Goal: Check status: Check status

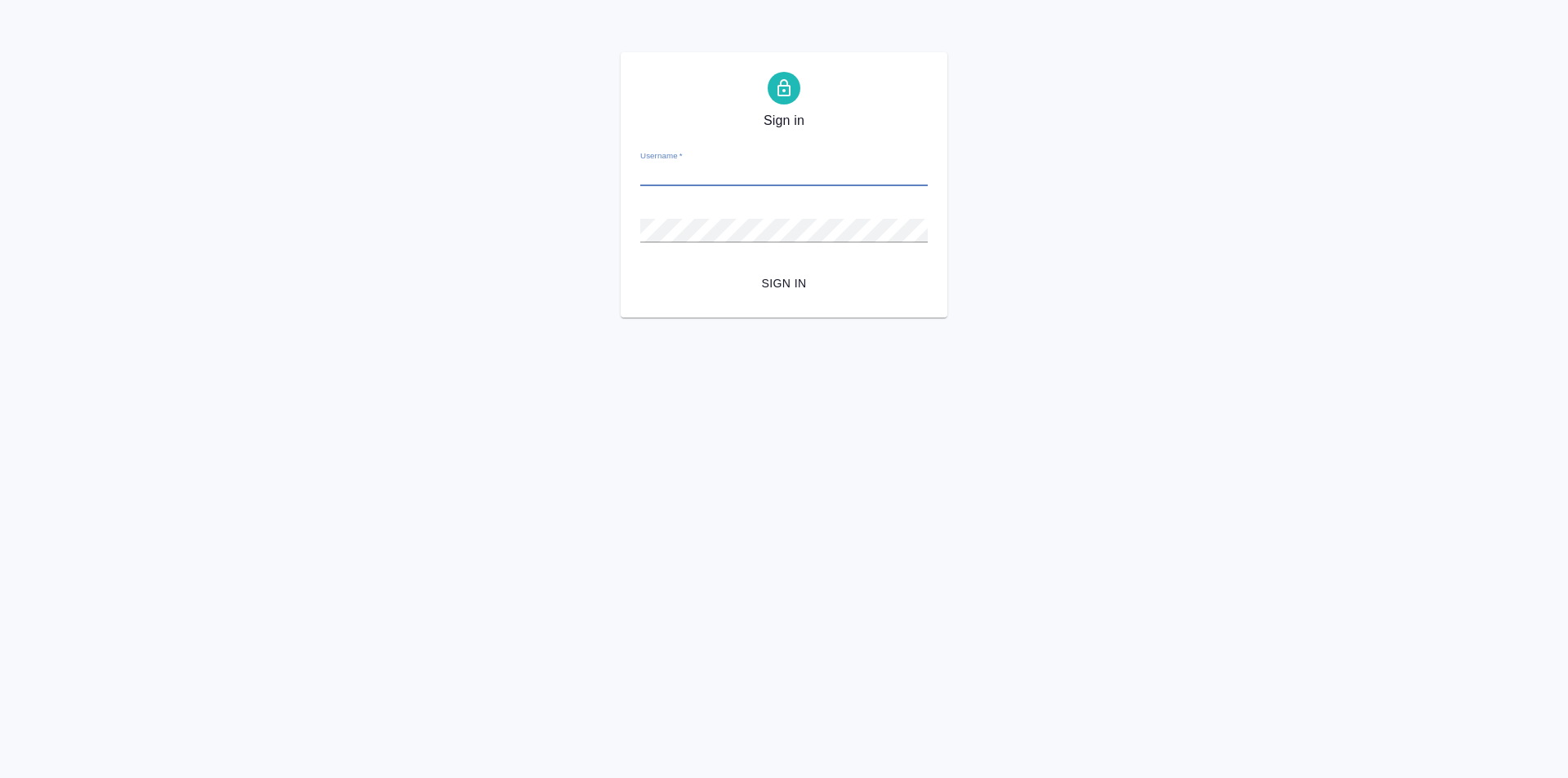
type input "ф"
type input "[PERSON_NAME][EMAIL_ADDRESS][DOMAIN_NAME]"
click at [771, 291] on span "Sign in" at bounding box center [783, 283] width 261 height 20
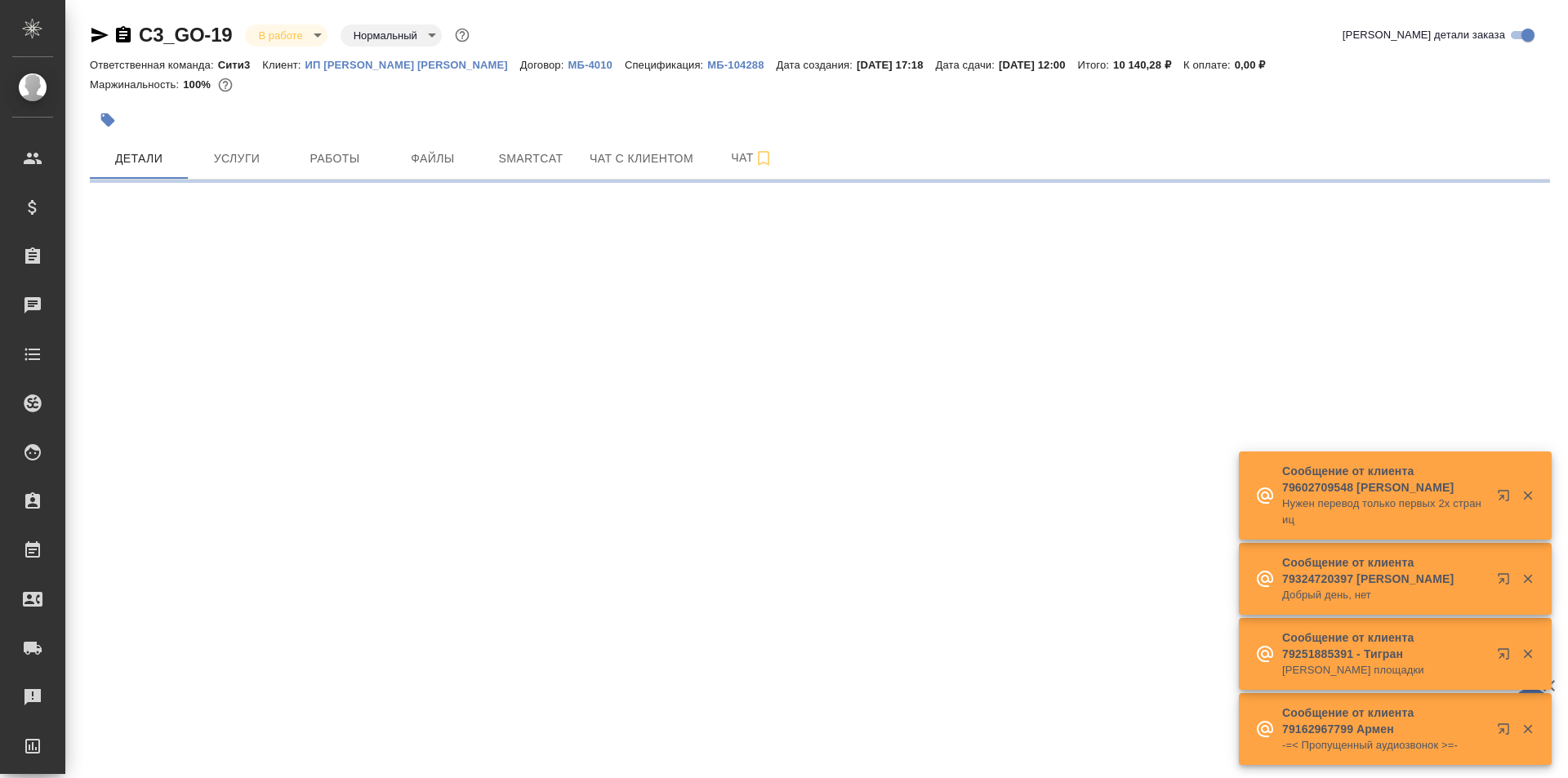
select select "RU"
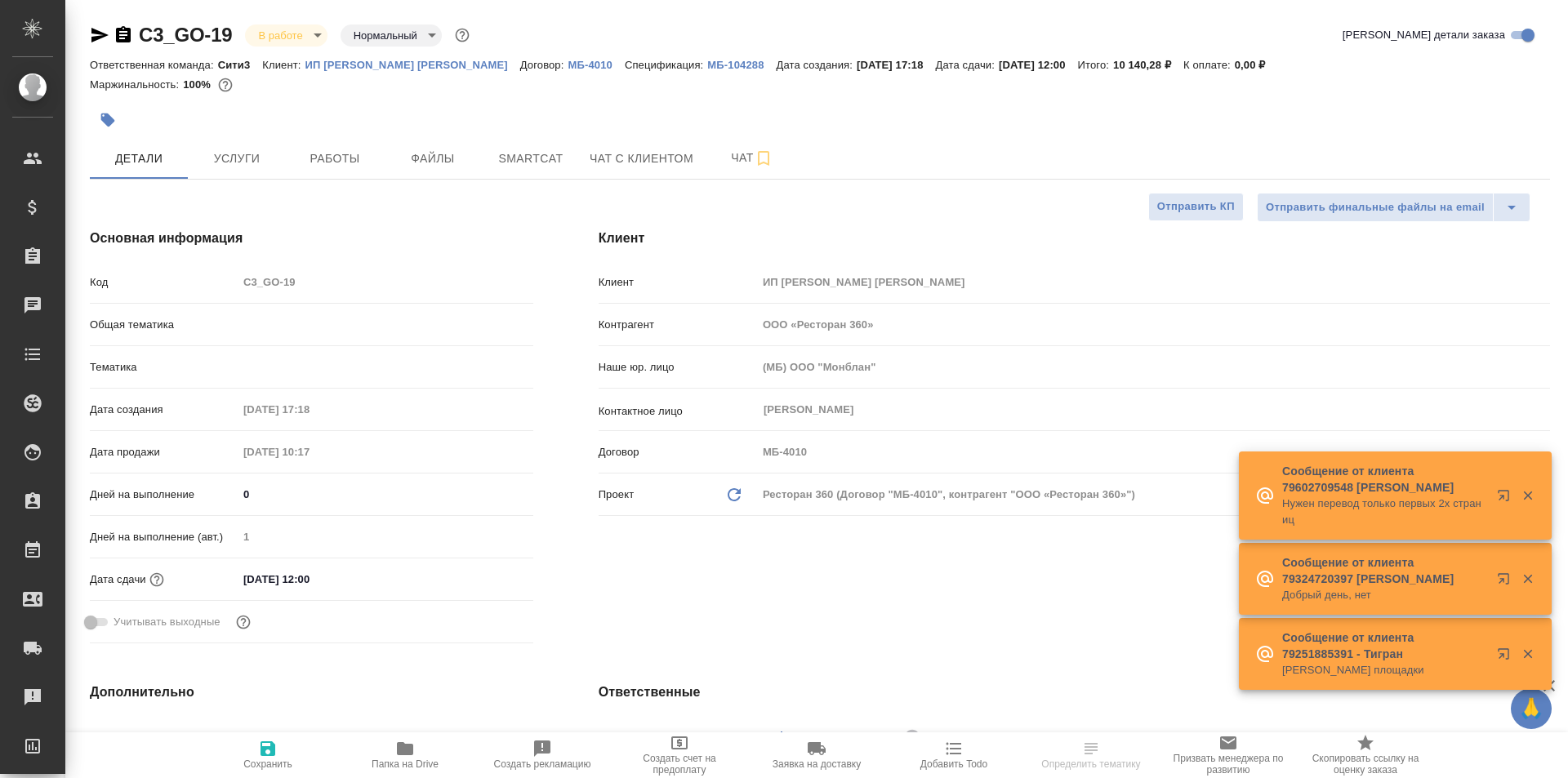
type textarea "x"
type input "Локализация"
type input "Муталимов Марк"
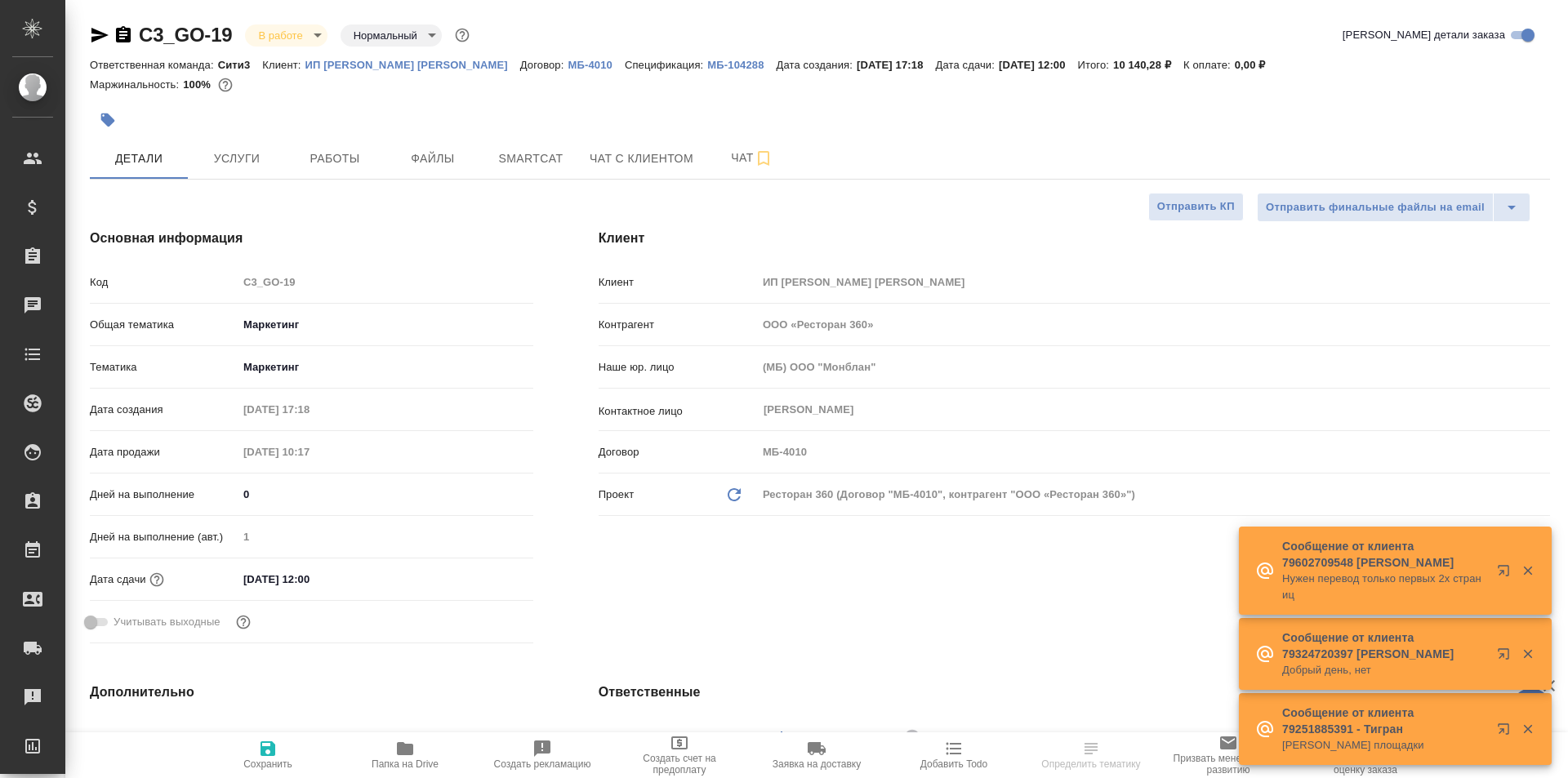
type textarea "x"
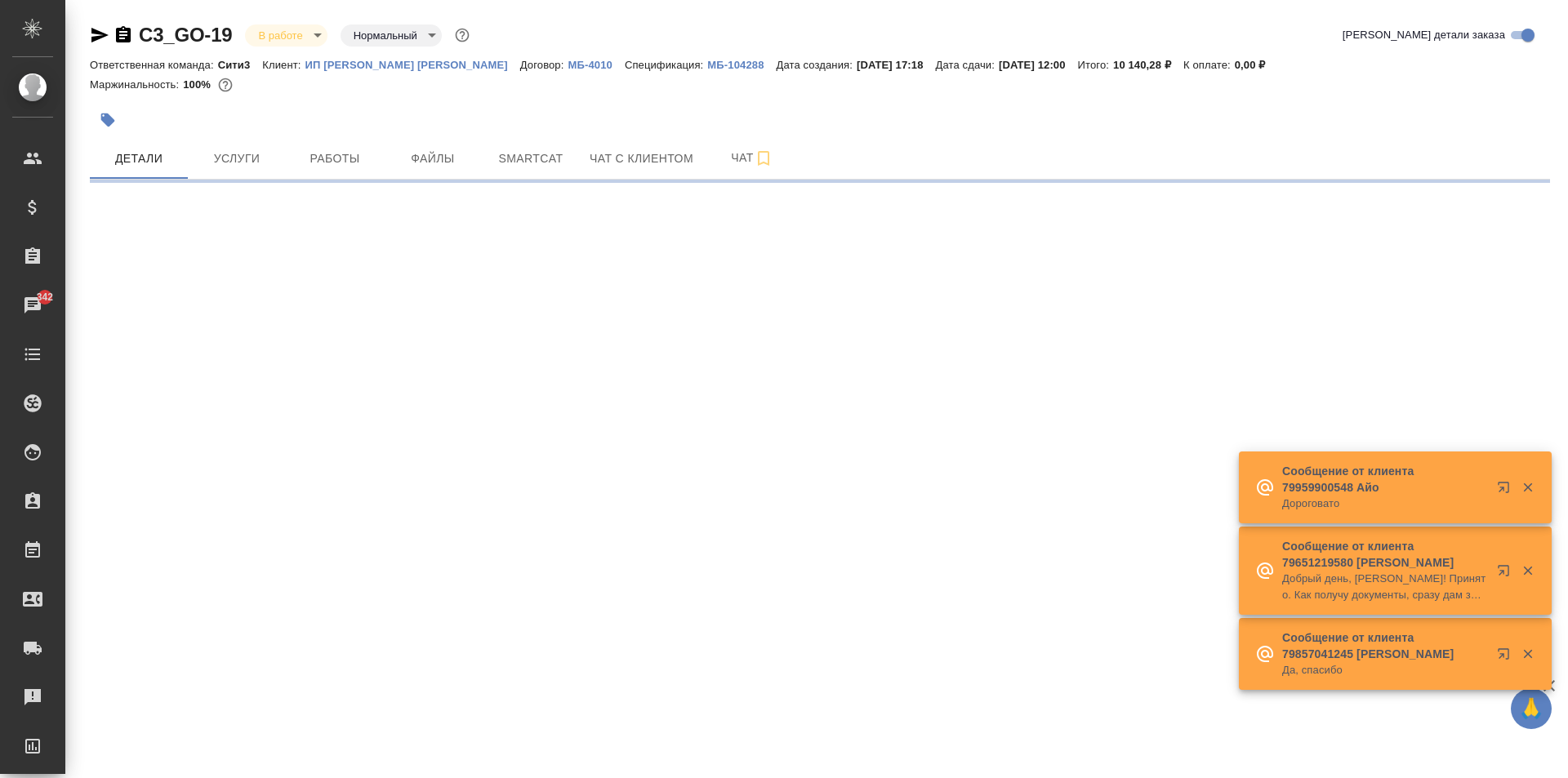
select select "RU"
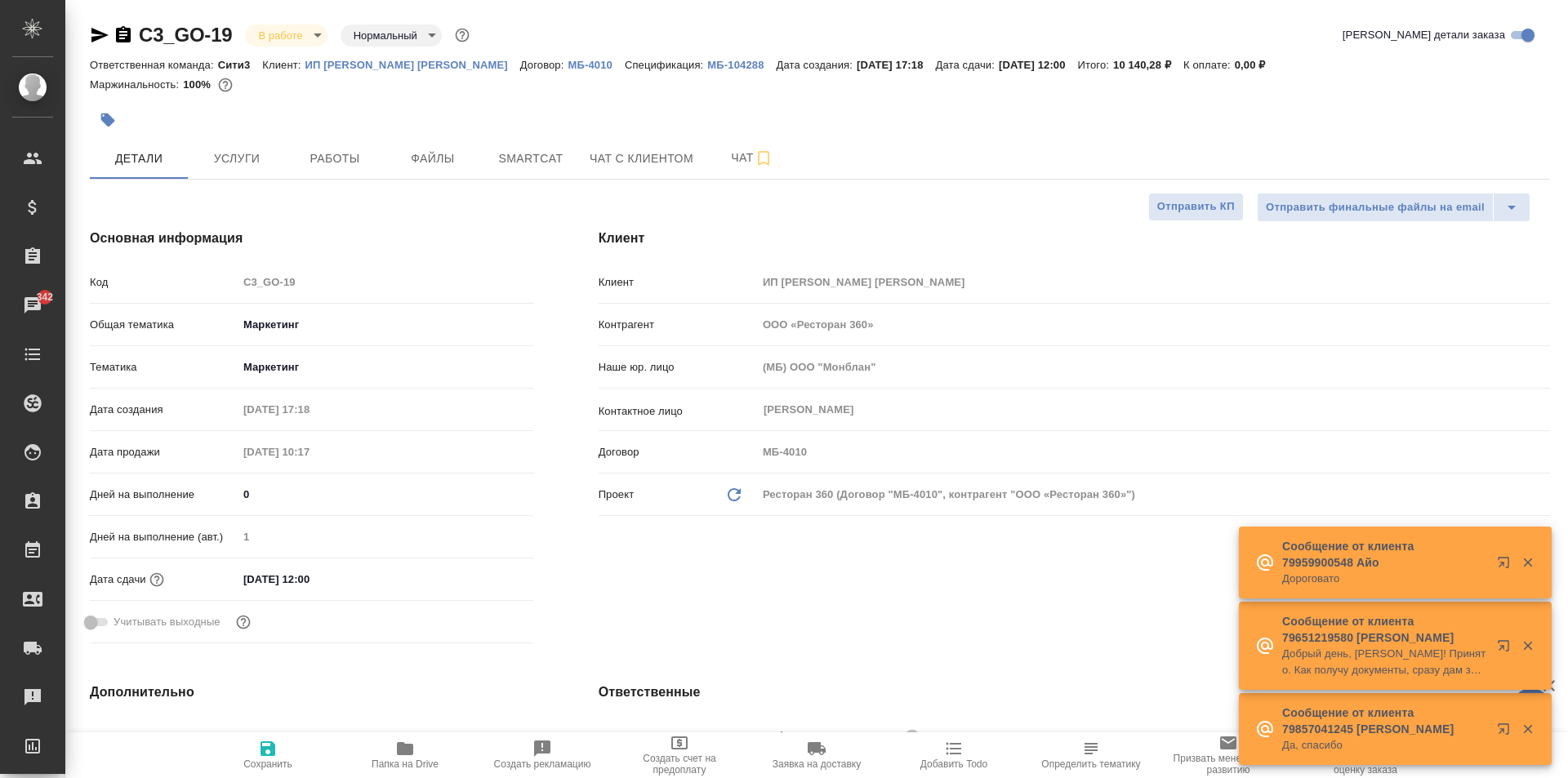
type textarea "x"
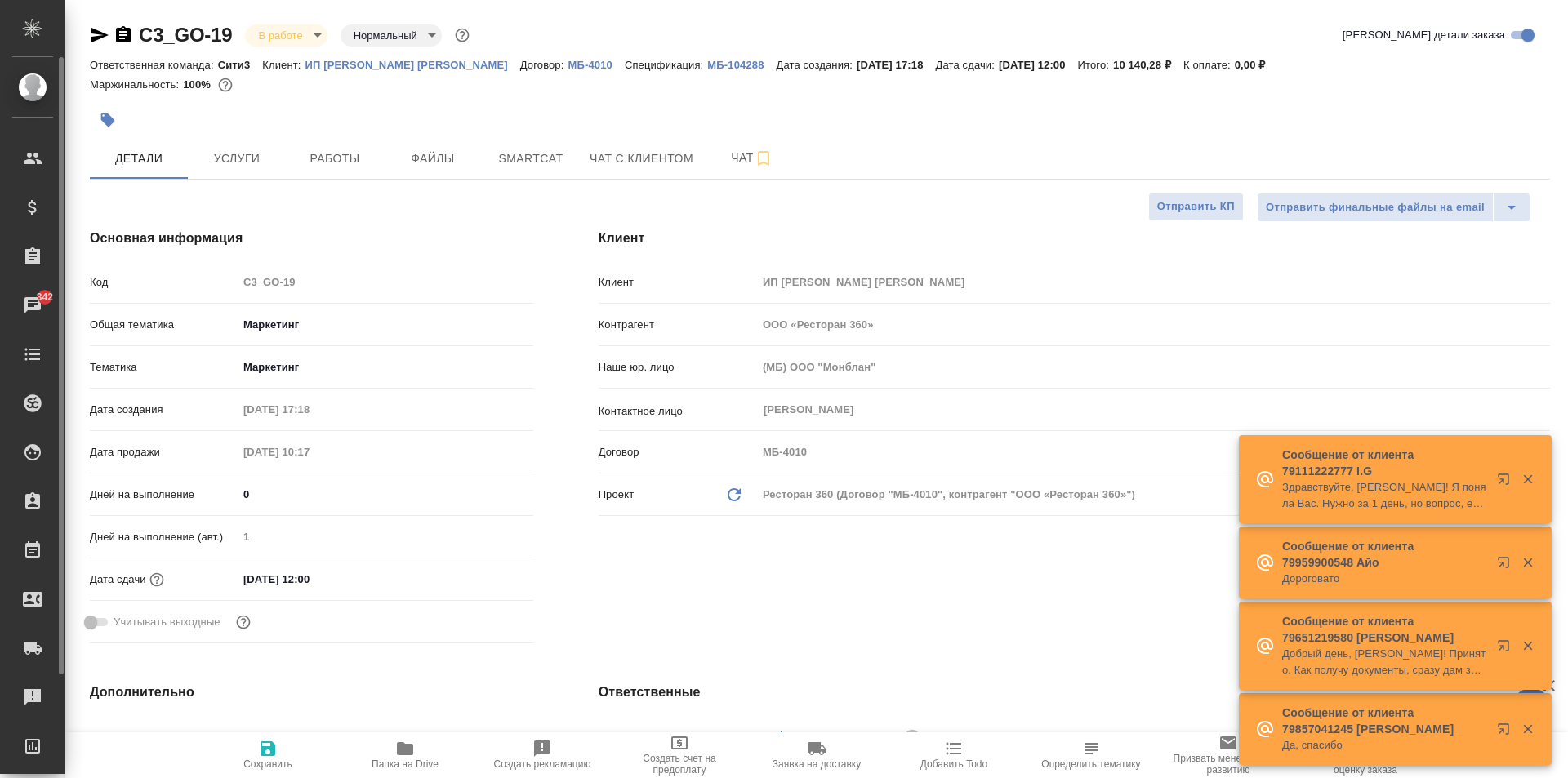
type textarea "x"
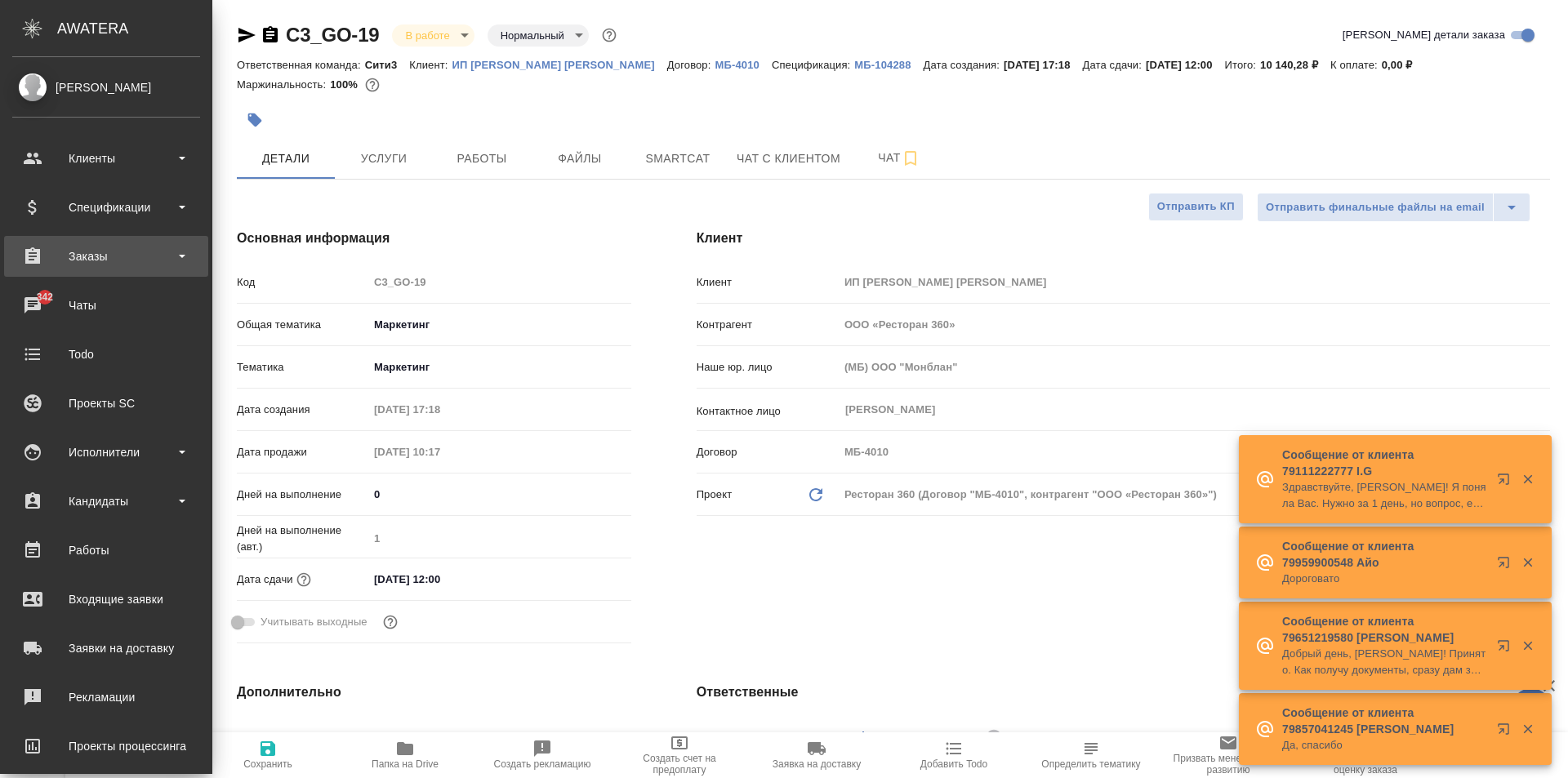
click at [98, 263] on div "Заказы" at bounding box center [106, 257] width 188 height 25
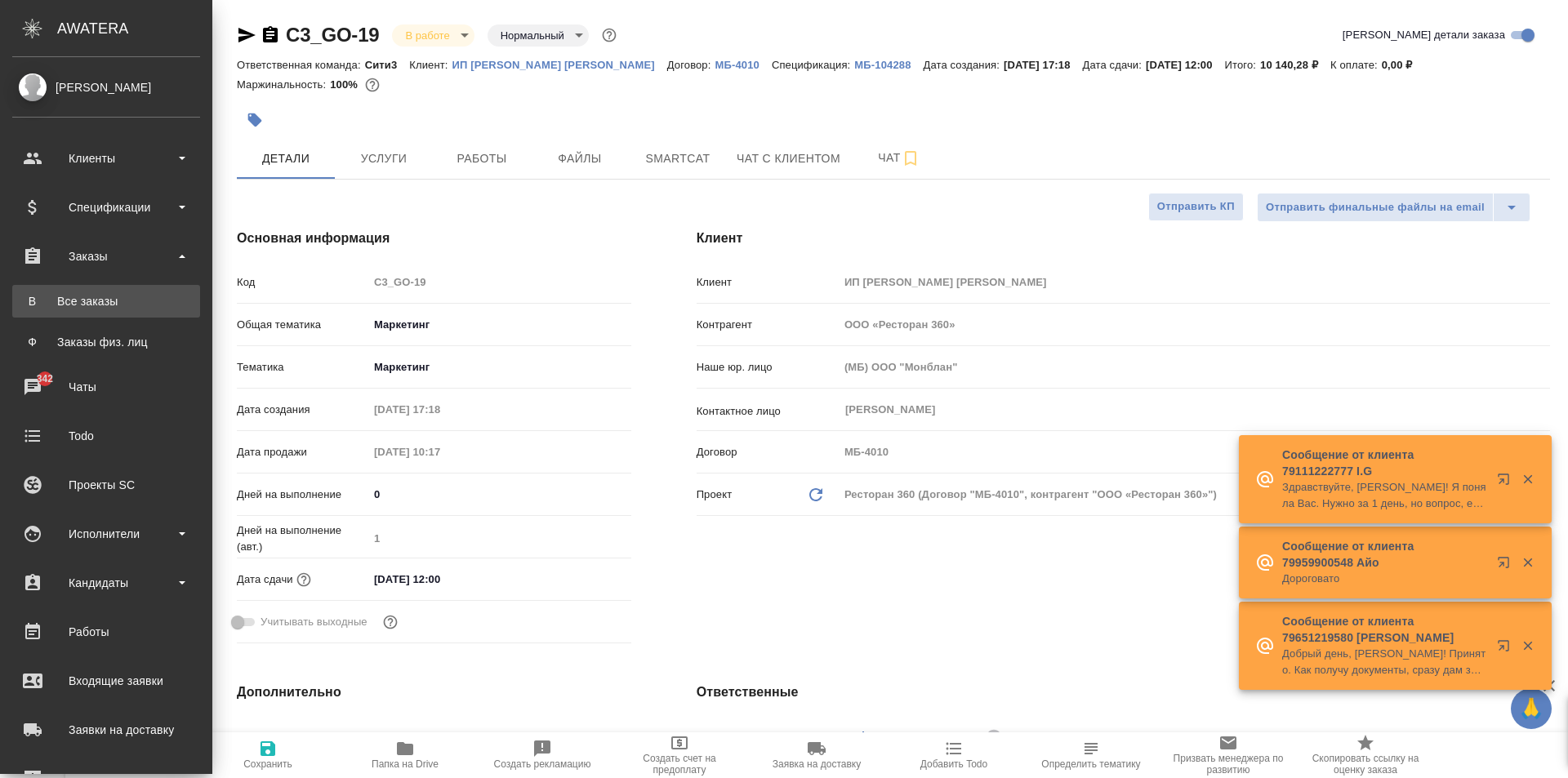
type textarea "x"
click at [104, 294] on div "Все заказы" at bounding box center [105, 301] width 171 height 17
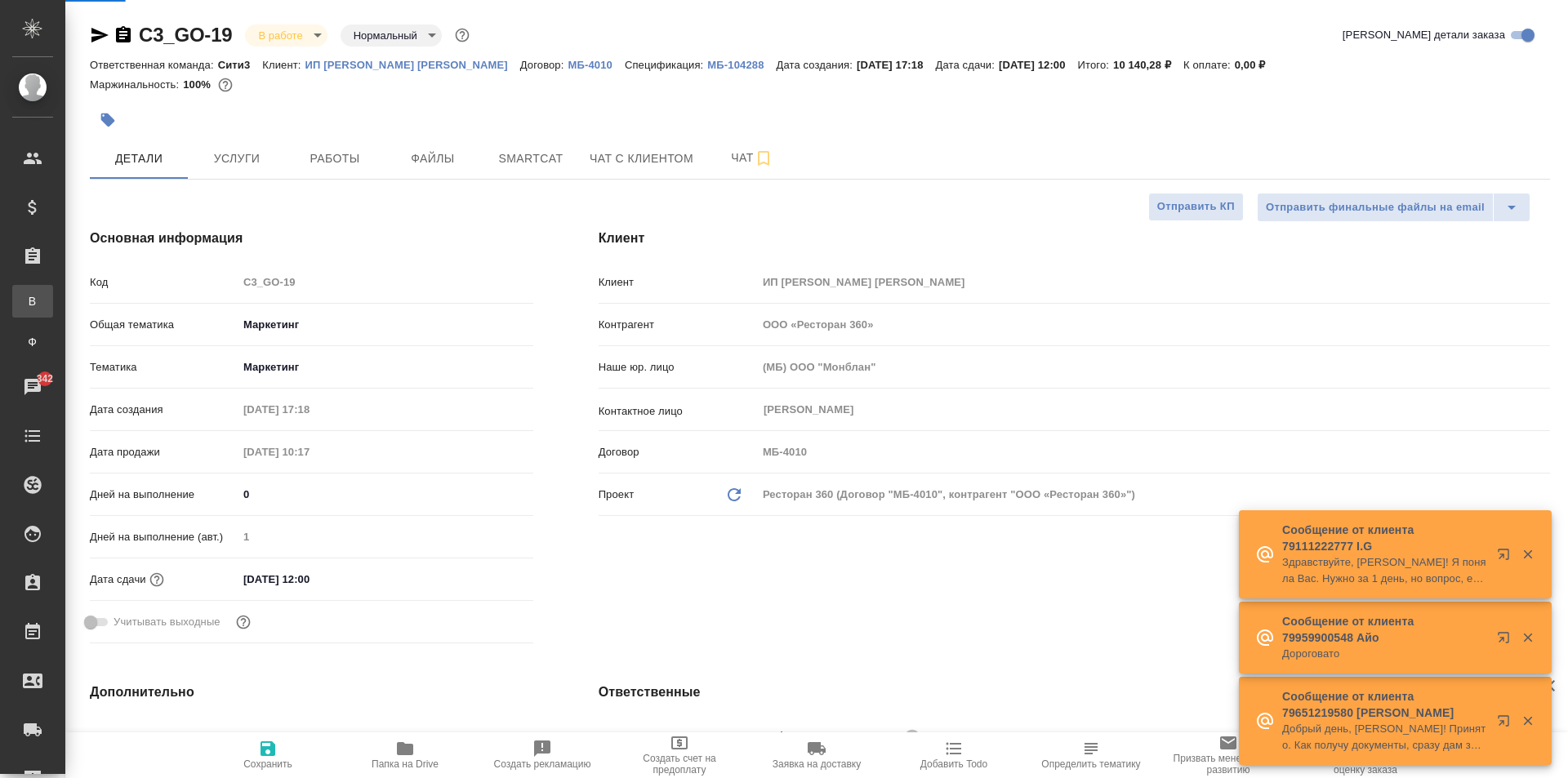
type textarea "x"
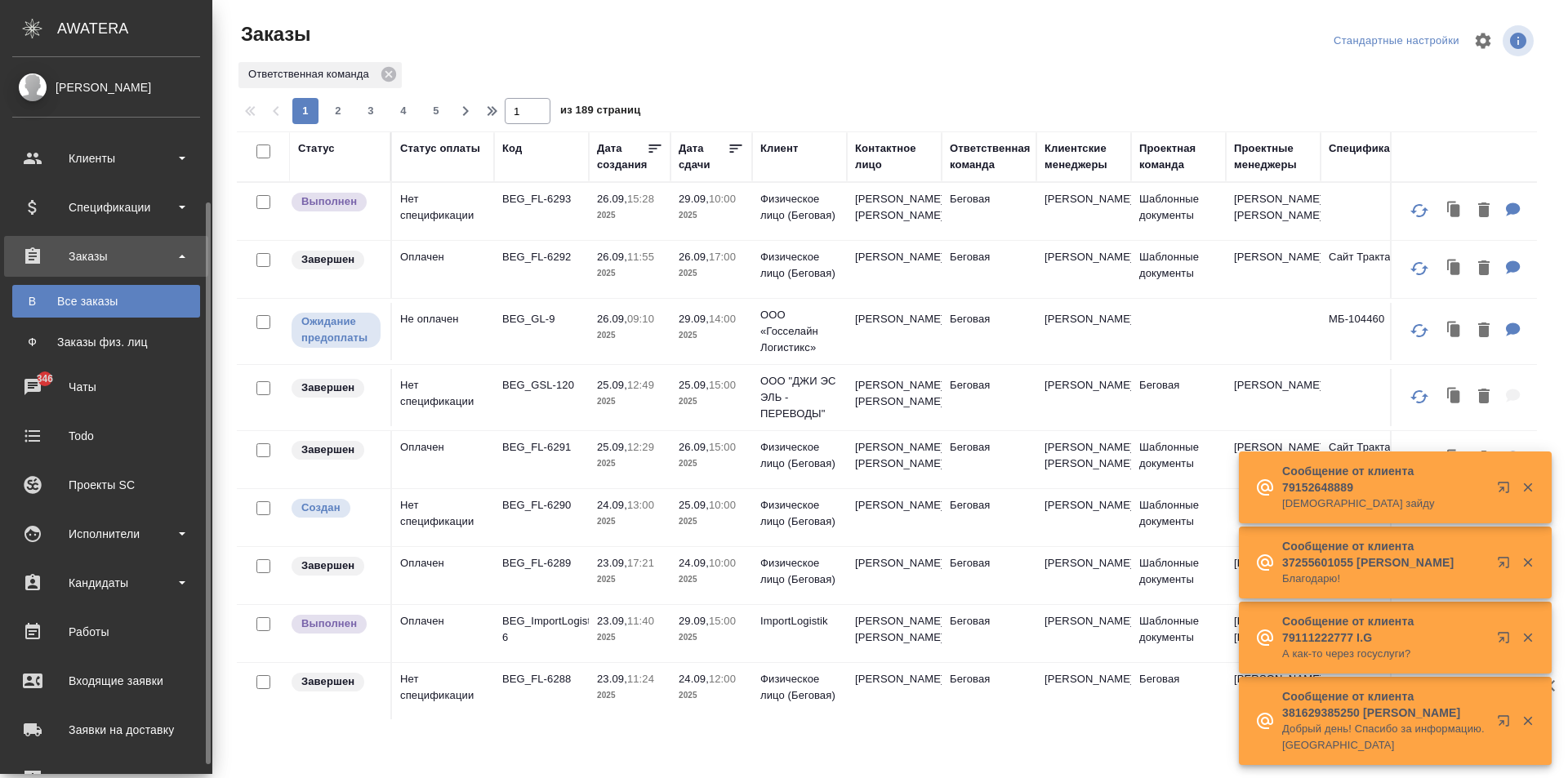
scroll to position [82, 0]
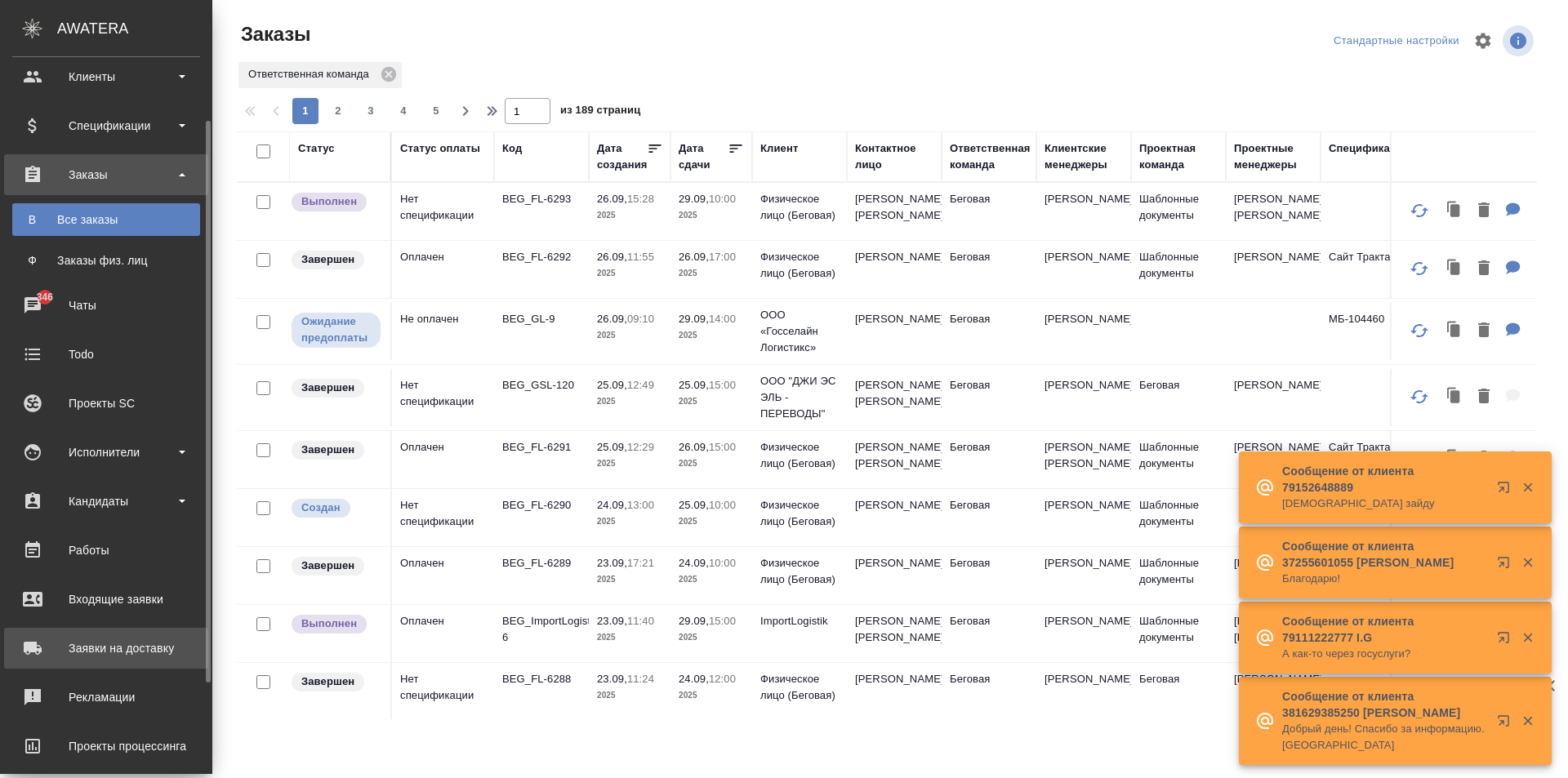
click at [127, 645] on div "Заявки на доставку" at bounding box center [106, 649] width 188 height 25
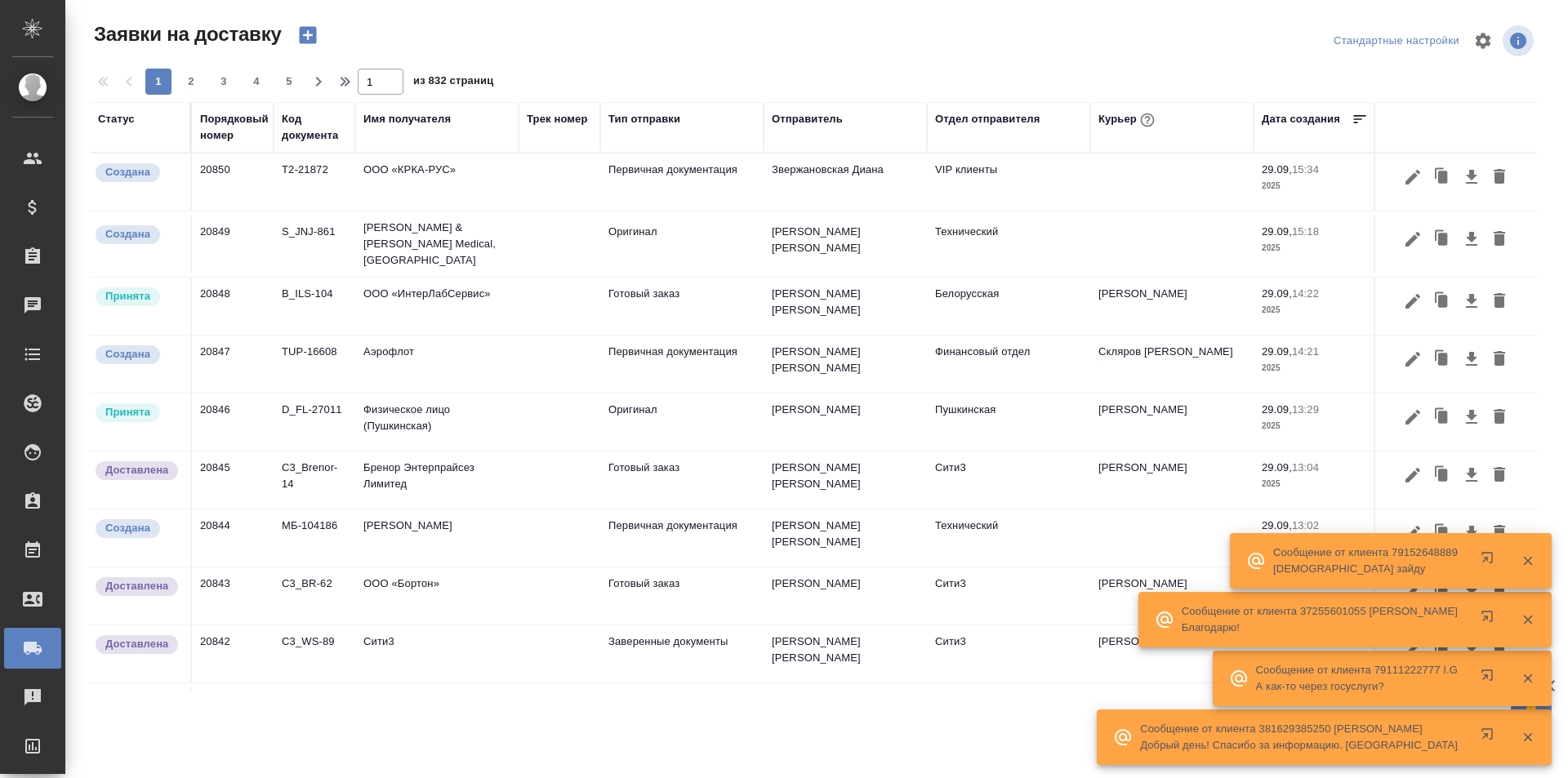
click at [217, 126] on div "Порядковый номер" at bounding box center [235, 127] width 69 height 33
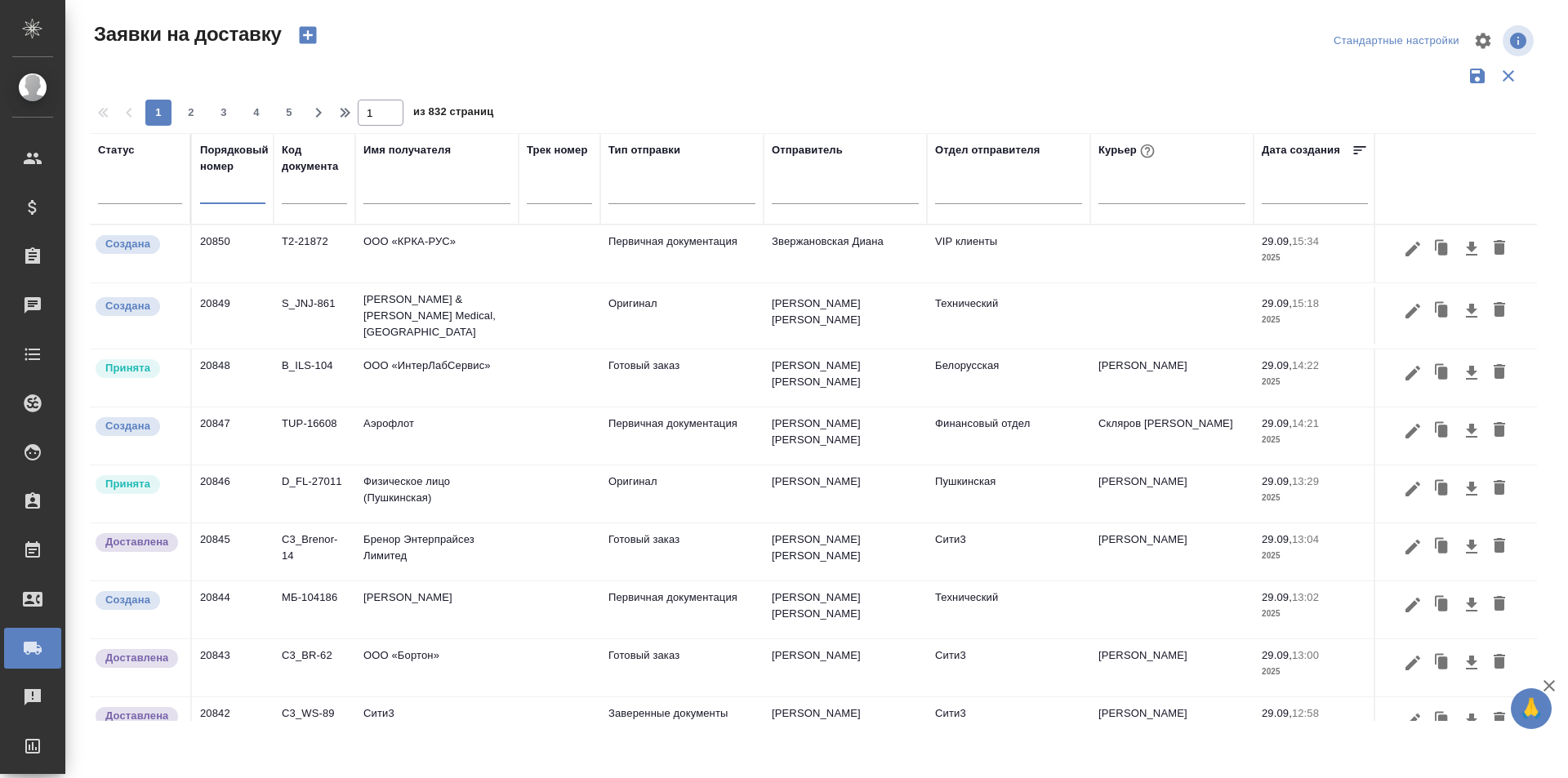
click at [229, 190] on input "text" at bounding box center [233, 192] width 65 height 23
paste input "№20272"
click at [212, 194] on input "№20272" at bounding box center [233, 192] width 65 height 23
type input "20272"
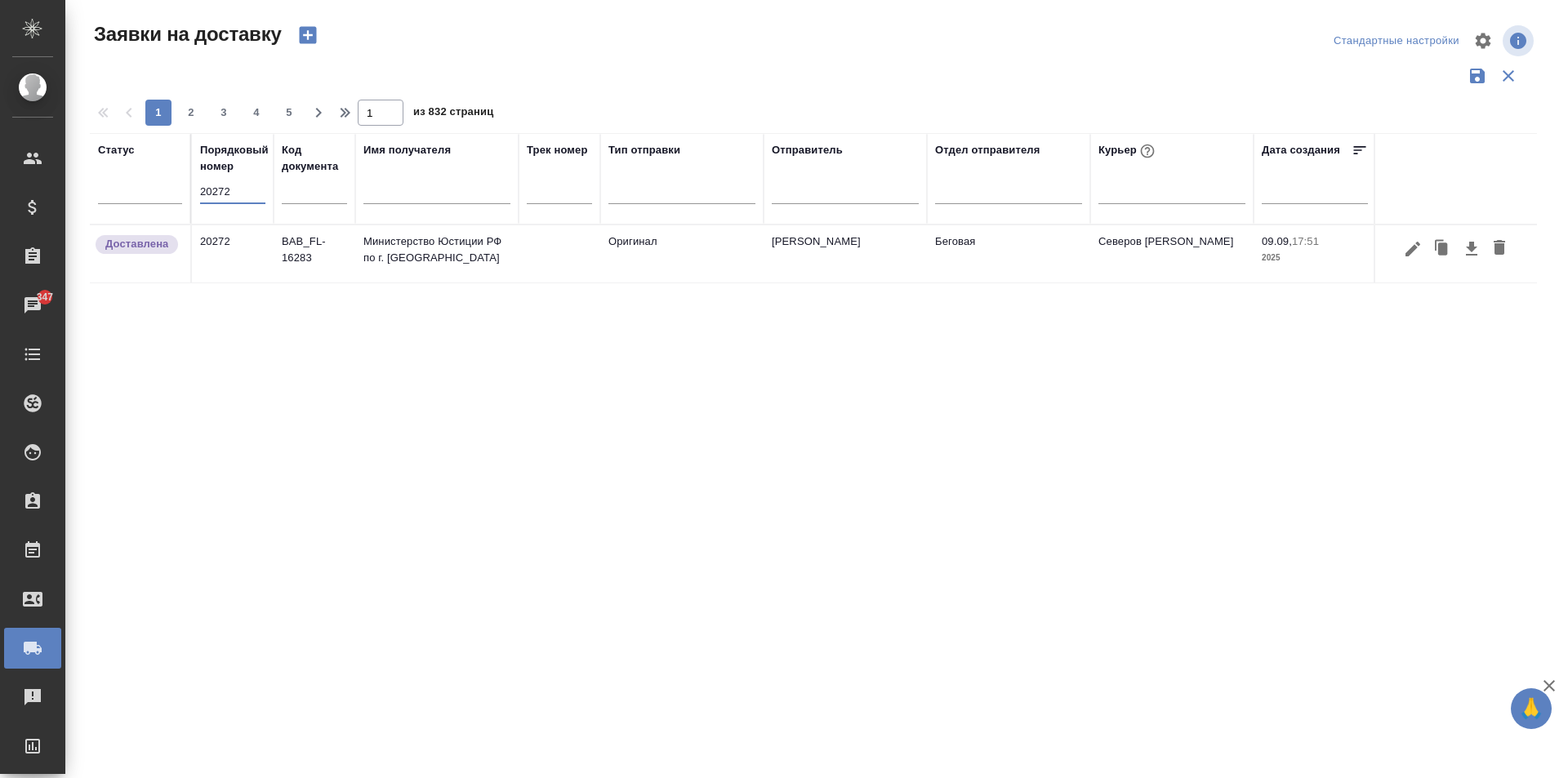
click at [523, 261] on td at bounding box center [559, 253] width 82 height 57
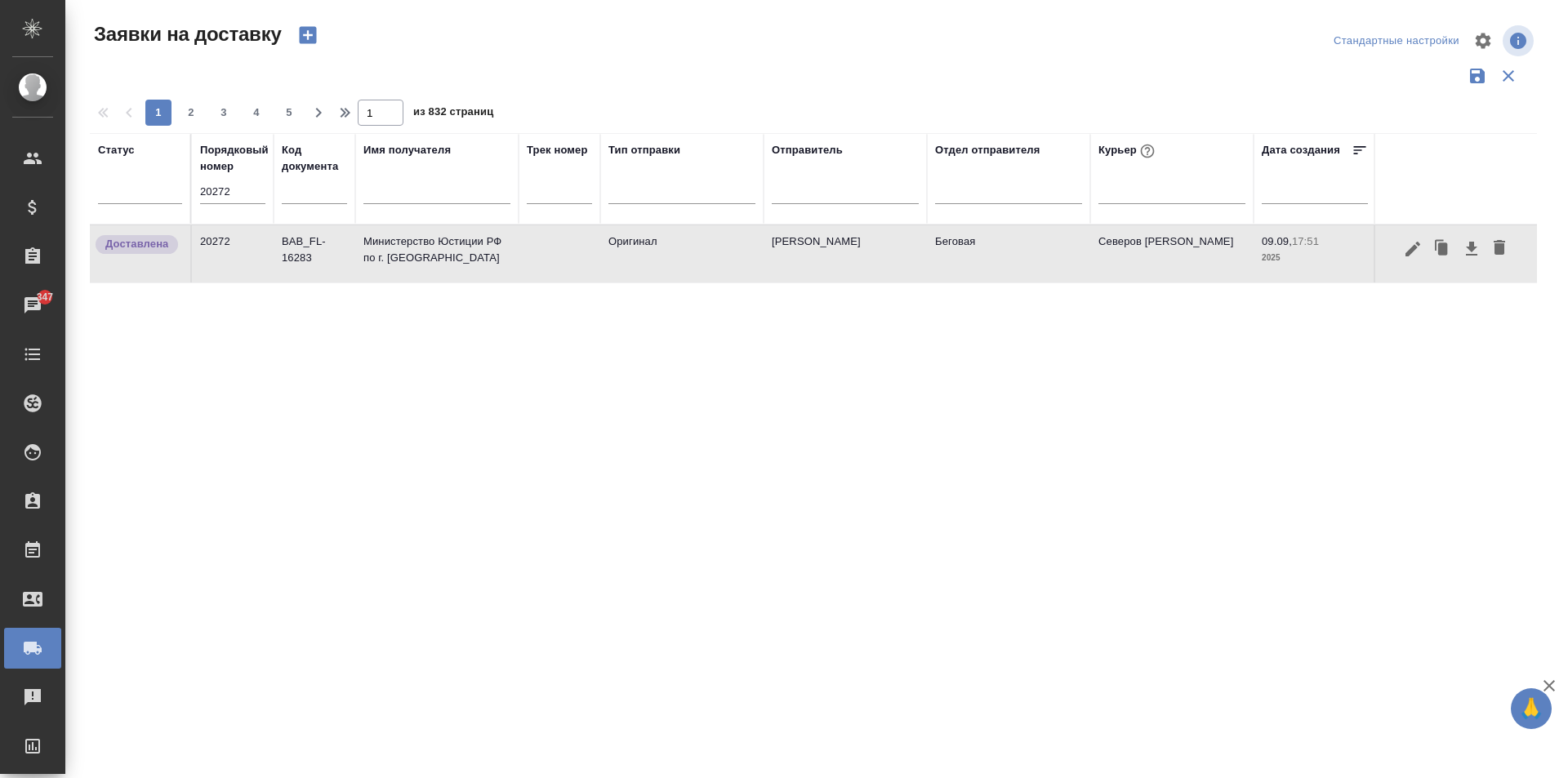
click at [523, 261] on td at bounding box center [559, 253] width 82 height 57
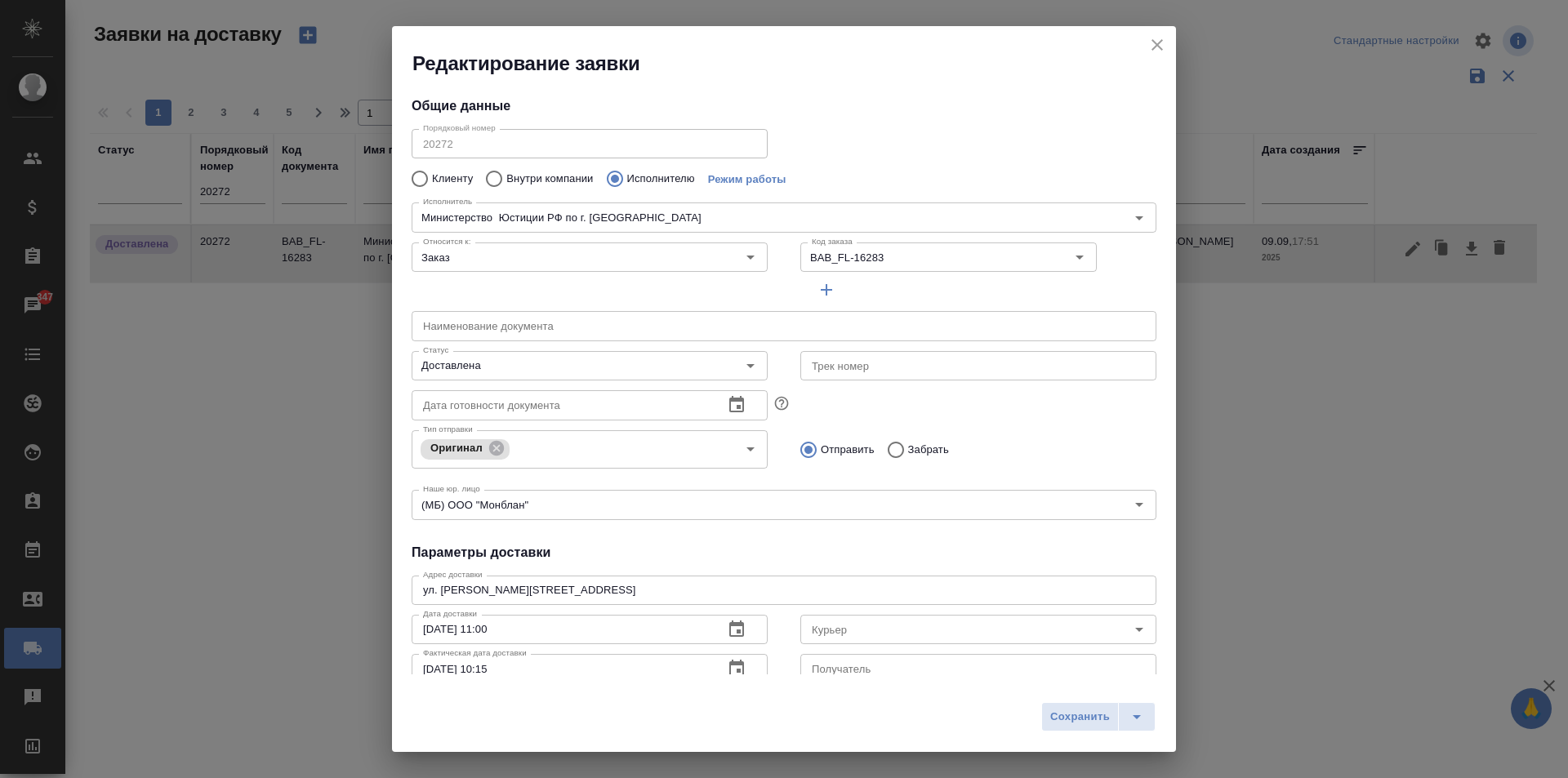
type input "Северов Олег"
type input "Министерство Юстиции РФ по г. Москве"
click at [613, 365] on input "Доставлена" at bounding box center [563, 366] width 292 height 19
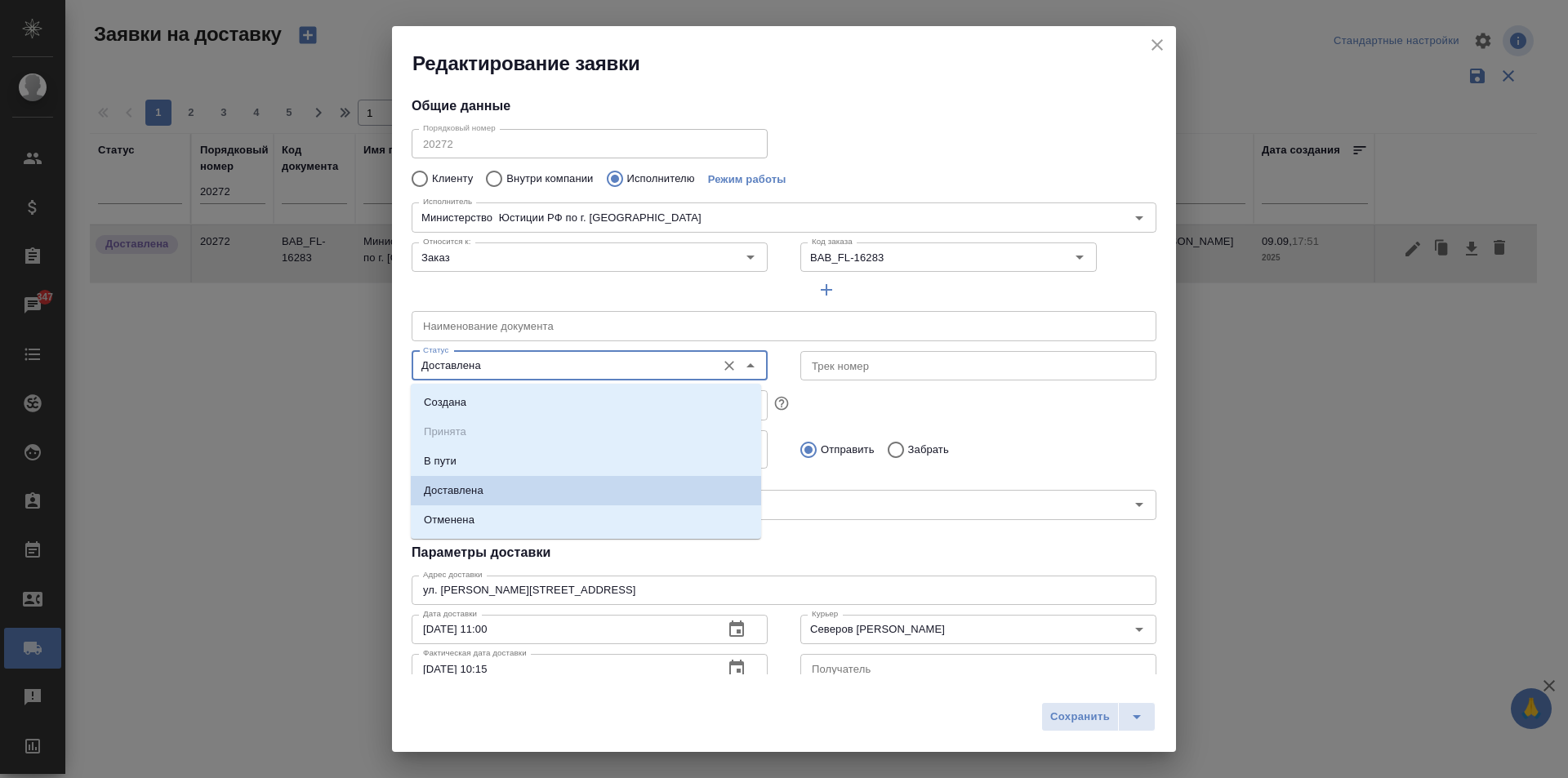
click at [529, 493] on li "Доставлена" at bounding box center [585, 491] width 351 height 29
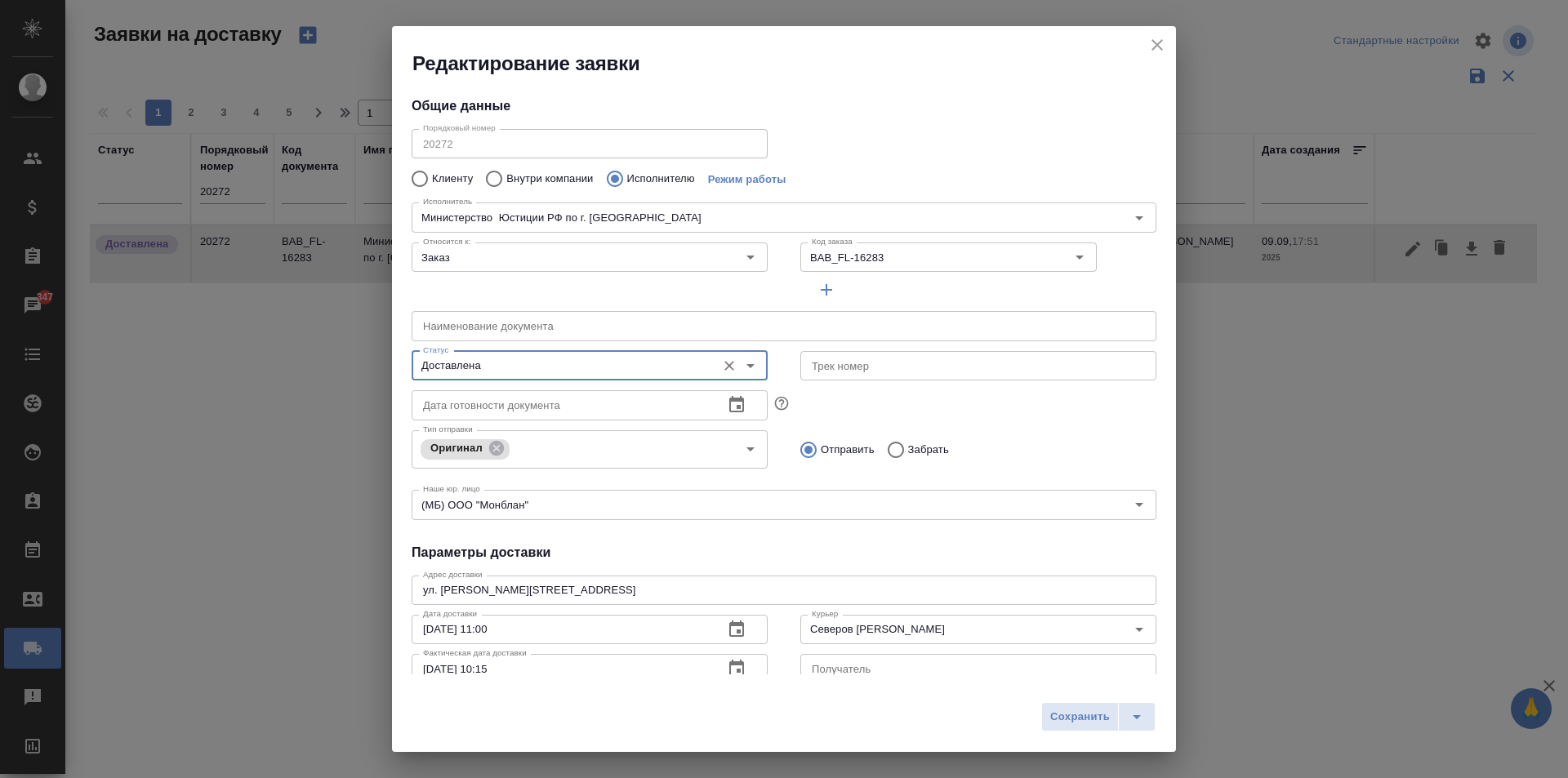
click at [1161, 50] on icon "close" at bounding box center [1157, 45] width 11 height 11
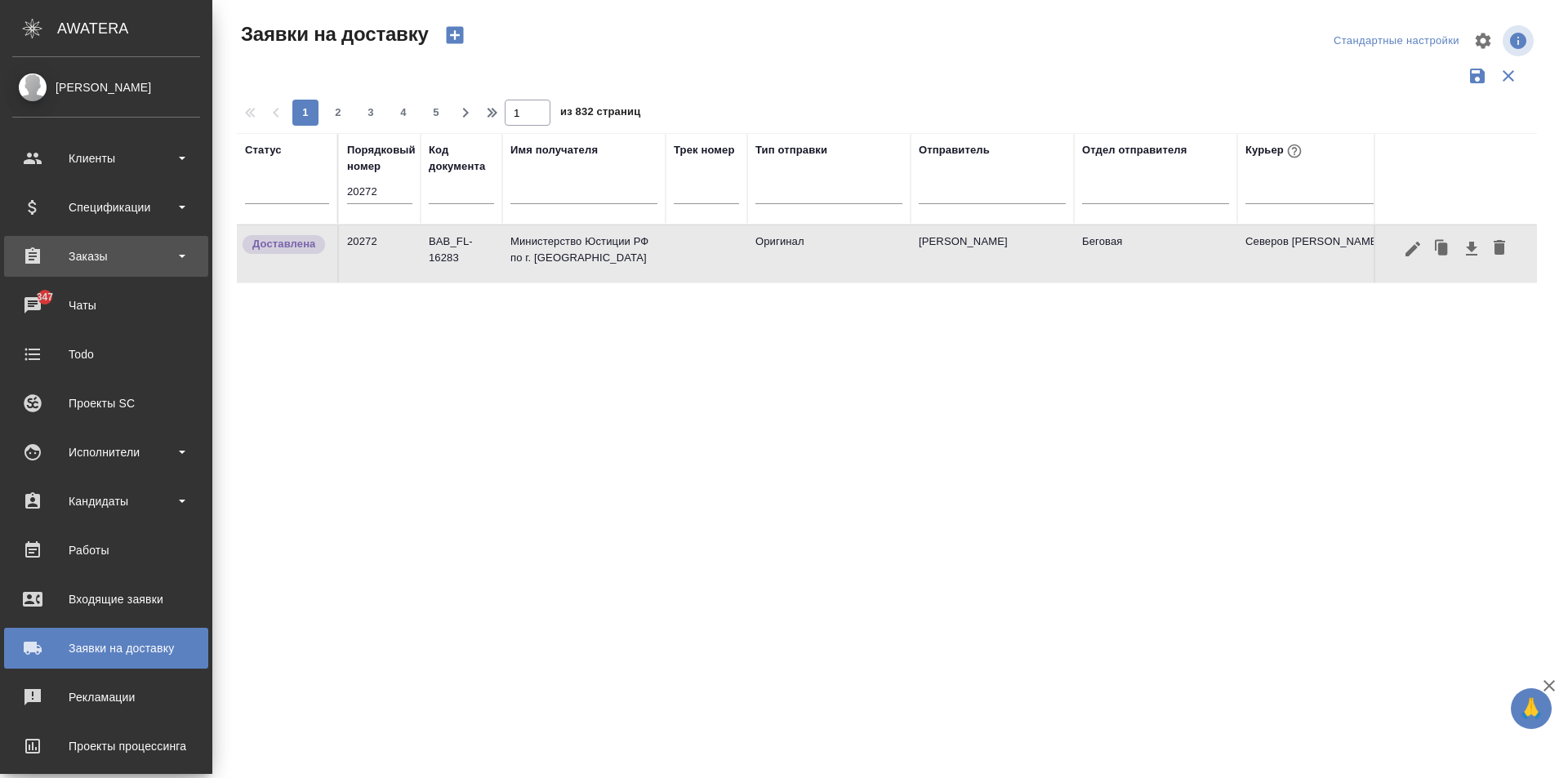
click at [75, 264] on div "Заказы" at bounding box center [106, 257] width 188 height 25
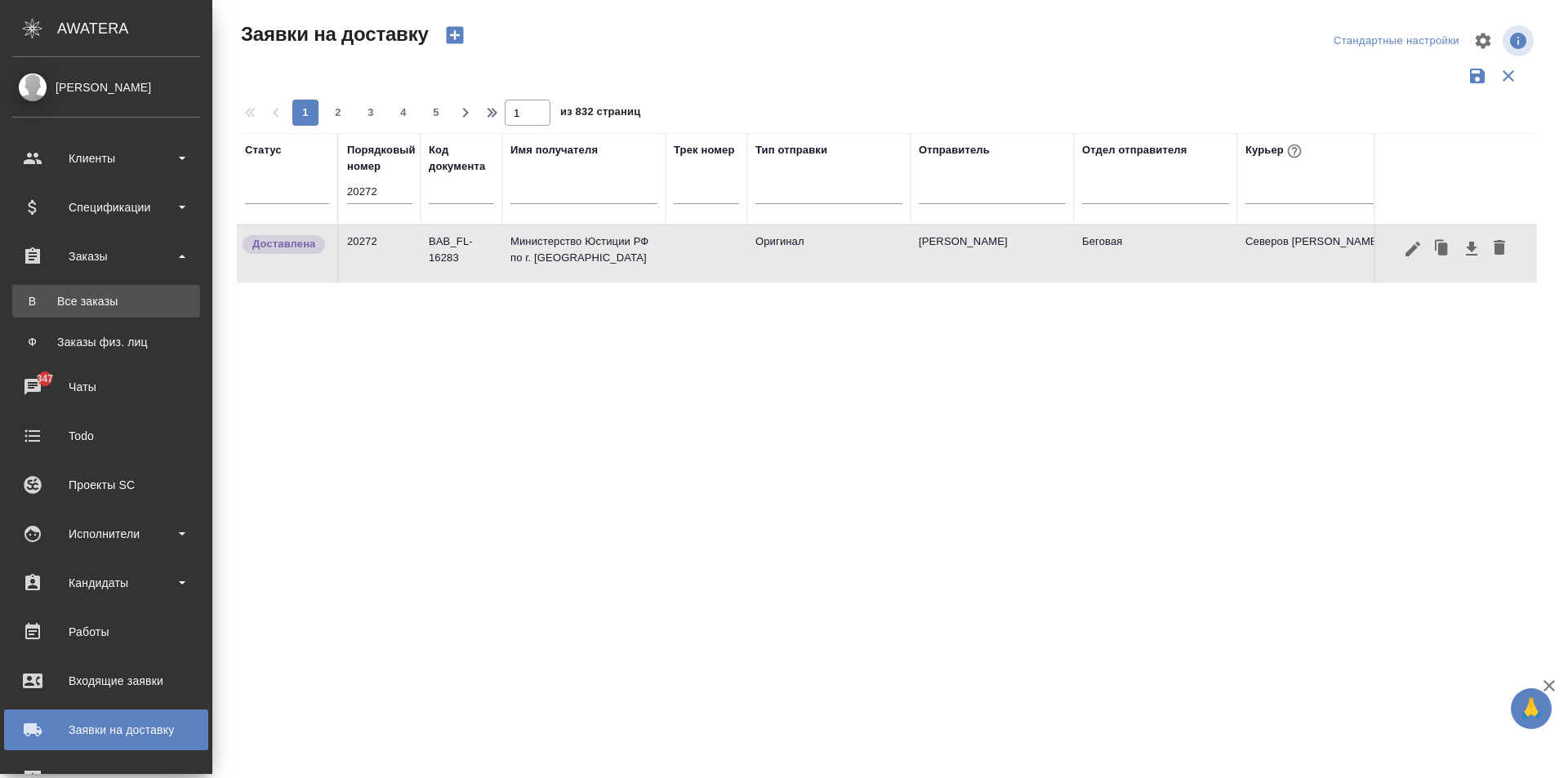
click at [83, 294] on div "Все заказы" at bounding box center [105, 301] width 171 height 17
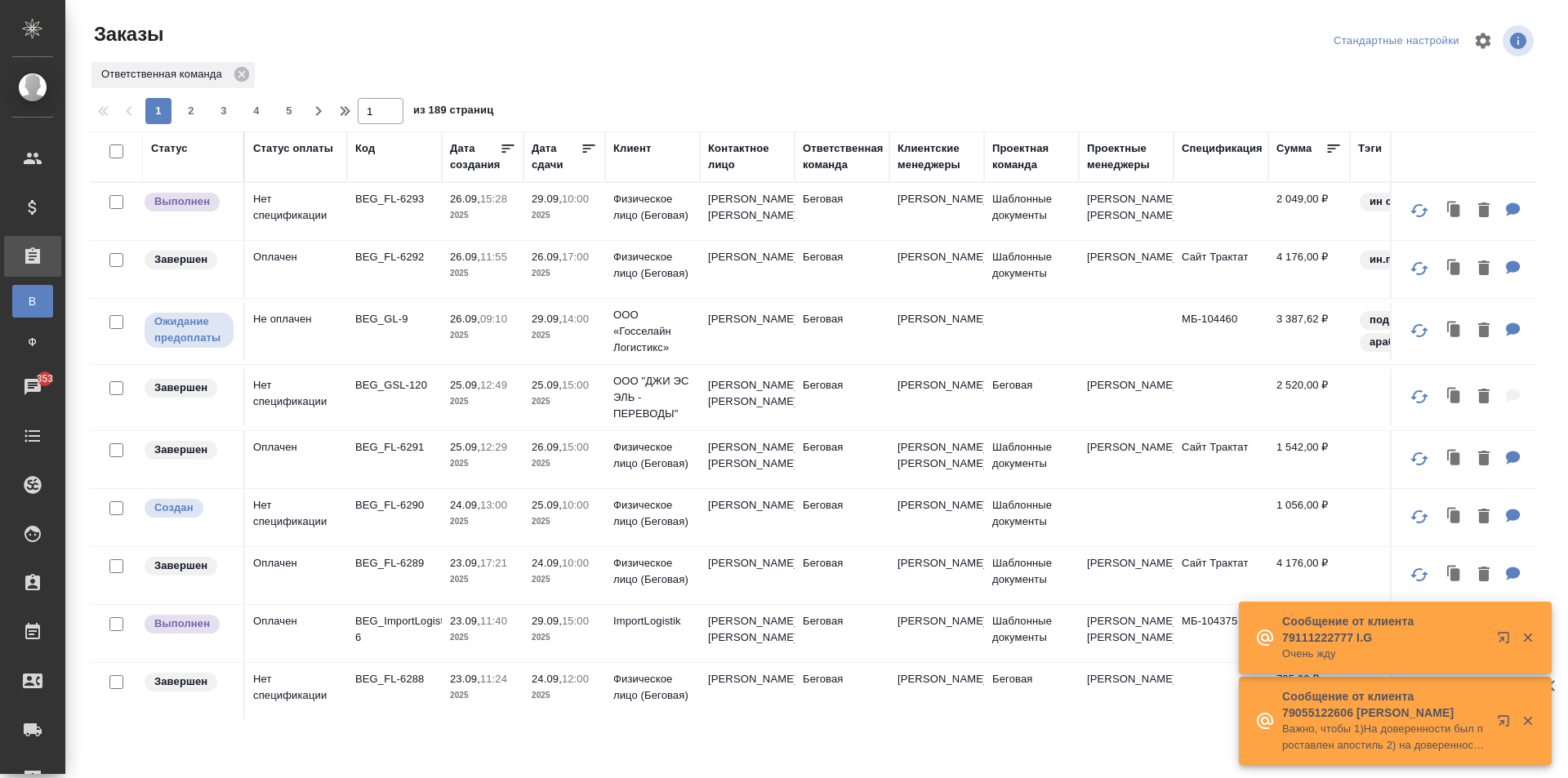
click at [368, 146] on div "Код" at bounding box center [365, 149] width 19 height 17
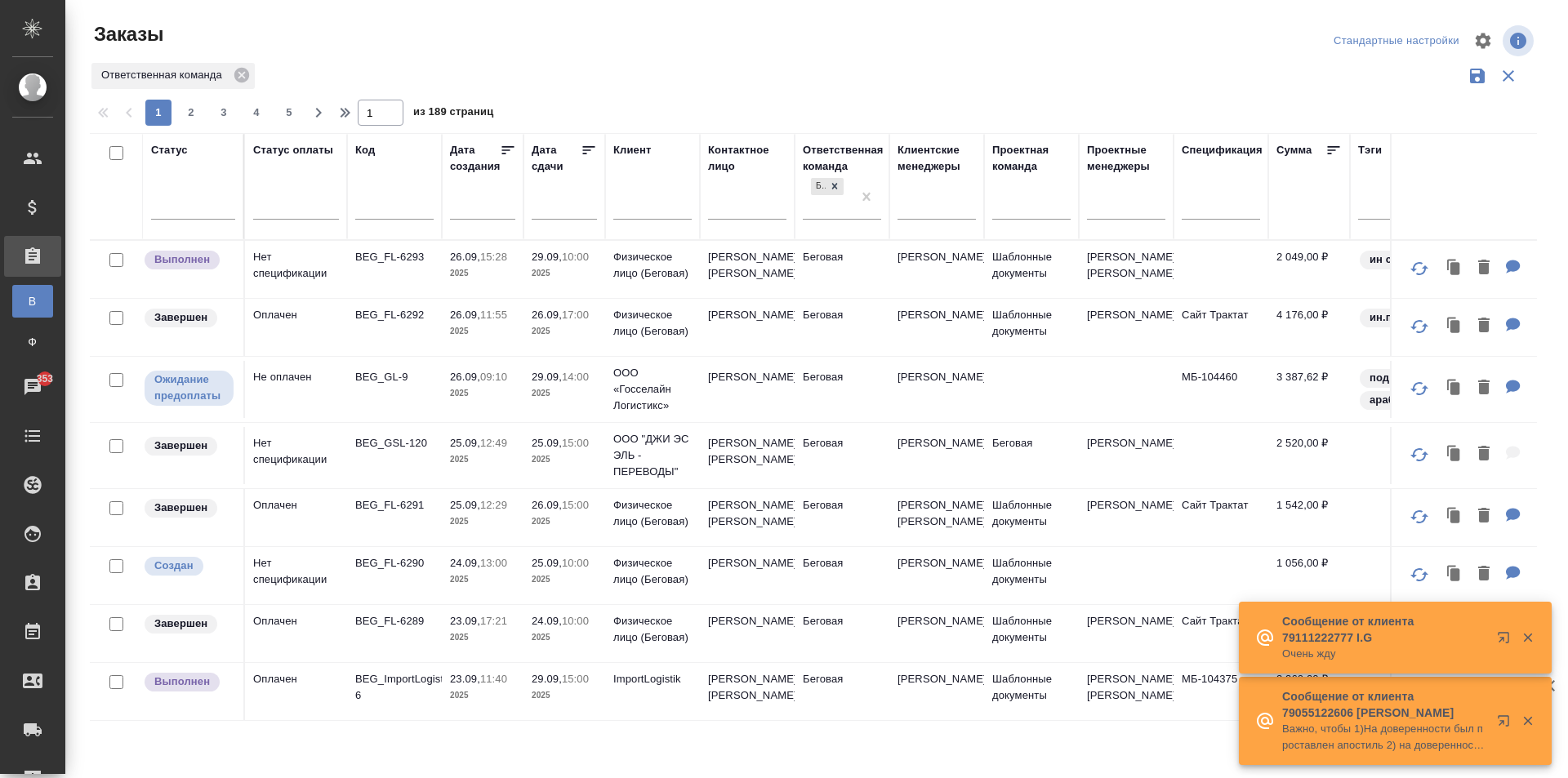
click at [369, 142] on th "Код" at bounding box center [395, 186] width 95 height 107
click at [383, 213] on input "text" at bounding box center [394, 208] width 78 height 20
paste input "SPBK_FL-406"
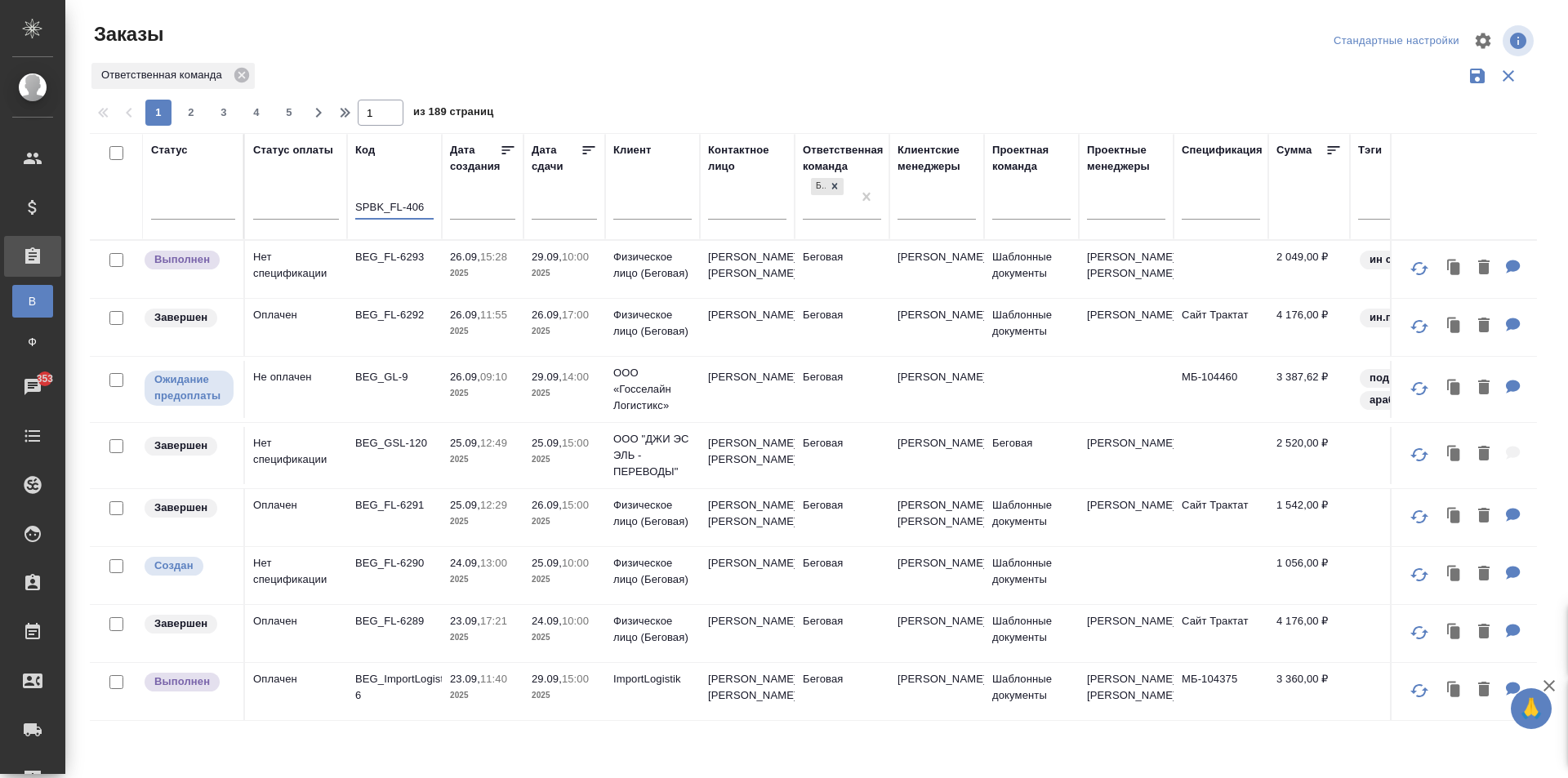
type input "SPBK_FL-406"
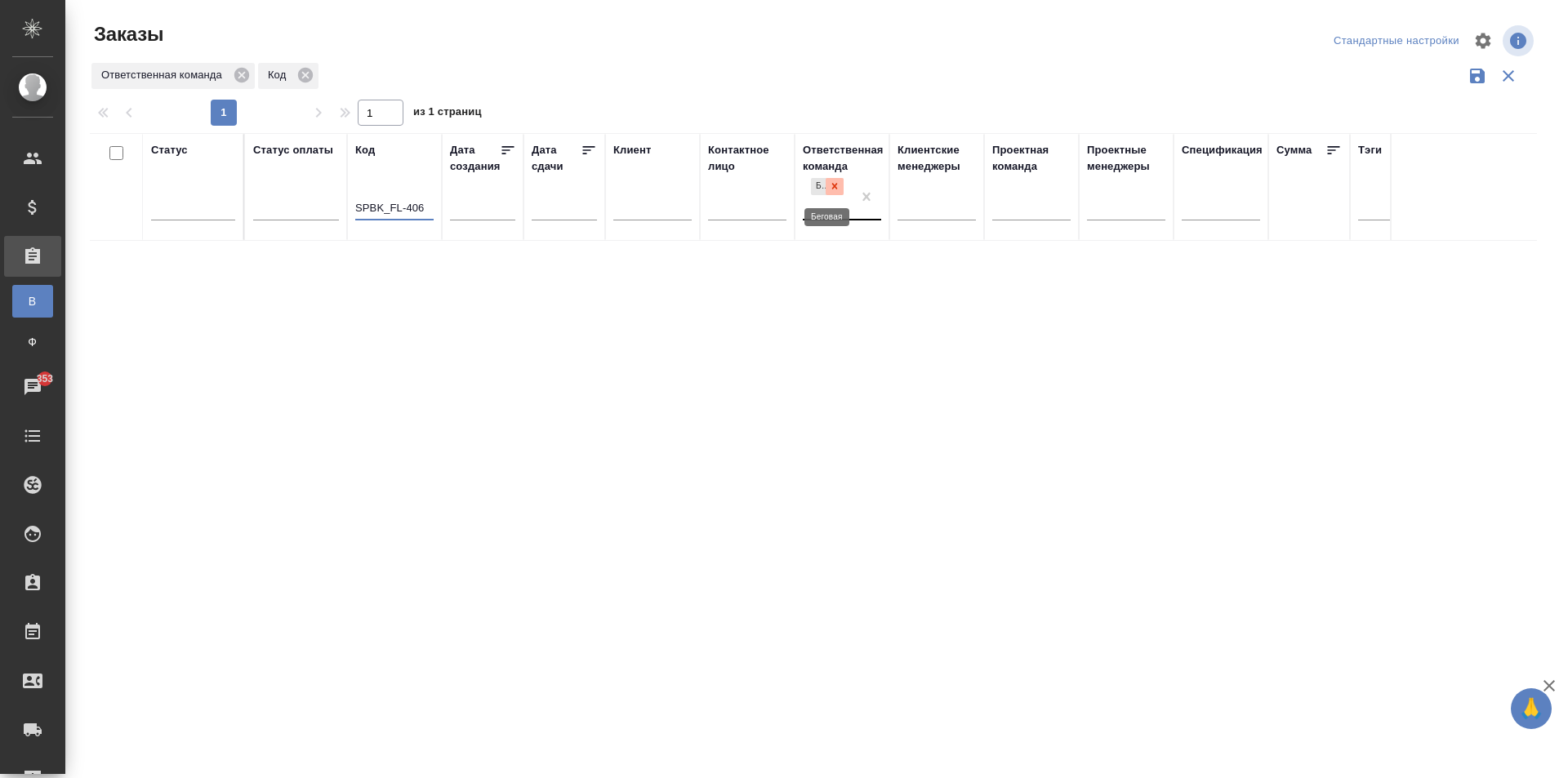
click at [831, 184] on icon at bounding box center [834, 185] width 11 height 11
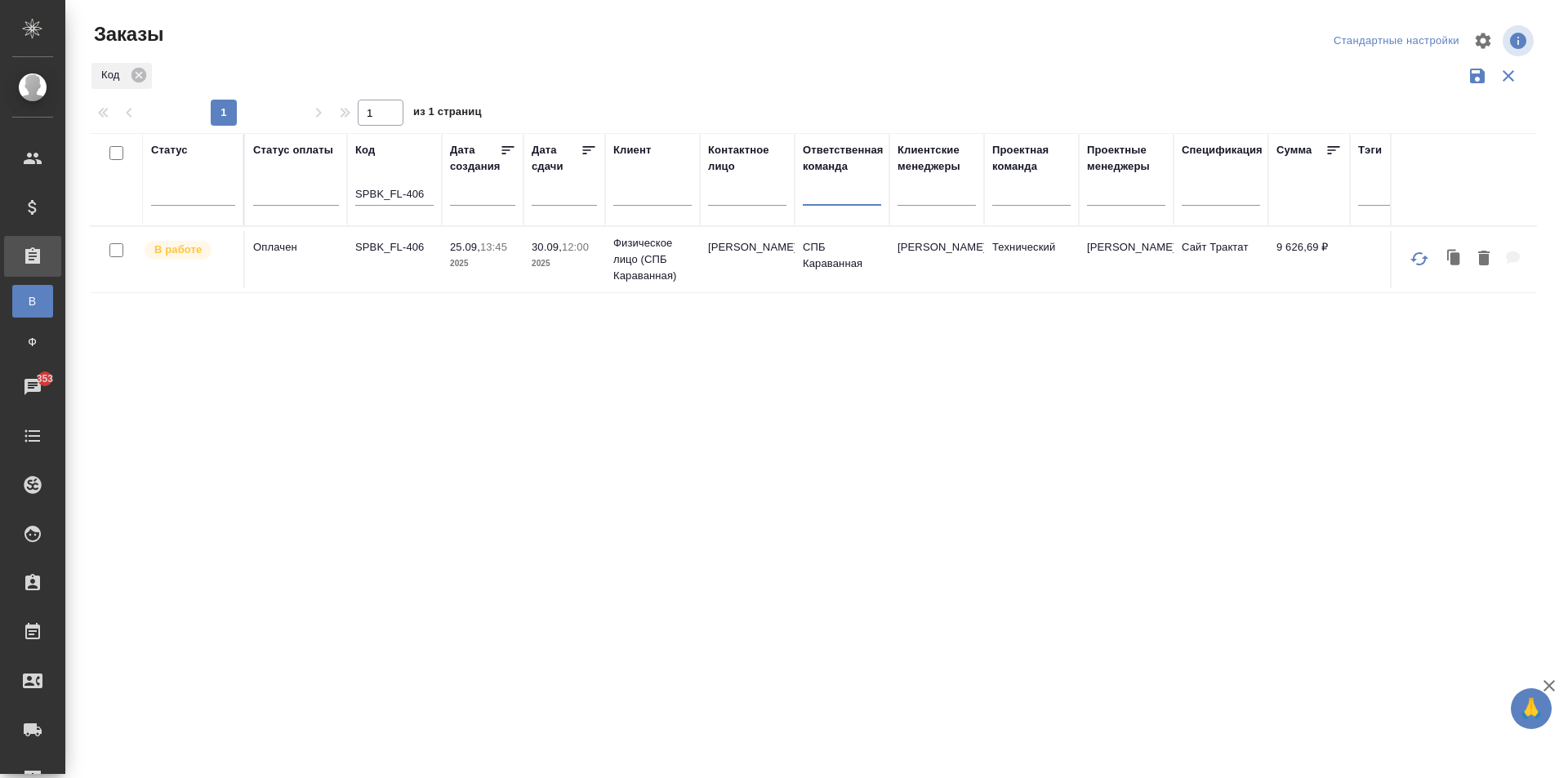
click at [568, 275] on td "30.09, 12:00 2025" at bounding box center [563, 259] width 82 height 57
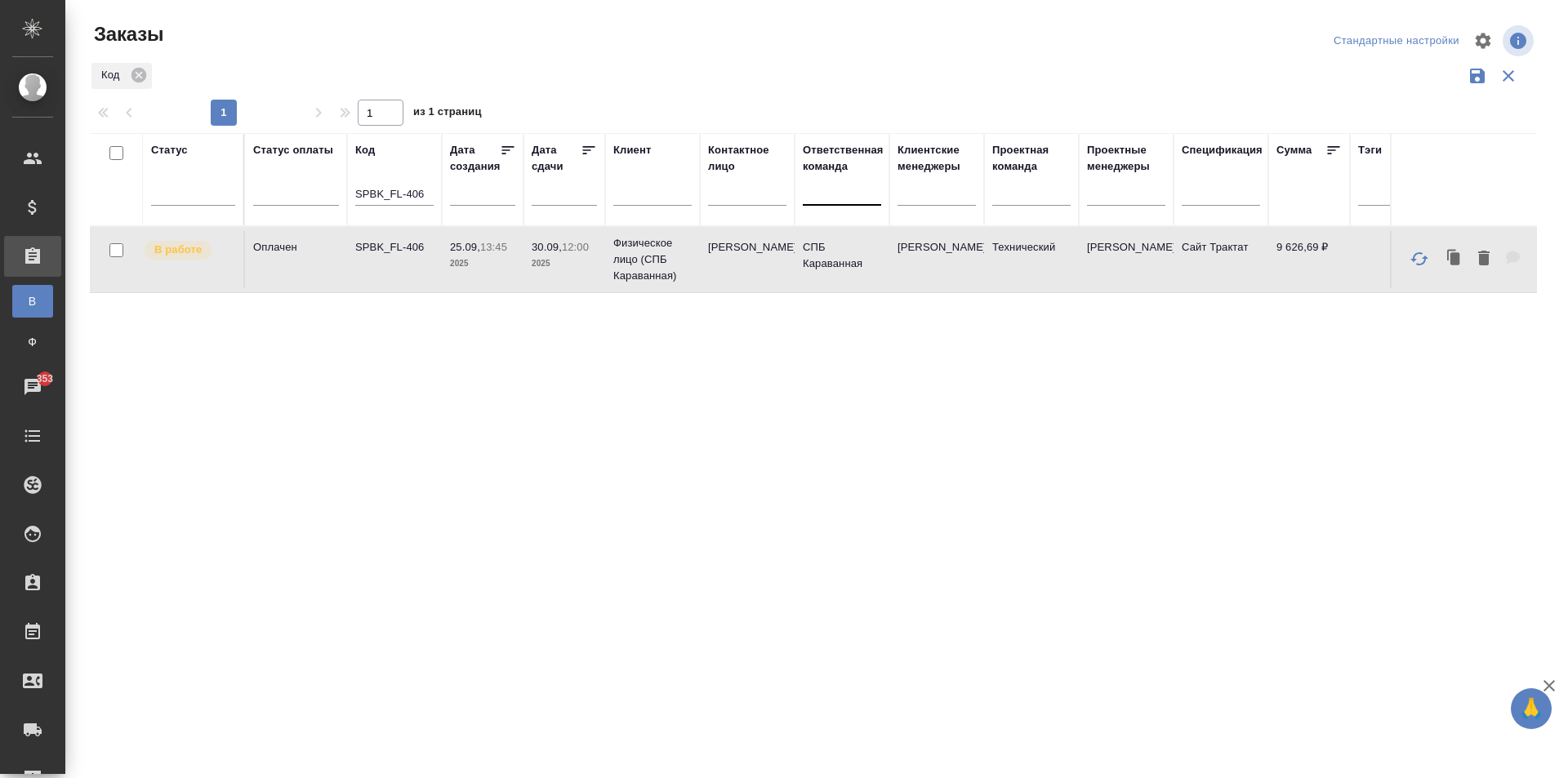
click at [568, 275] on td "30.09, 12:00 2025" at bounding box center [563, 259] width 82 height 57
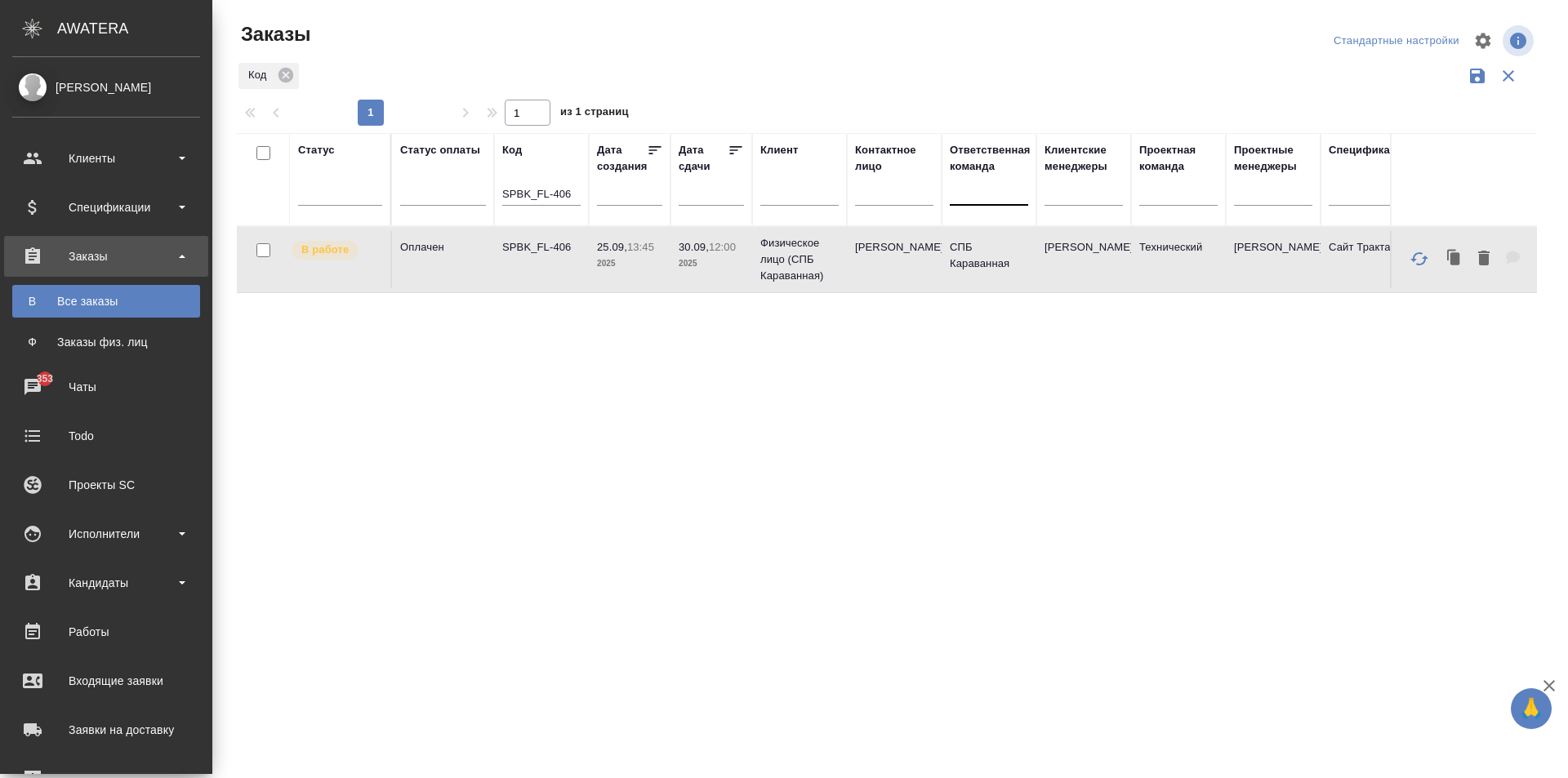
click at [74, 91] on div "[PERSON_NAME]" at bounding box center [106, 87] width 188 height 18
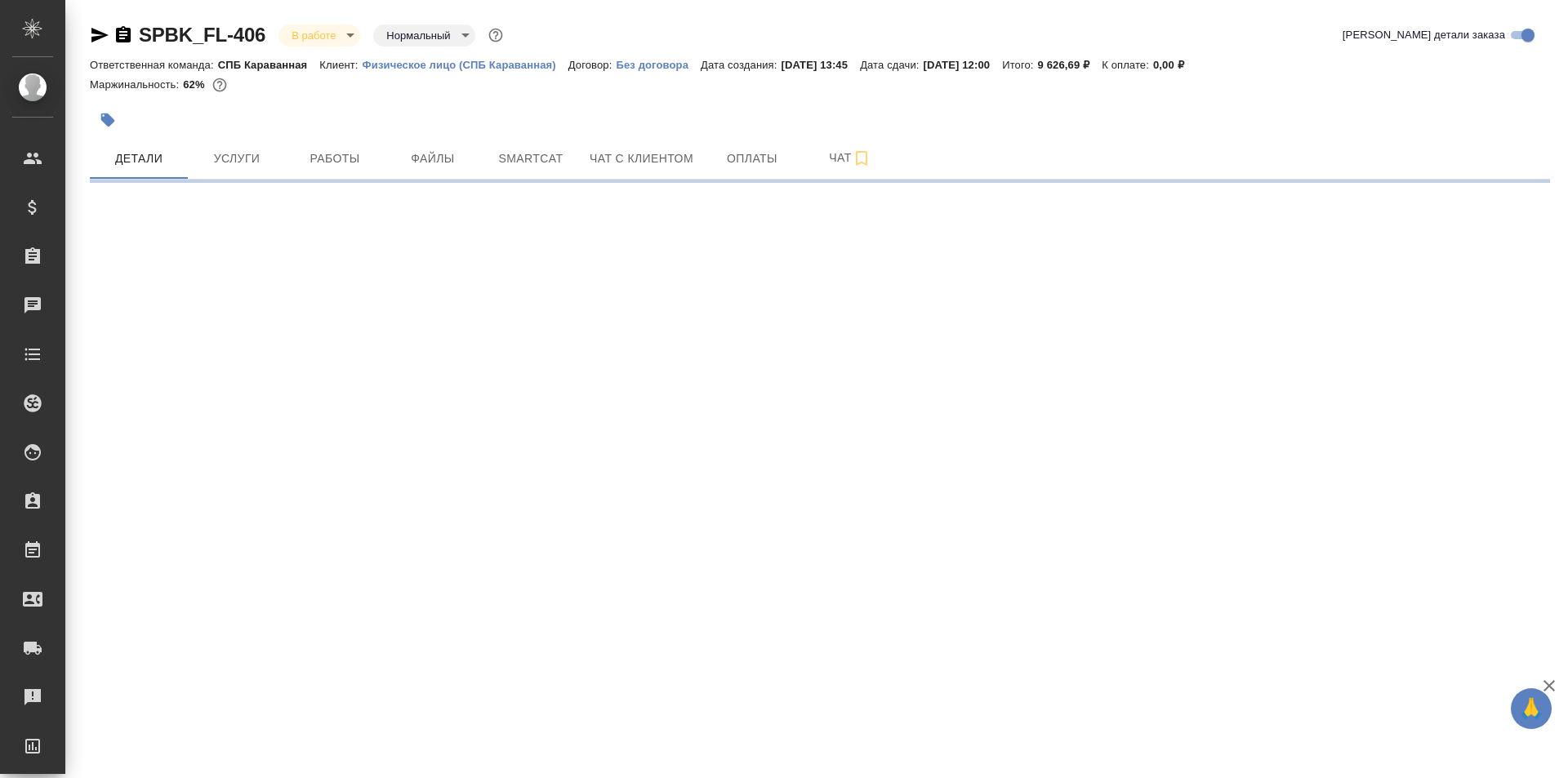
select select "RU"
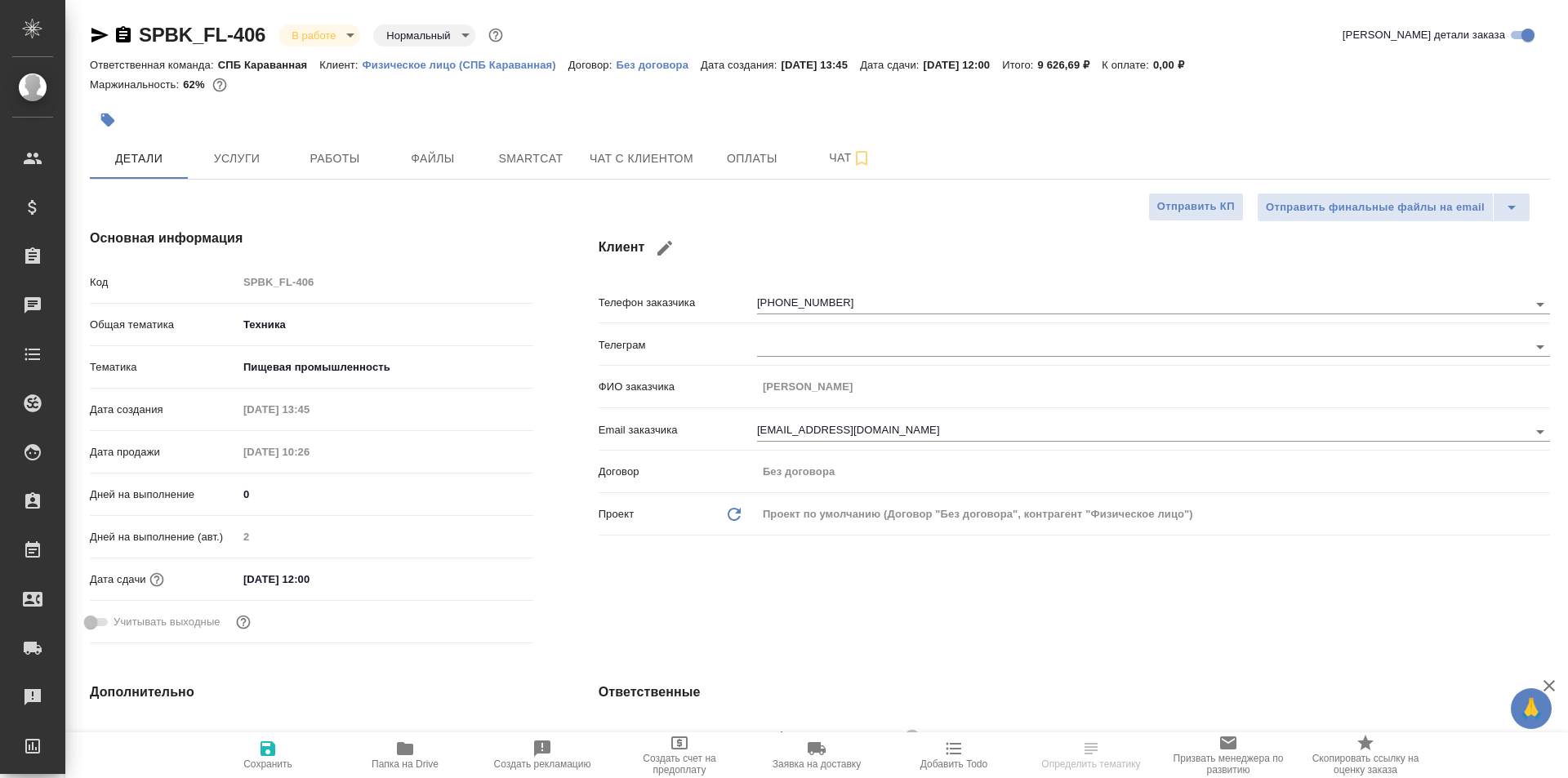
type textarea "x"
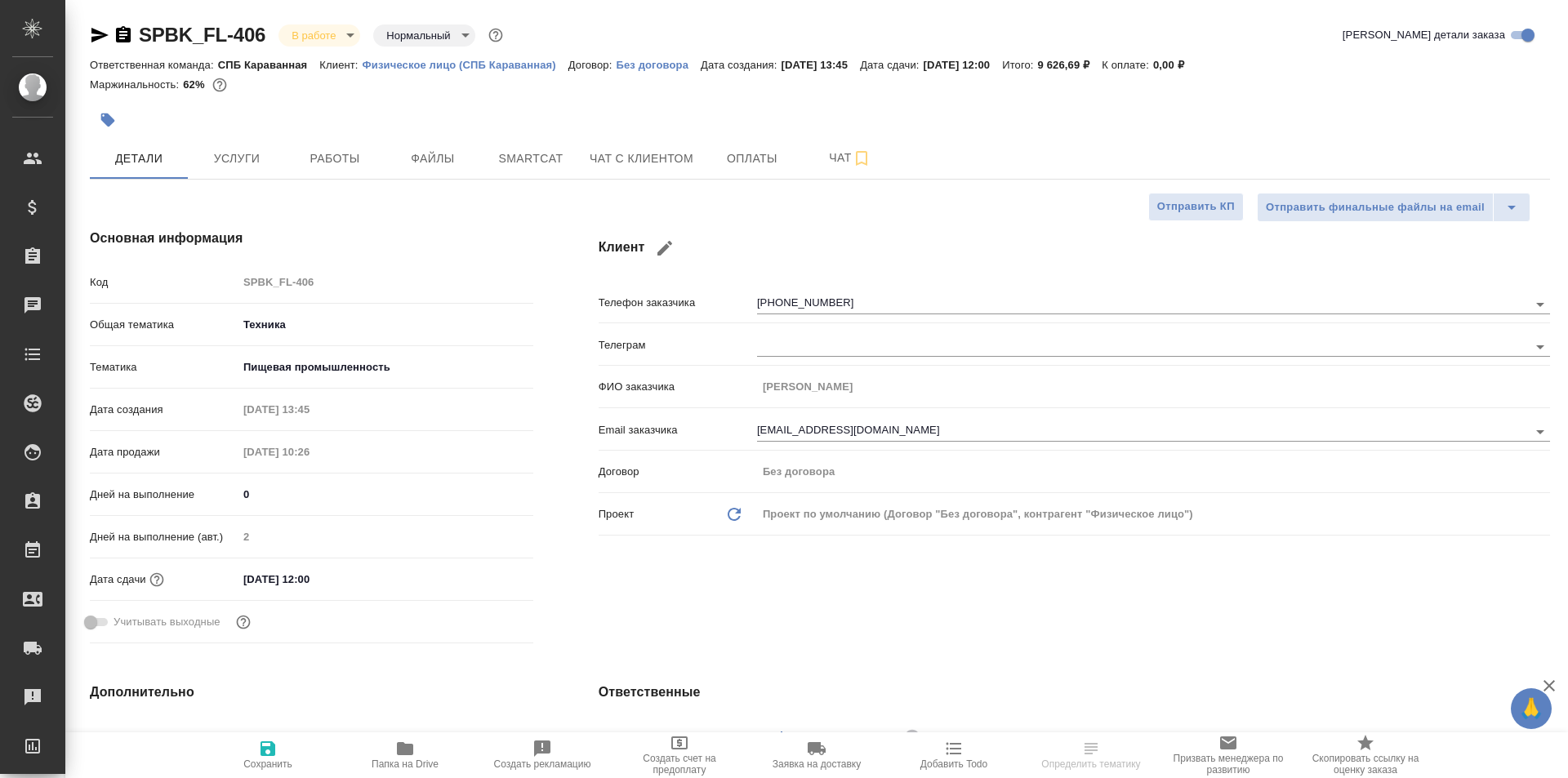
type textarea "x"
select select "RU"
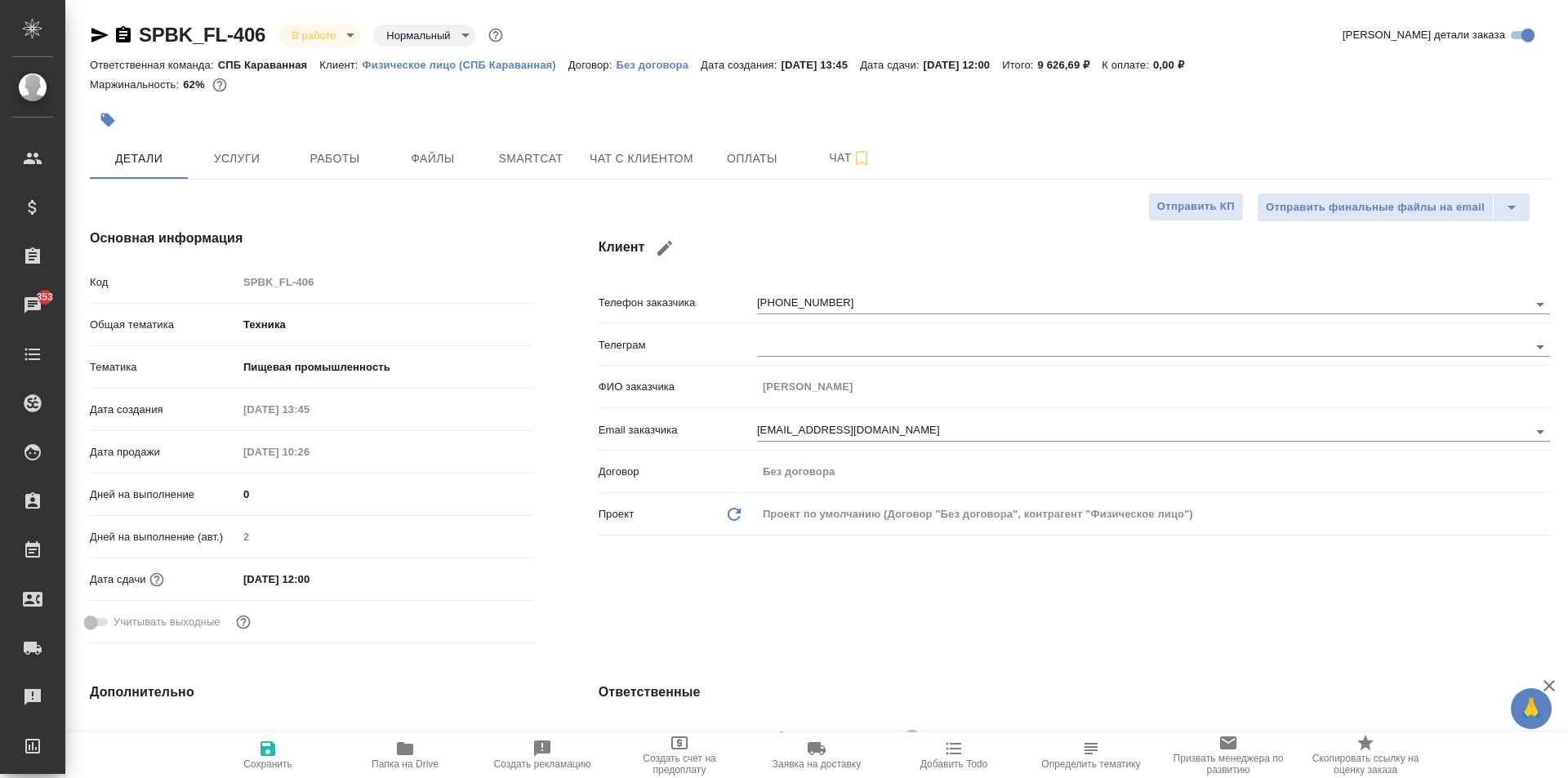
type textarea "x"
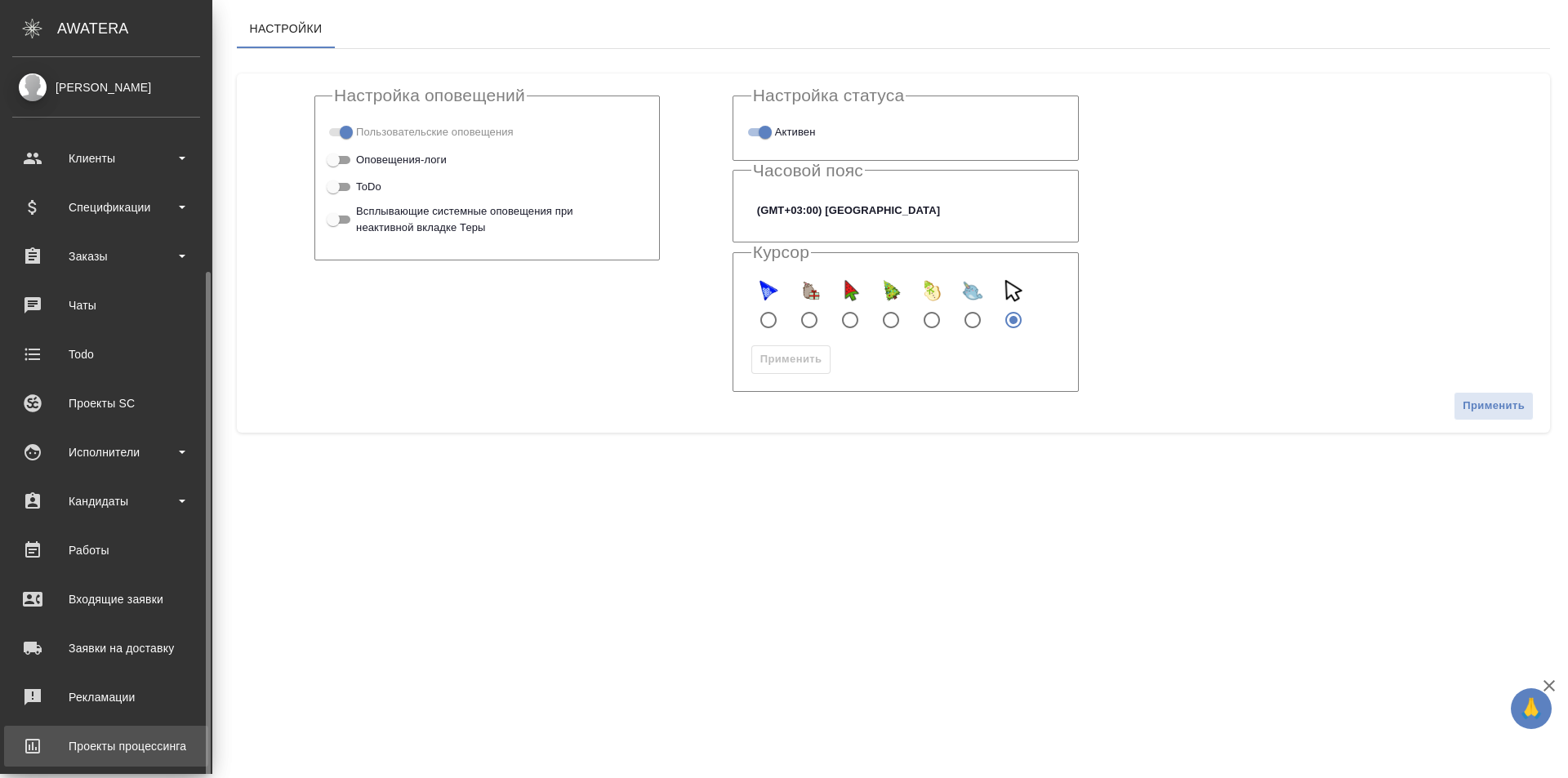
scroll to position [115, 0]
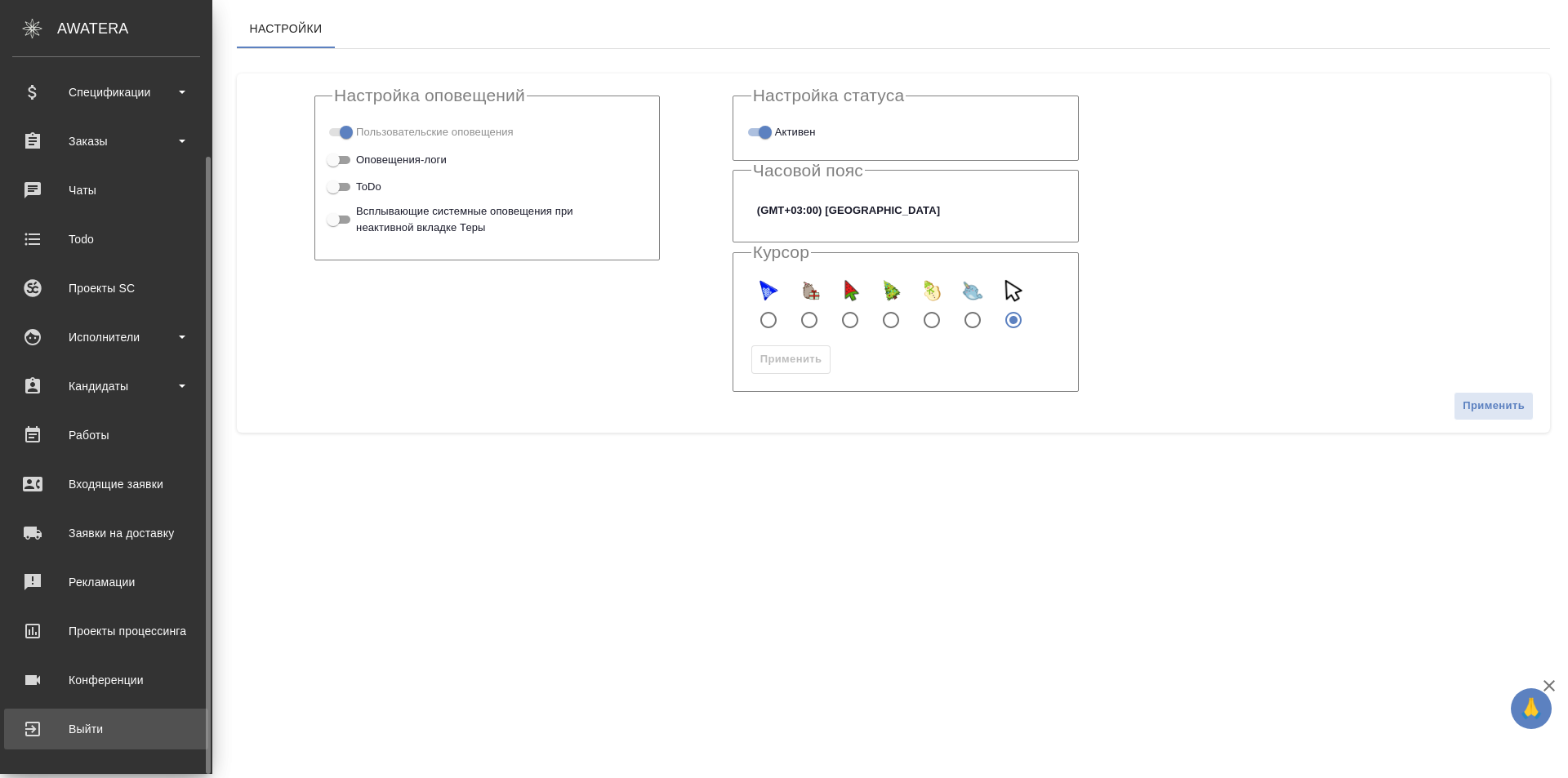
click at [103, 725] on div "Выйти" at bounding box center [106, 730] width 188 height 25
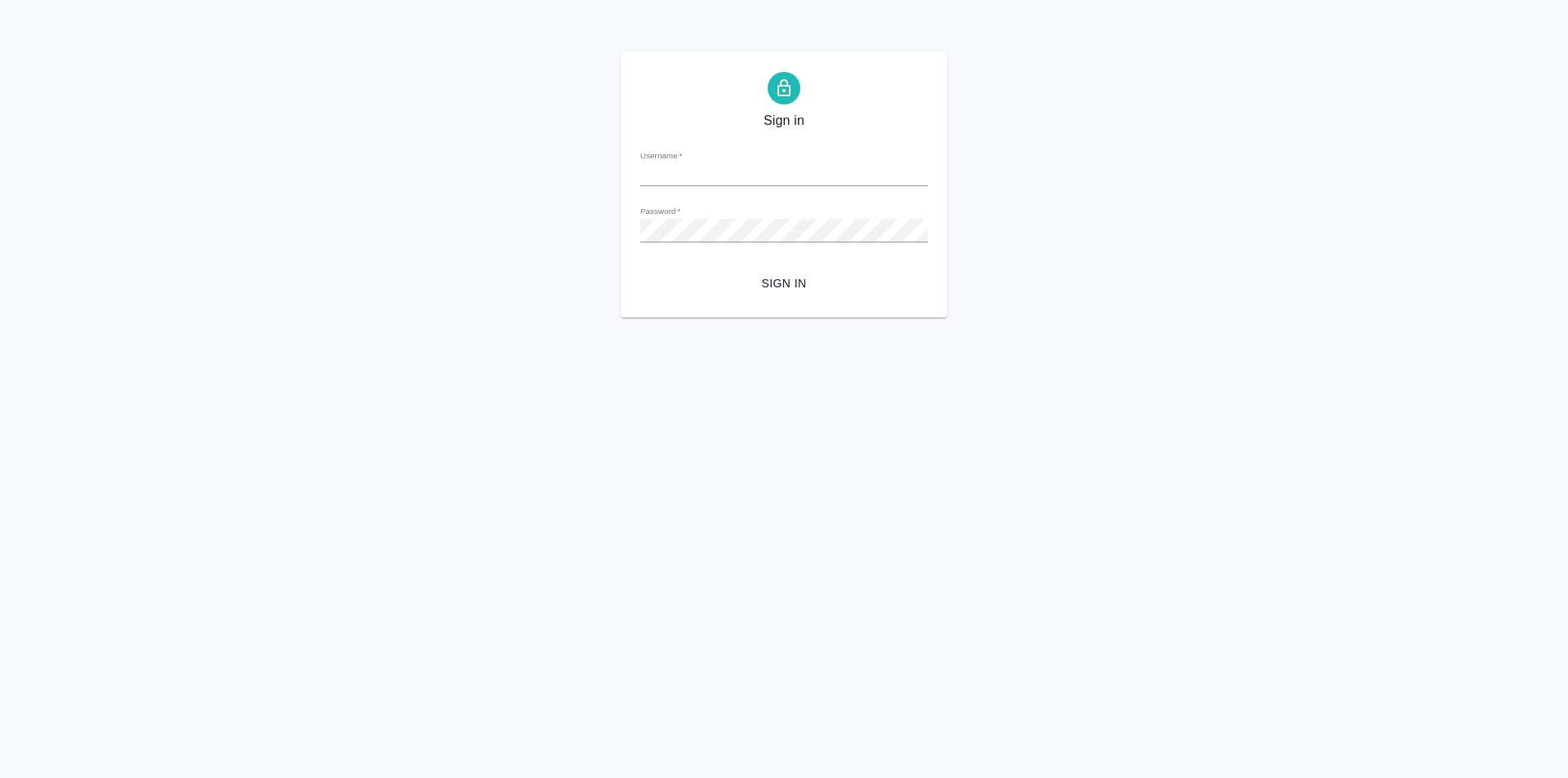
type input "a.moskalets@awatera.com"
click at [786, 279] on span "Sign in" at bounding box center [783, 283] width 261 height 20
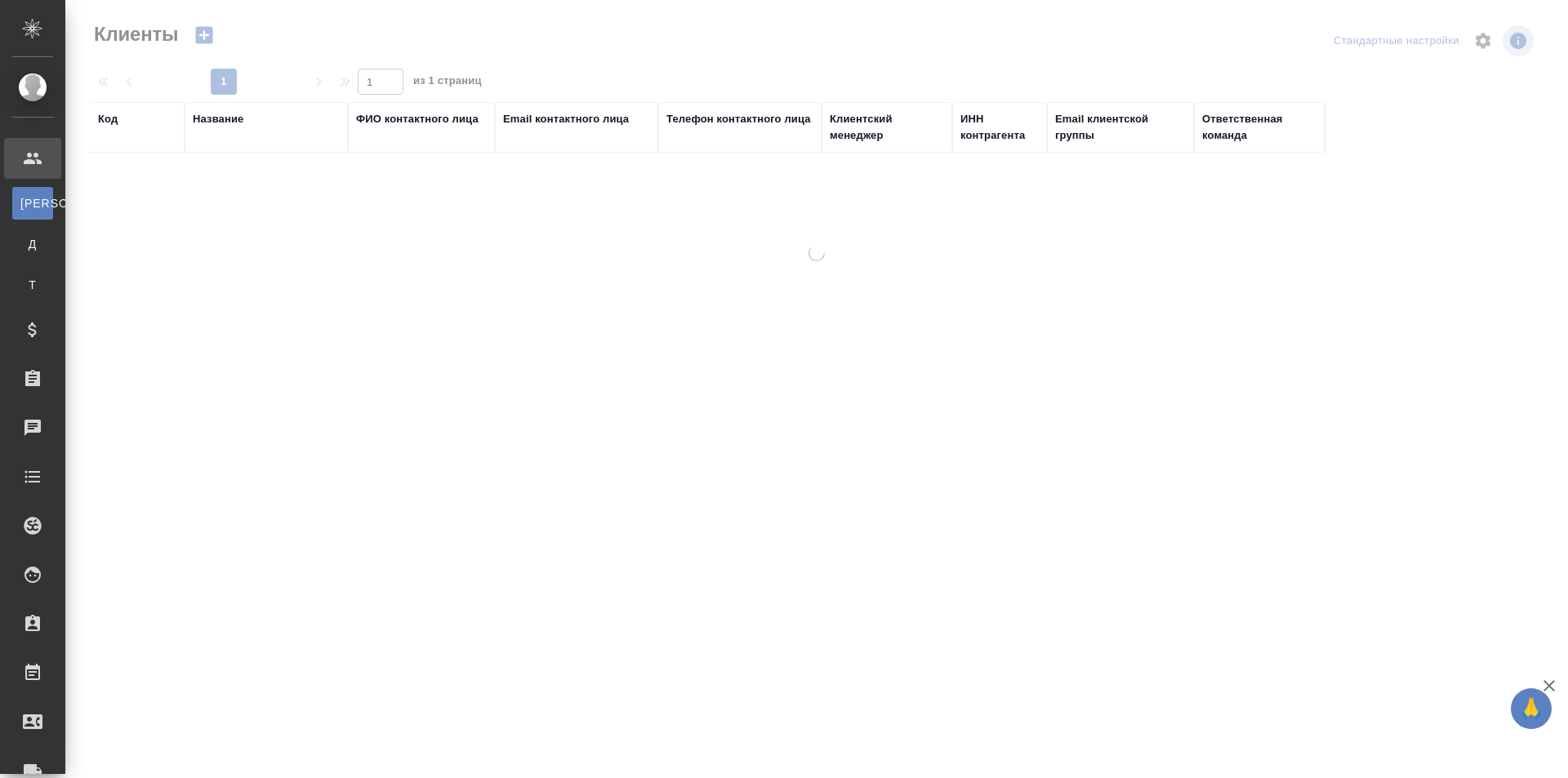
select select "RU"
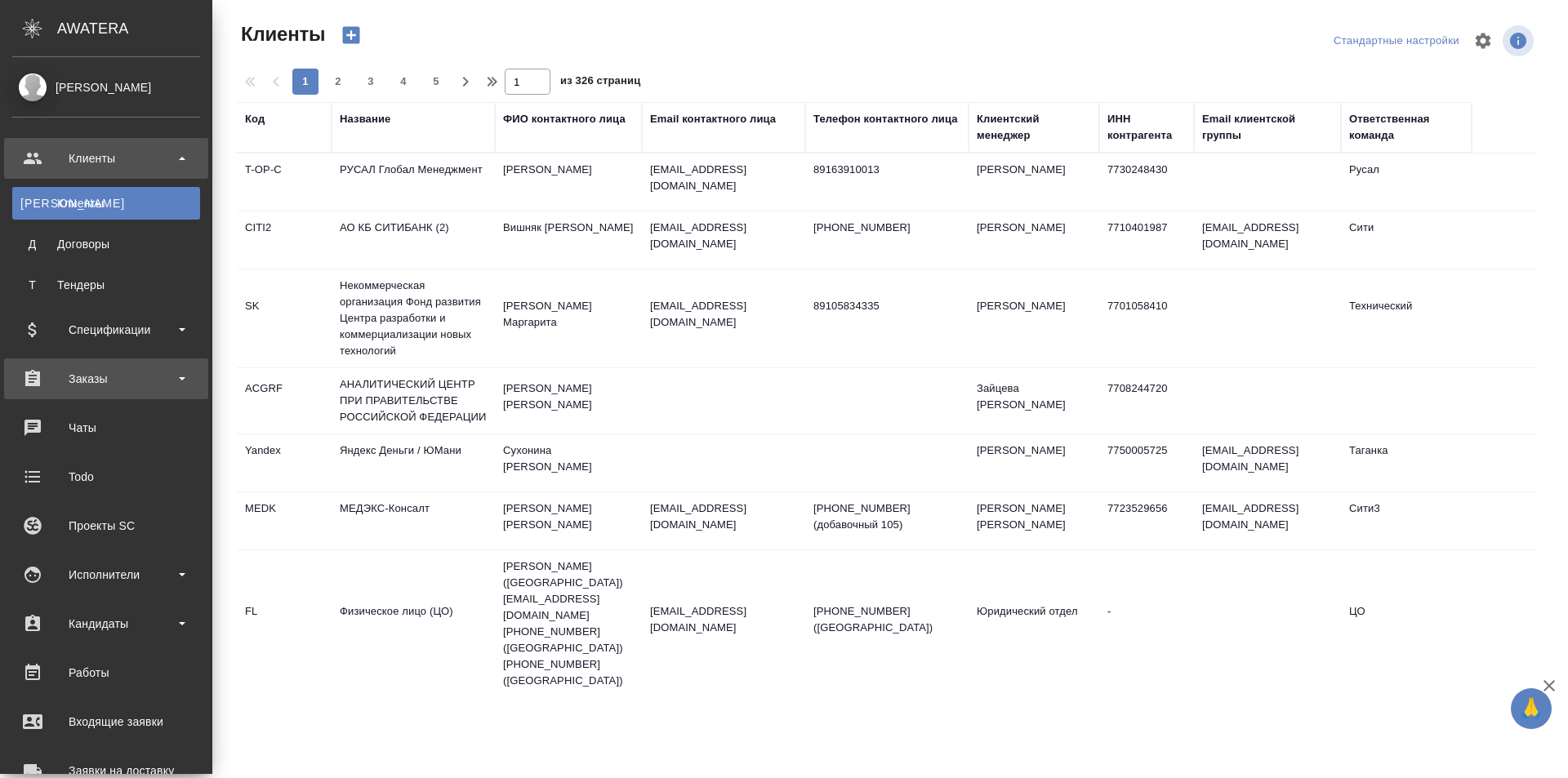
click at [105, 384] on div "Заказы" at bounding box center [106, 379] width 188 height 25
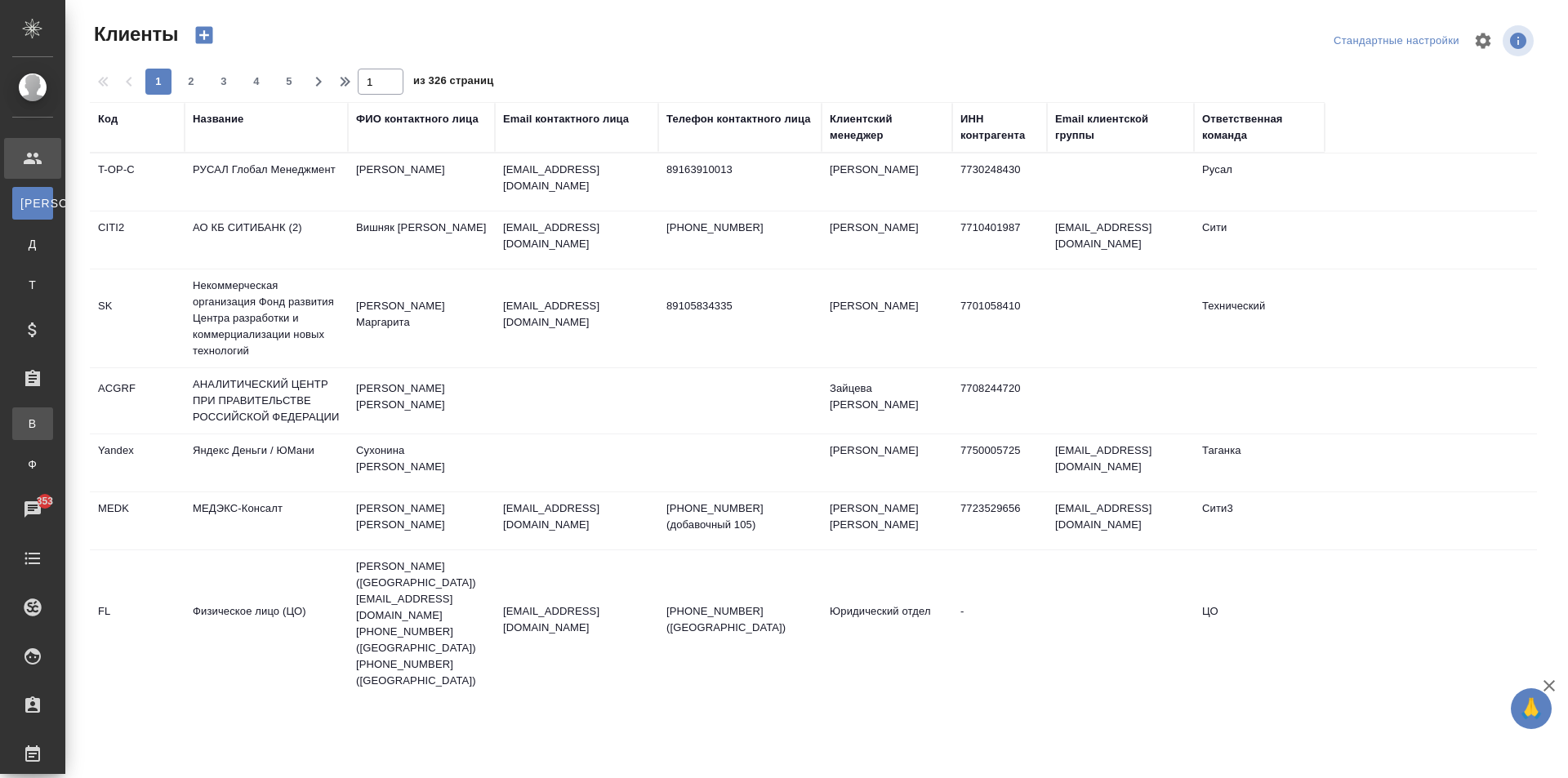
click at [25, 424] on div "Все заказы" at bounding box center [12, 424] width 25 height 17
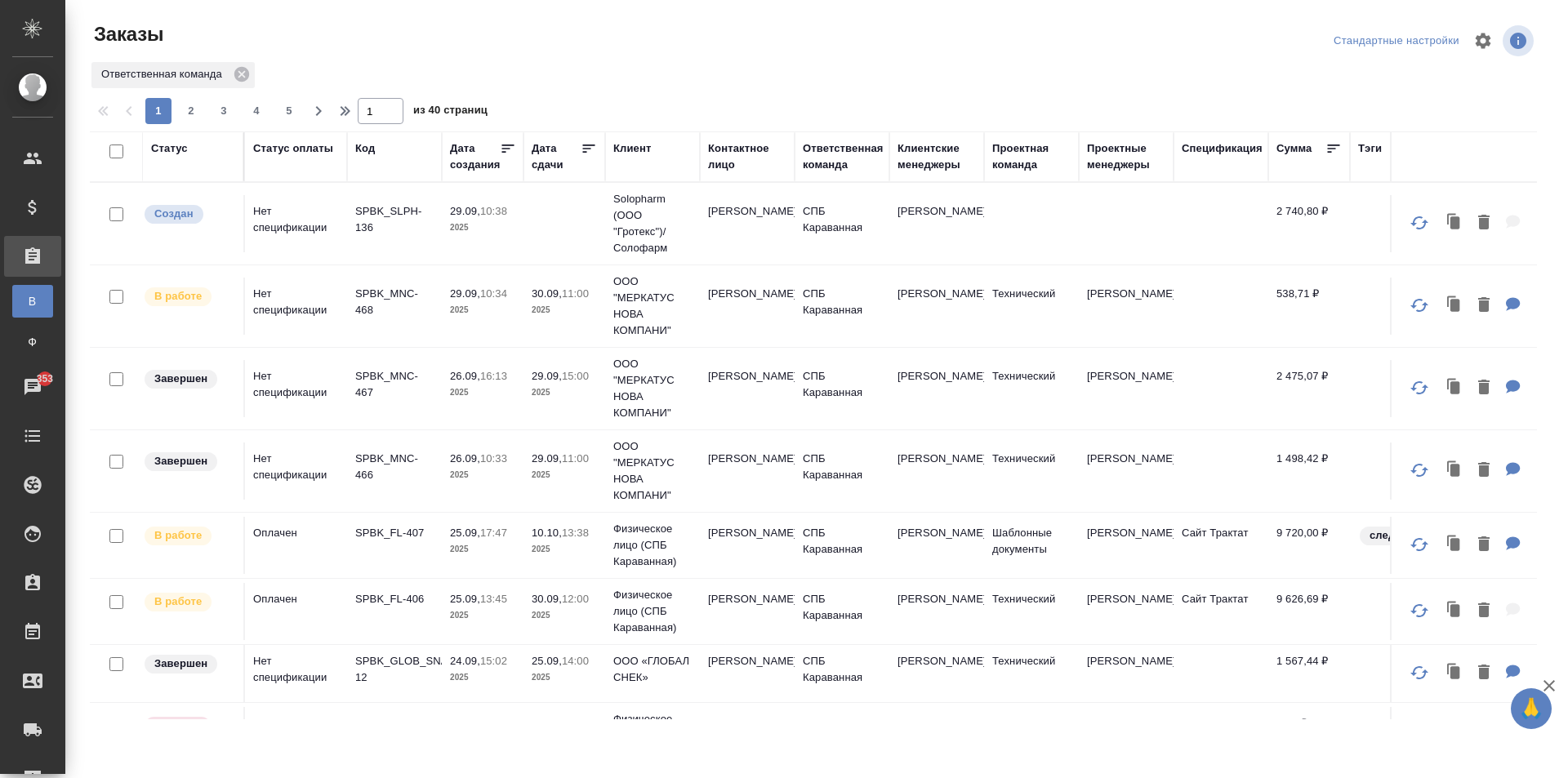
click at [966, 236] on td "[PERSON_NAME]" at bounding box center [937, 223] width 95 height 57
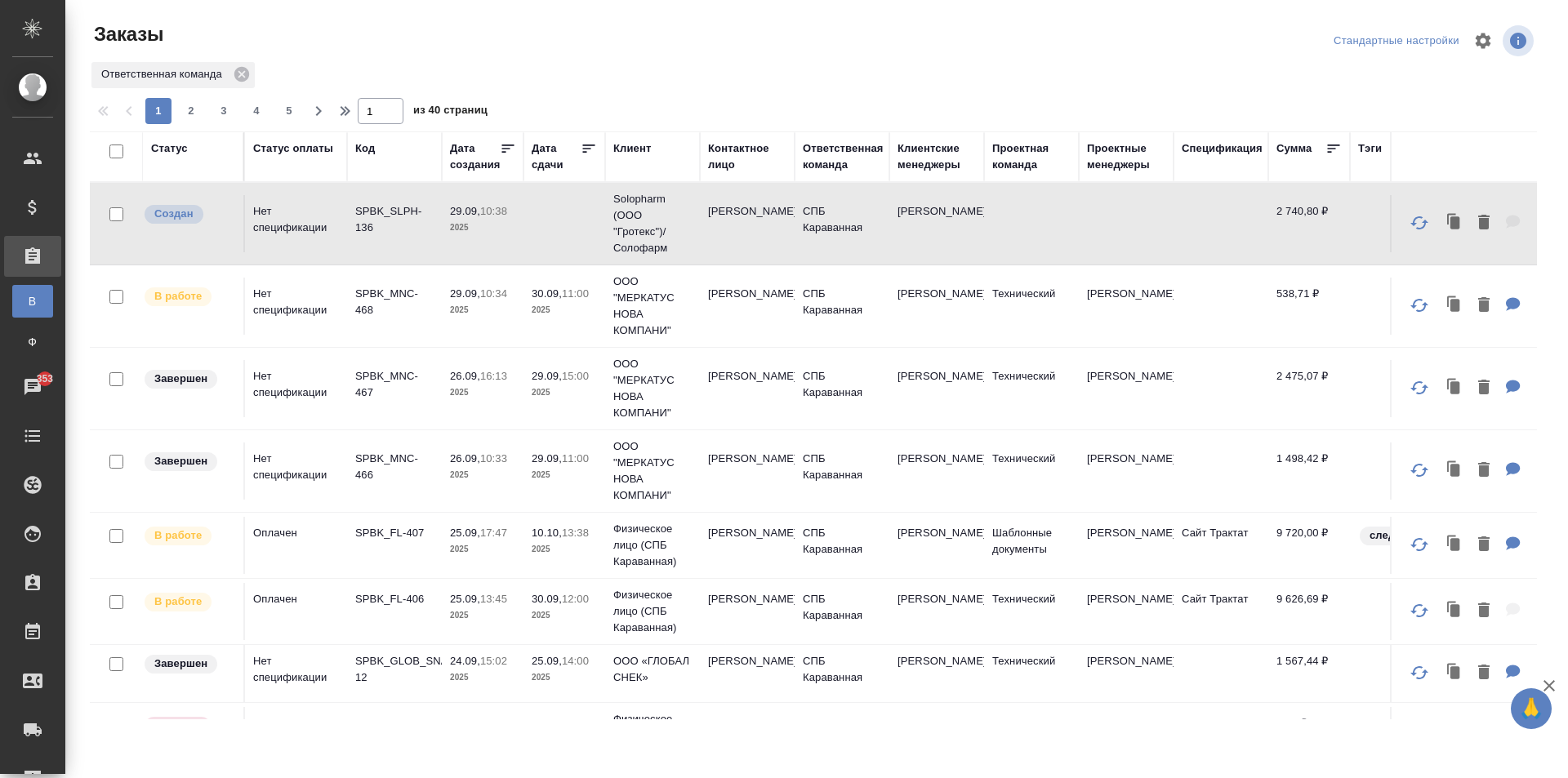
click at [511, 547] on p "2025" at bounding box center [483, 549] width 65 height 17
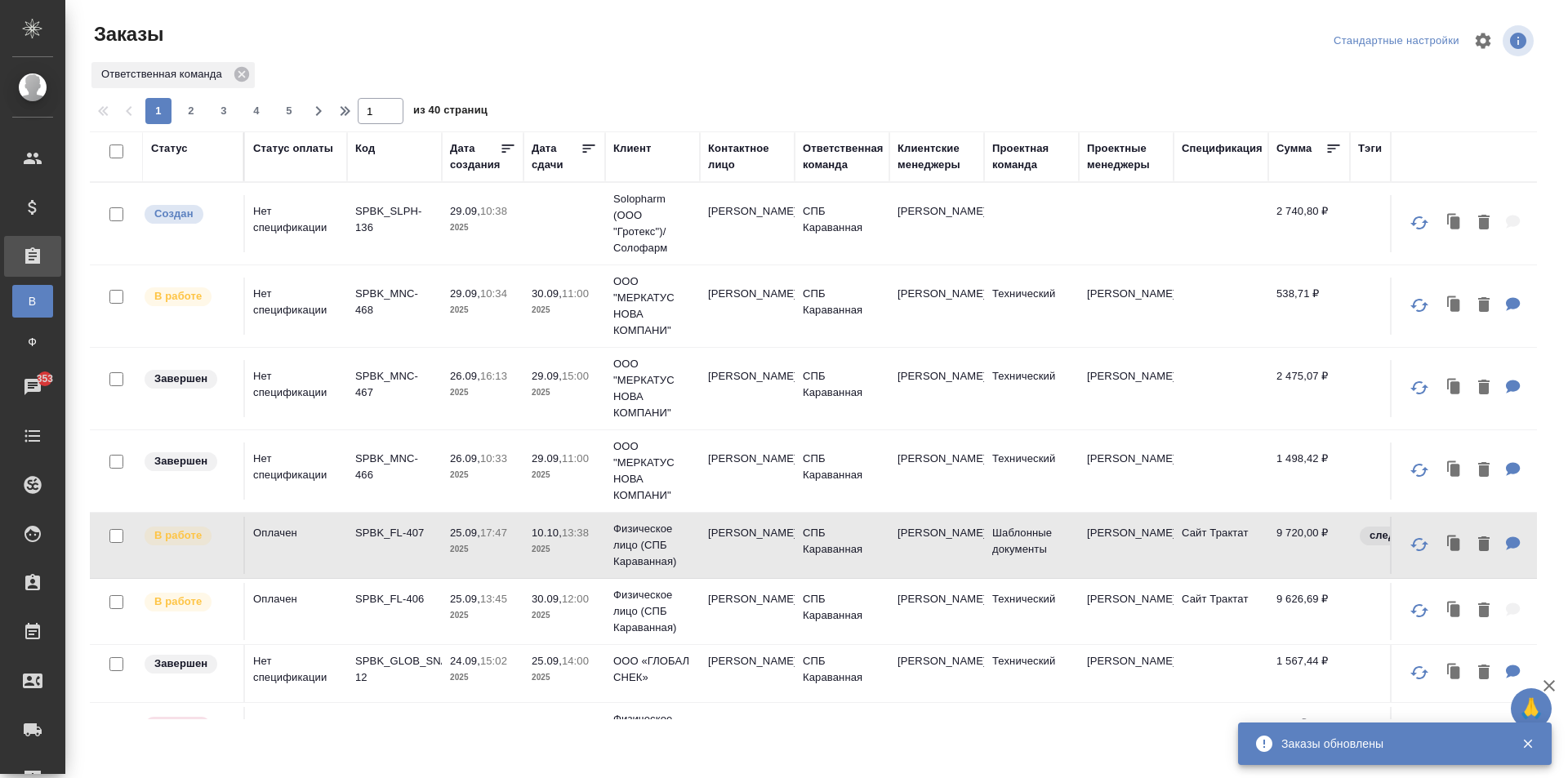
scroll to position [82, 0]
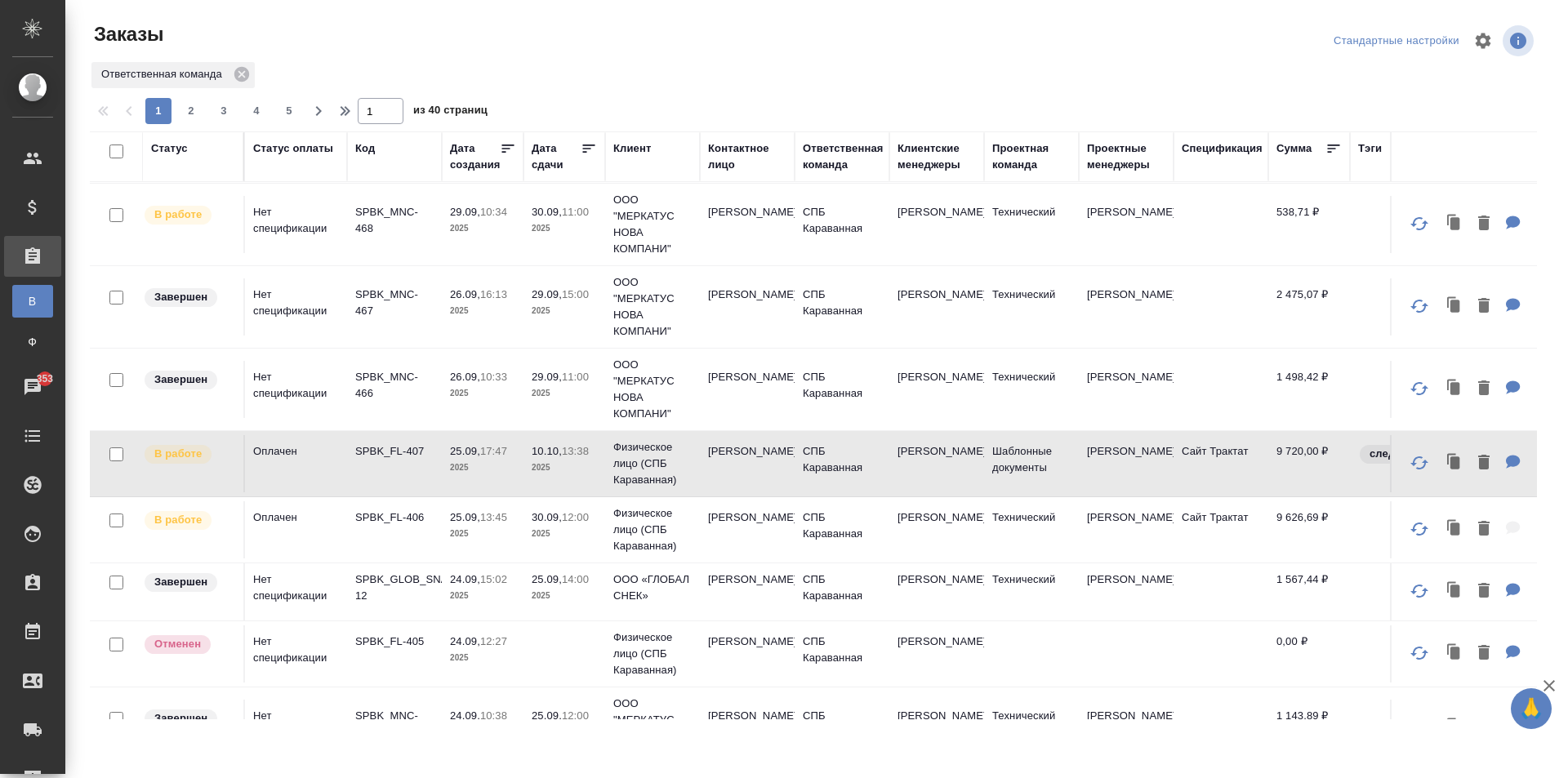
click at [752, 528] on td "Гузаля Фасхиева" at bounding box center [747, 529] width 95 height 57
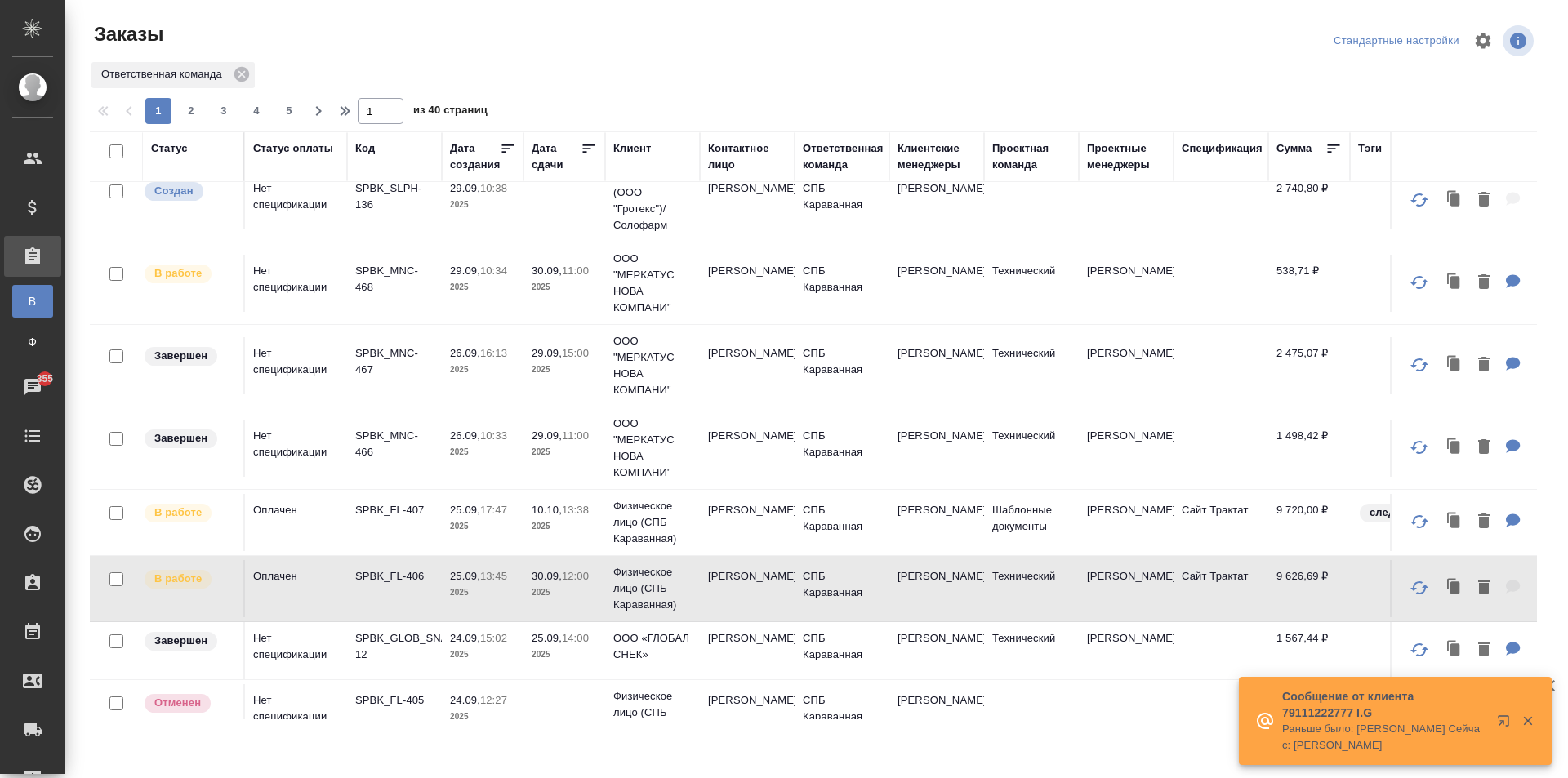
scroll to position [0, 0]
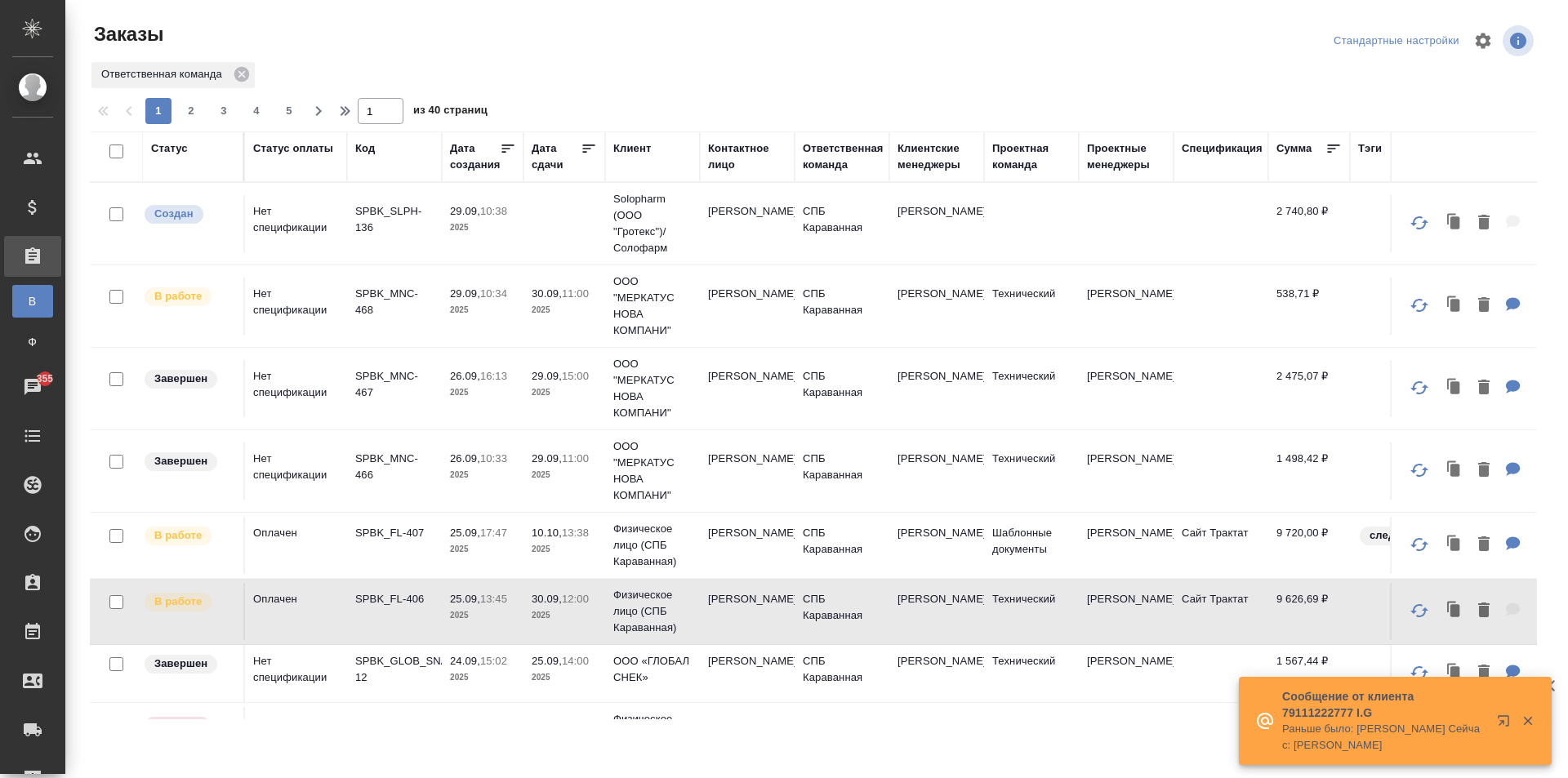
click at [772, 294] on td "Суворова Наталья Сергеевна" at bounding box center [747, 306] width 95 height 57
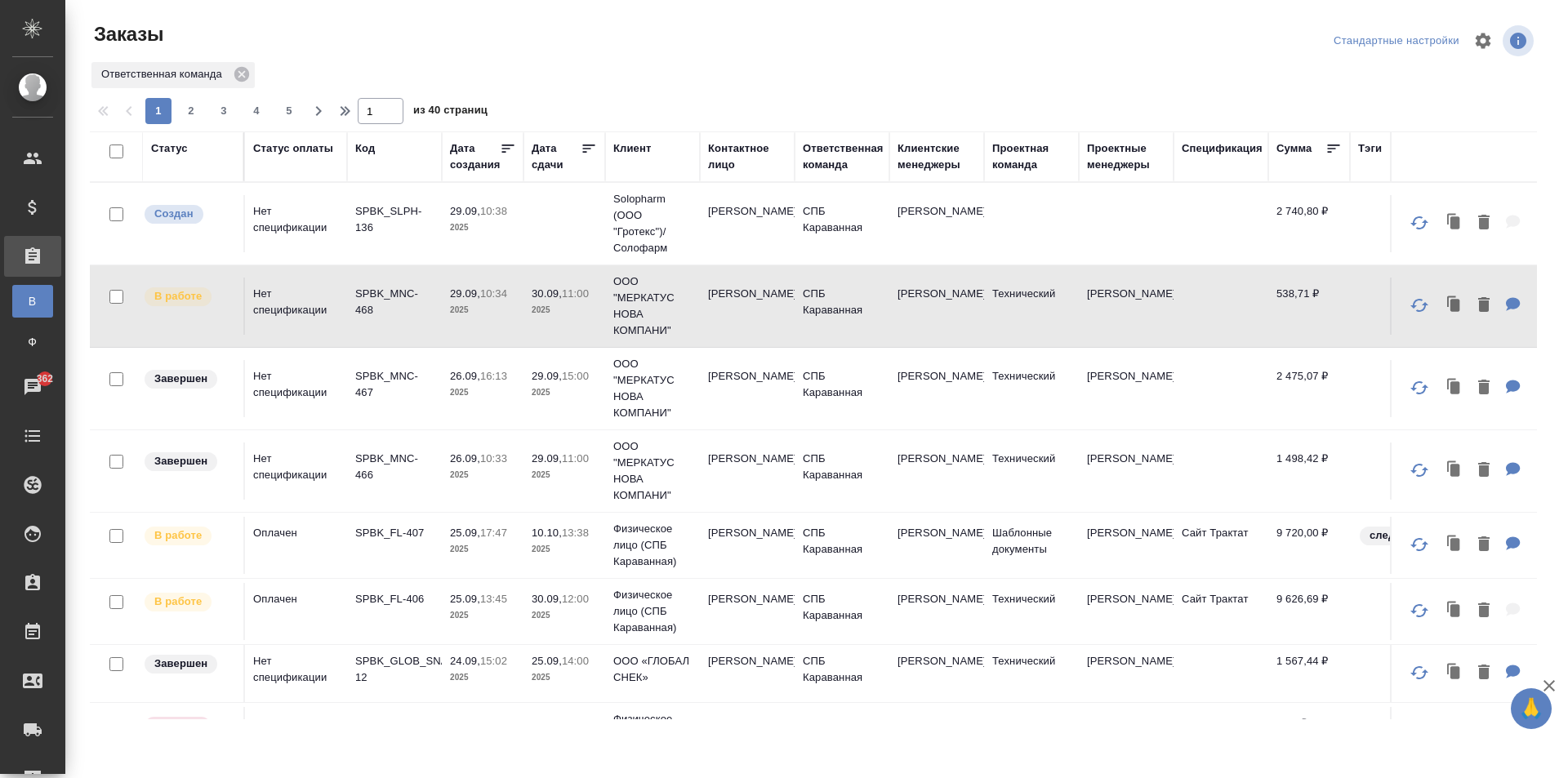
click at [546, 156] on div "Дата сдачи" at bounding box center [556, 156] width 49 height 33
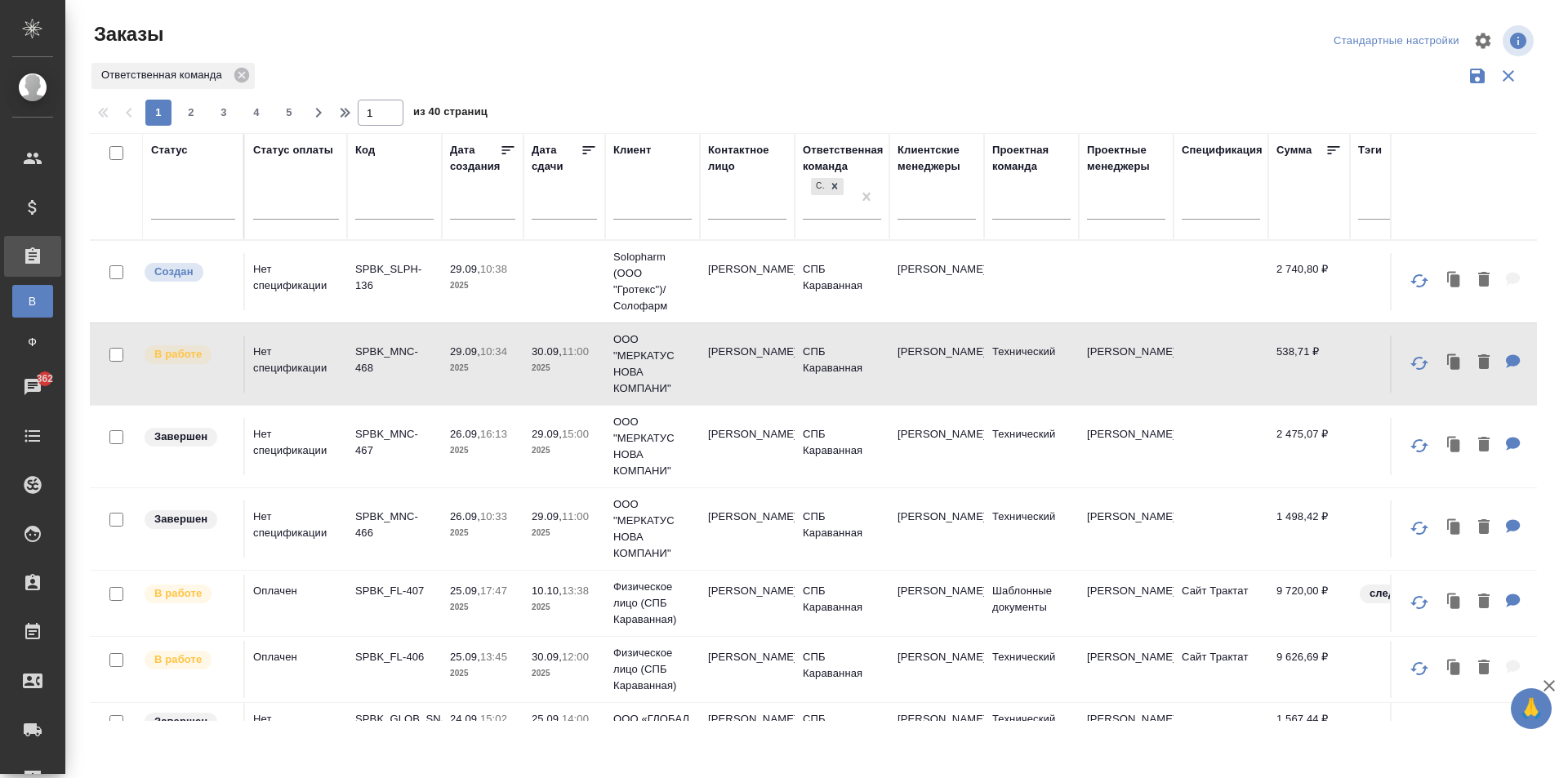
click at [540, 201] on div at bounding box center [564, 206] width 65 height 27
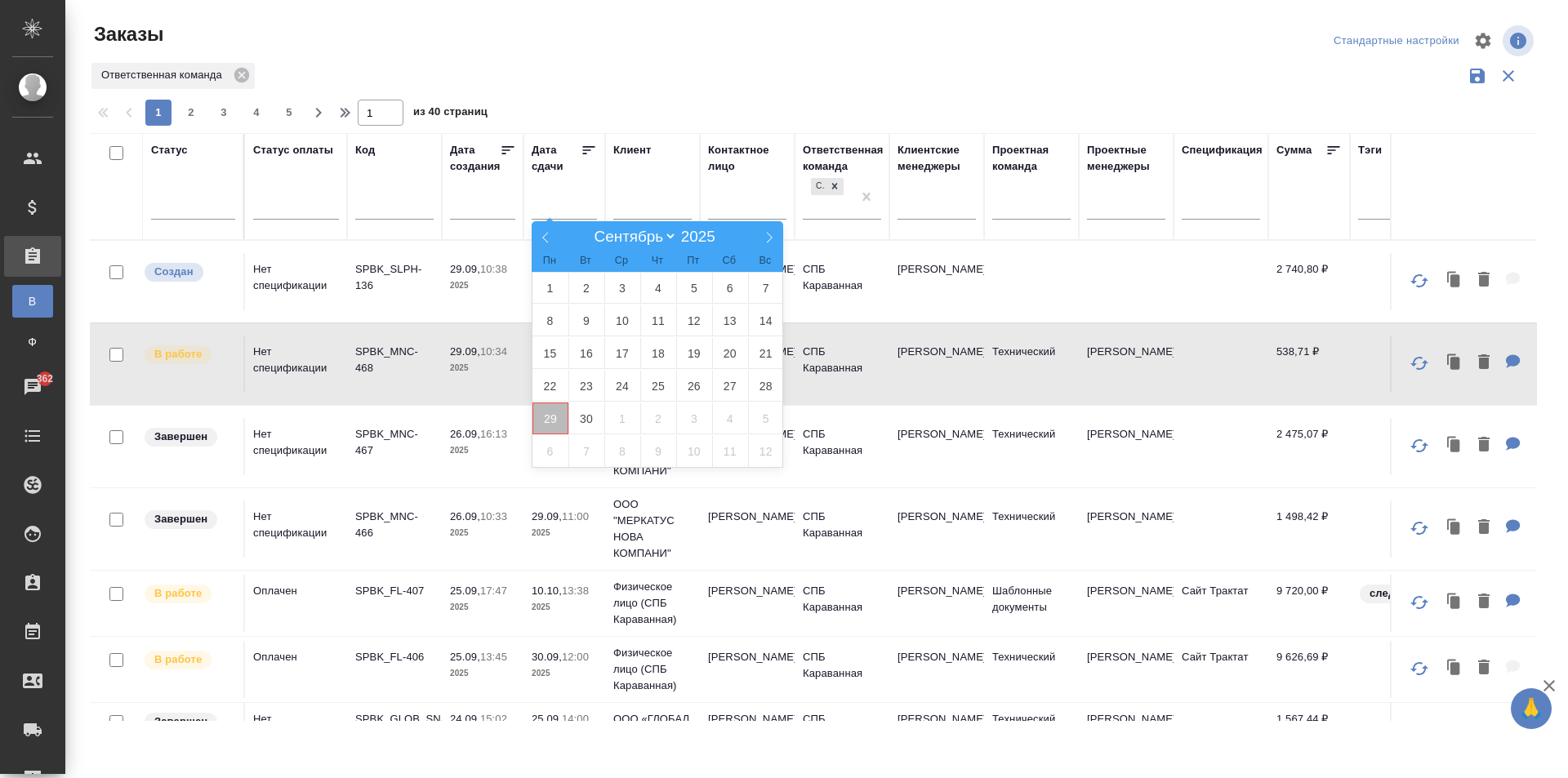
click at [546, 419] on span "29" at bounding box center [550, 418] width 36 height 32
type div "2025-09-28T21:00:00.000Z"
click at [570, 425] on span "30" at bounding box center [586, 418] width 36 height 32
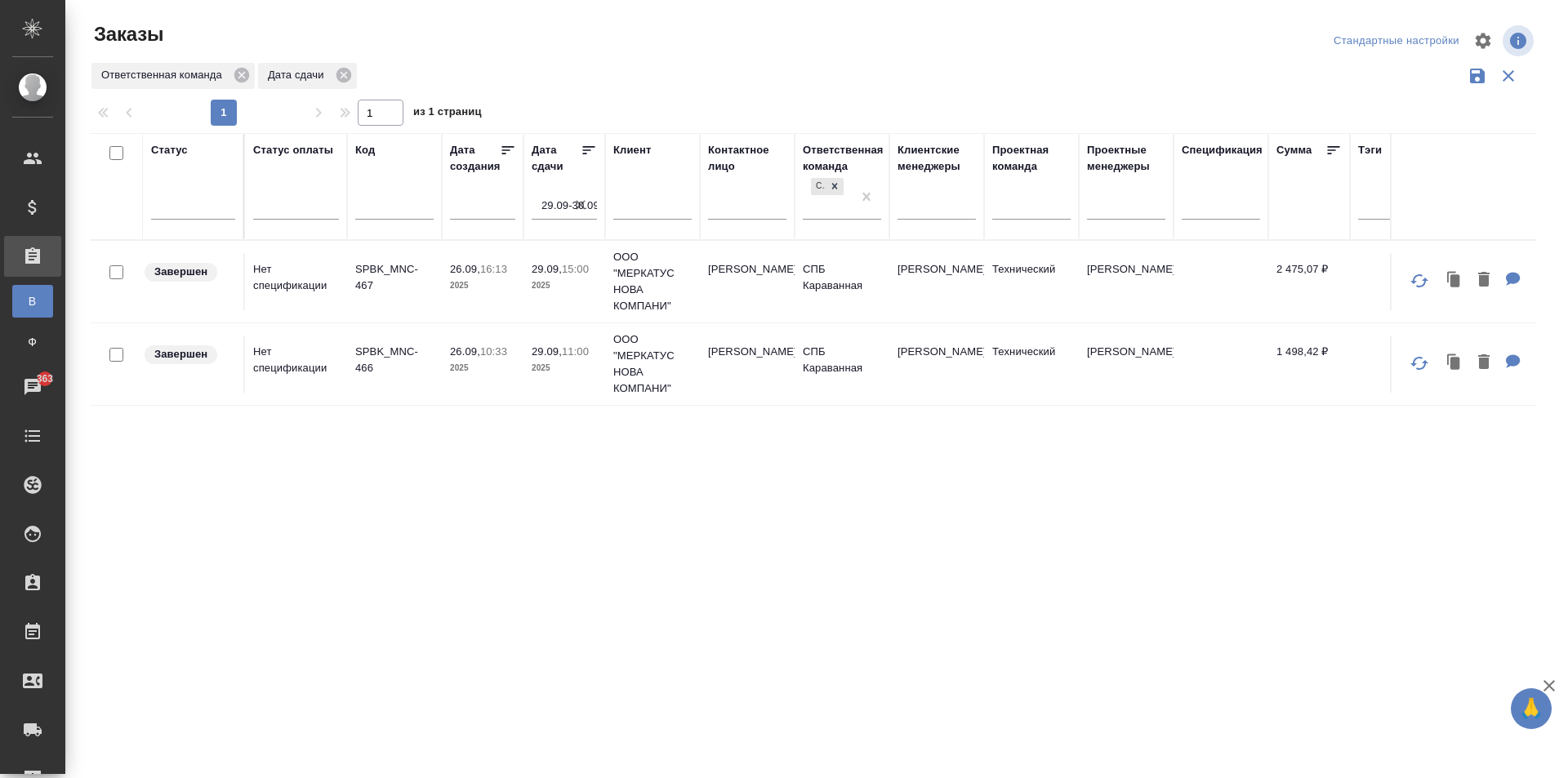
click at [584, 204] on icon "button" at bounding box center [580, 205] width 17 height 17
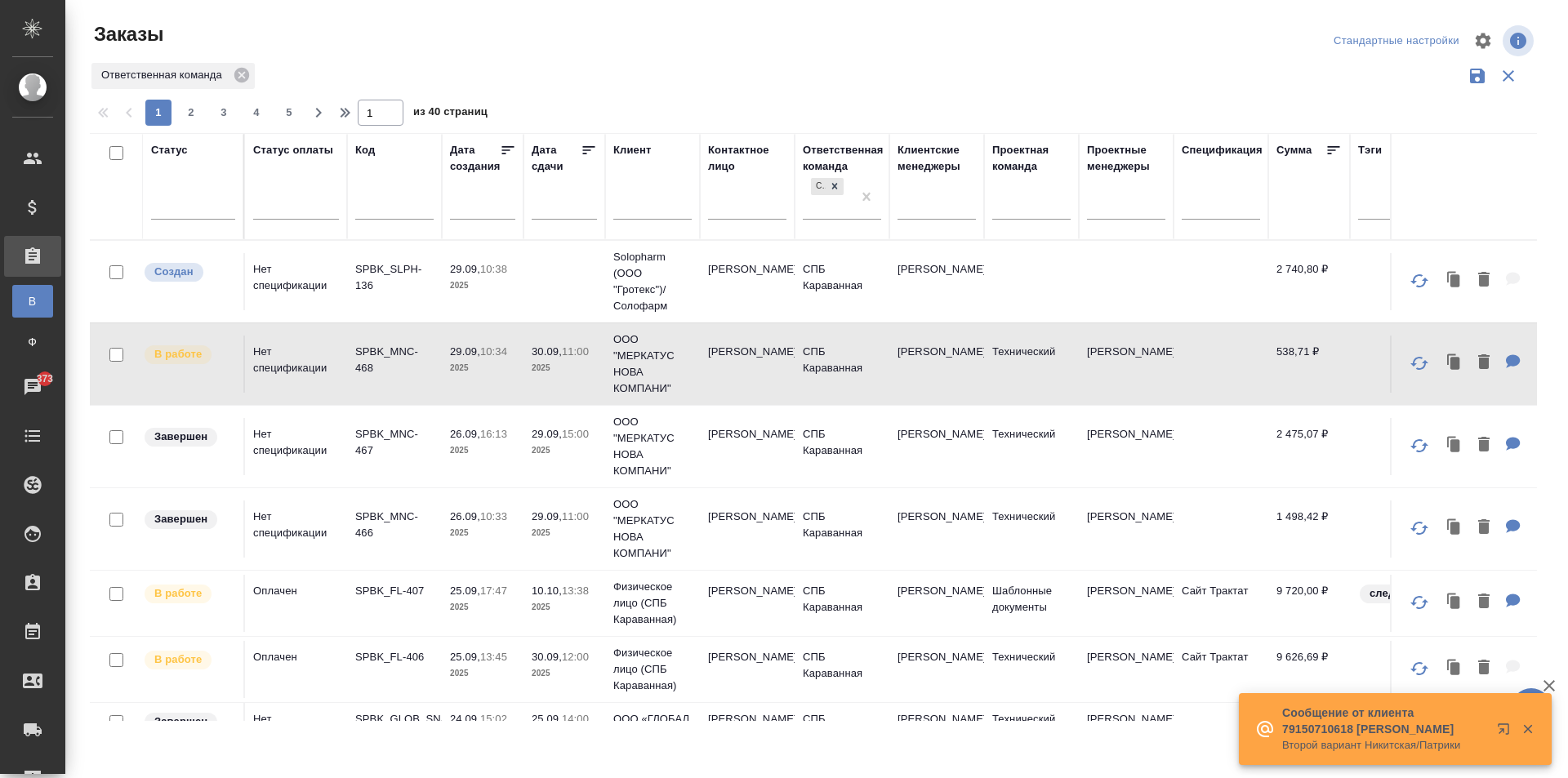
click at [964, 296] on td "[PERSON_NAME]" at bounding box center [937, 281] width 95 height 57
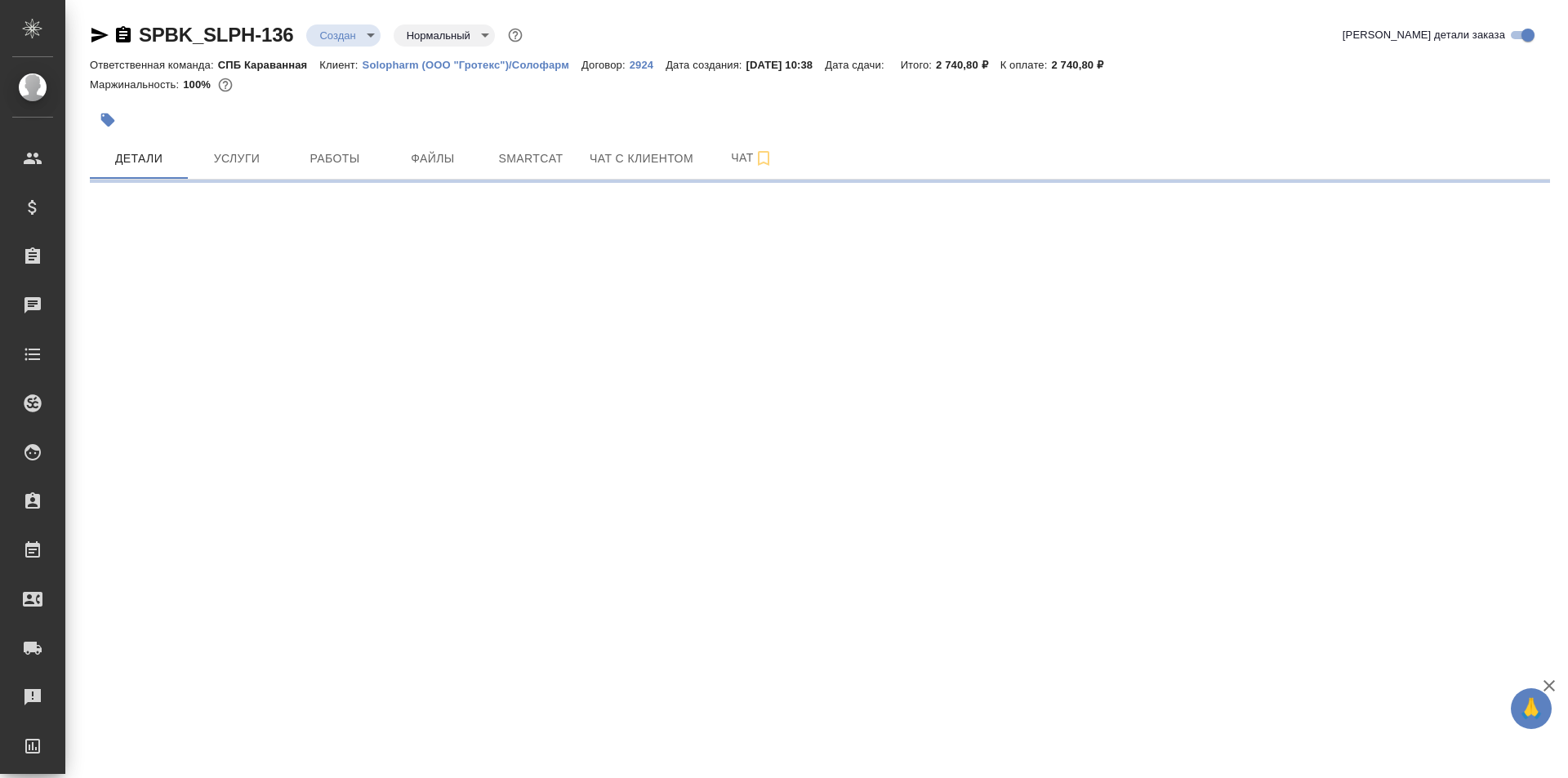
select select "RU"
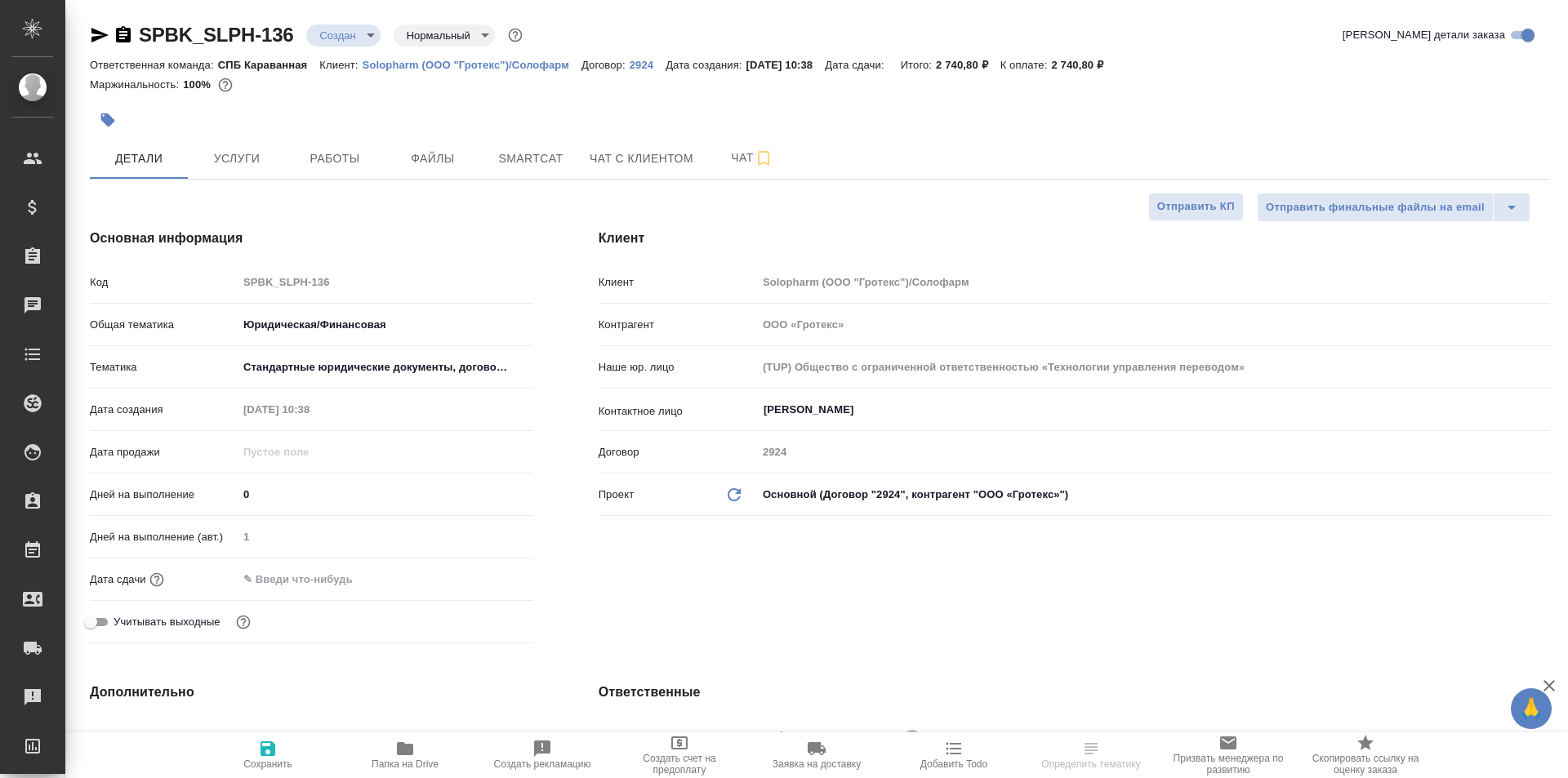
type textarea "x"
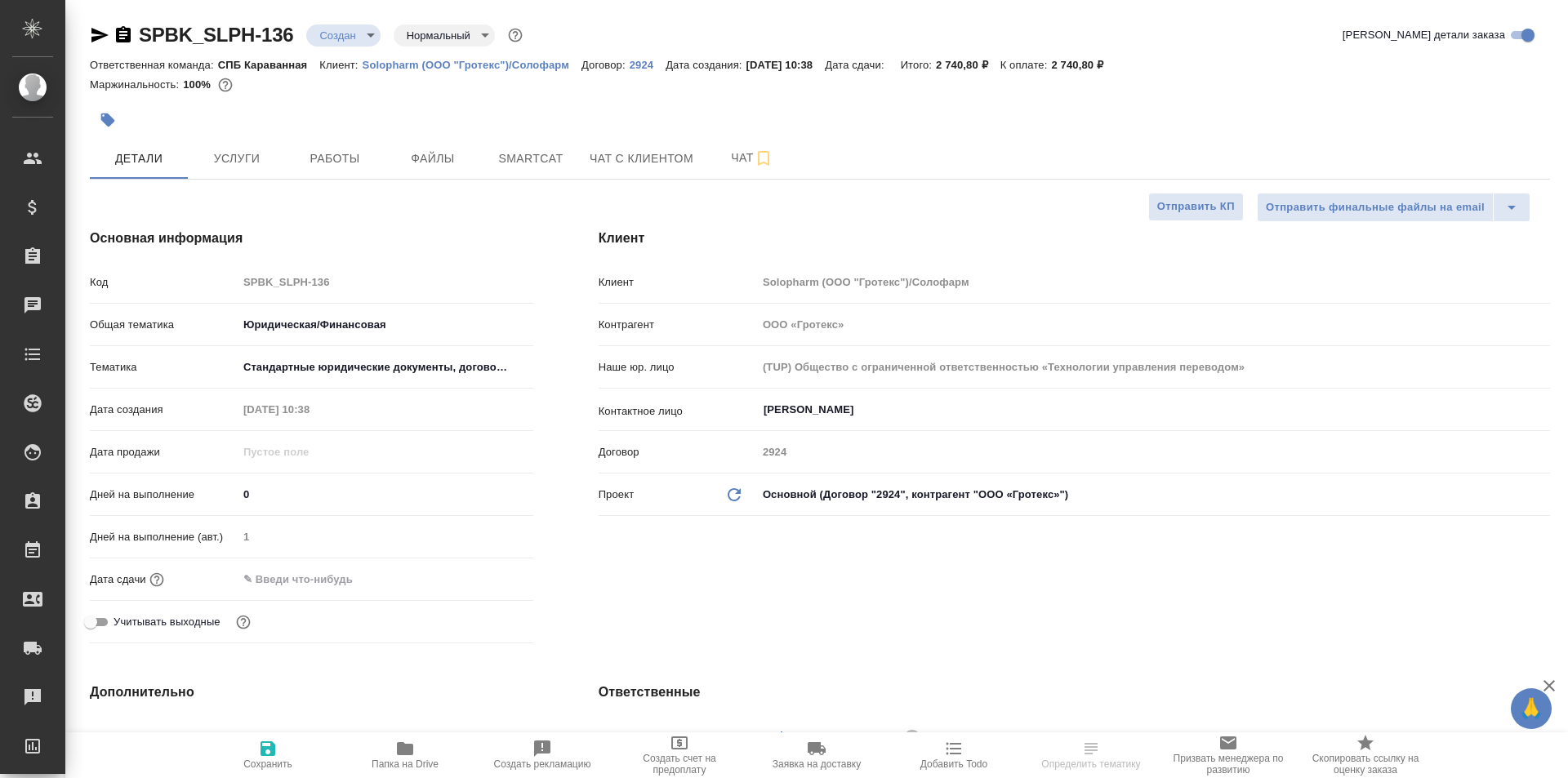
type textarea "x"
click at [237, 157] on span "Услуги" at bounding box center [236, 158] width 78 height 20
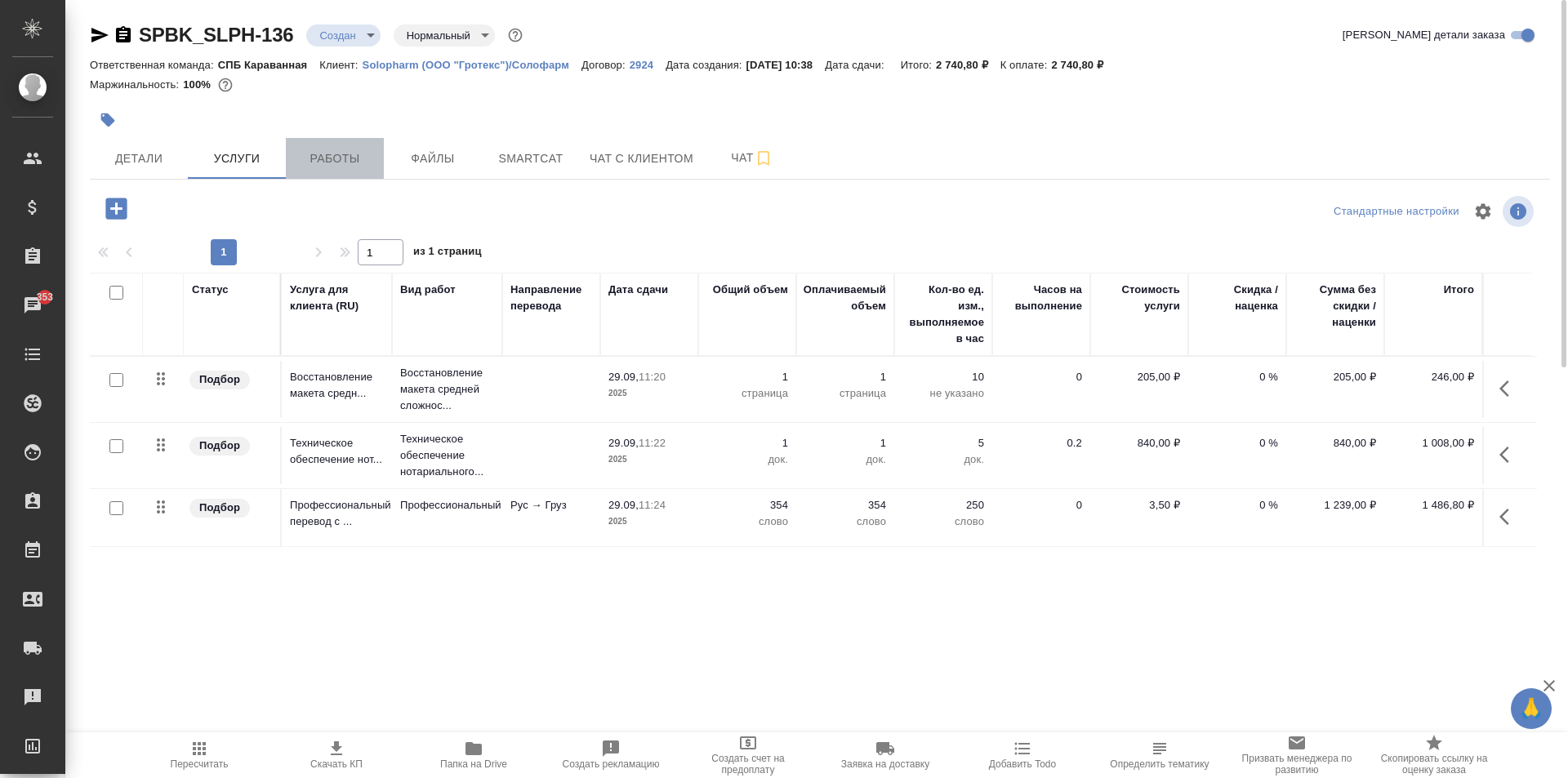
click at [360, 153] on span "Работы" at bounding box center [334, 158] width 78 height 20
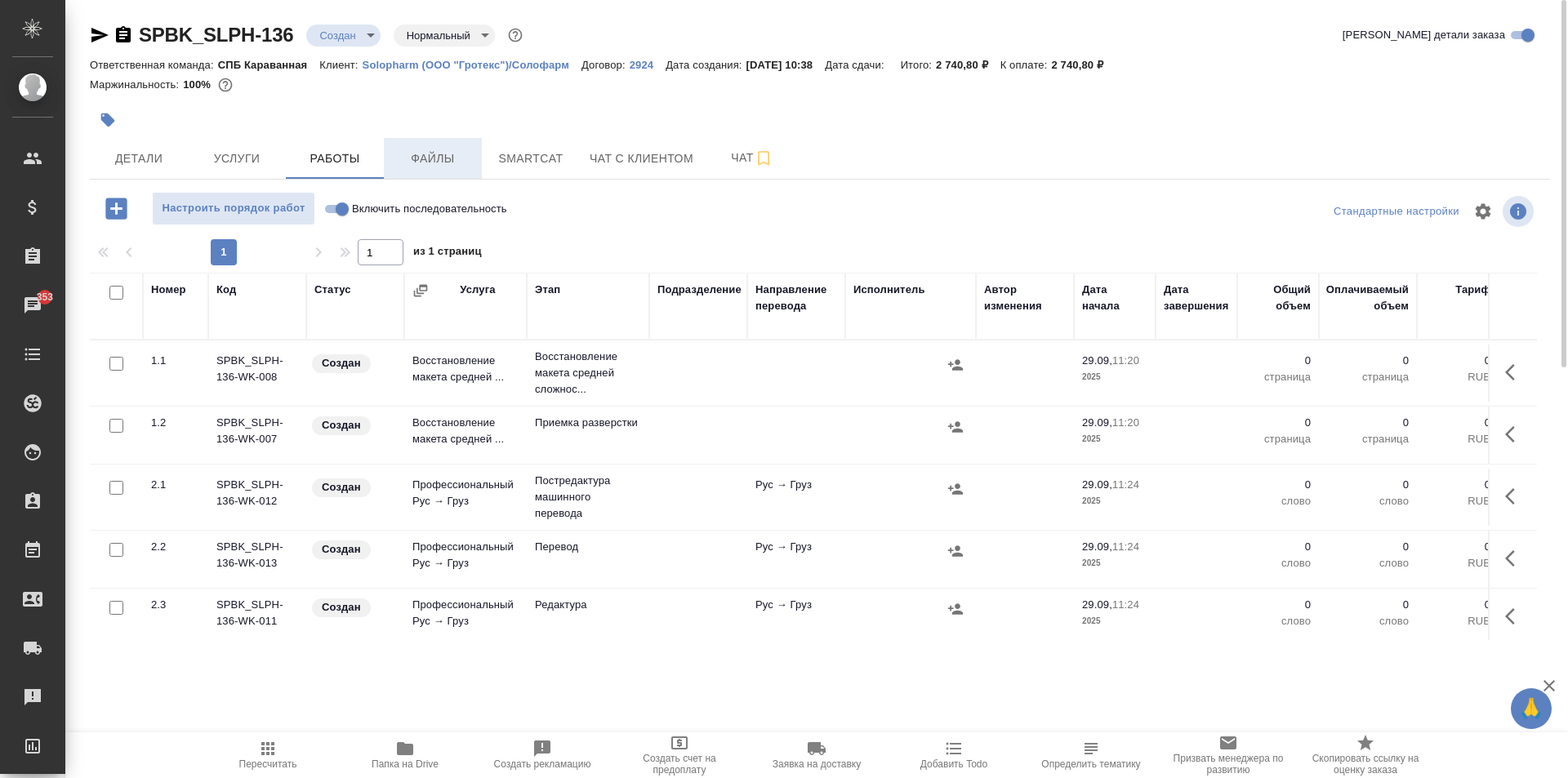
click at [435, 175] on button "Файлы" at bounding box center [432, 158] width 98 height 40
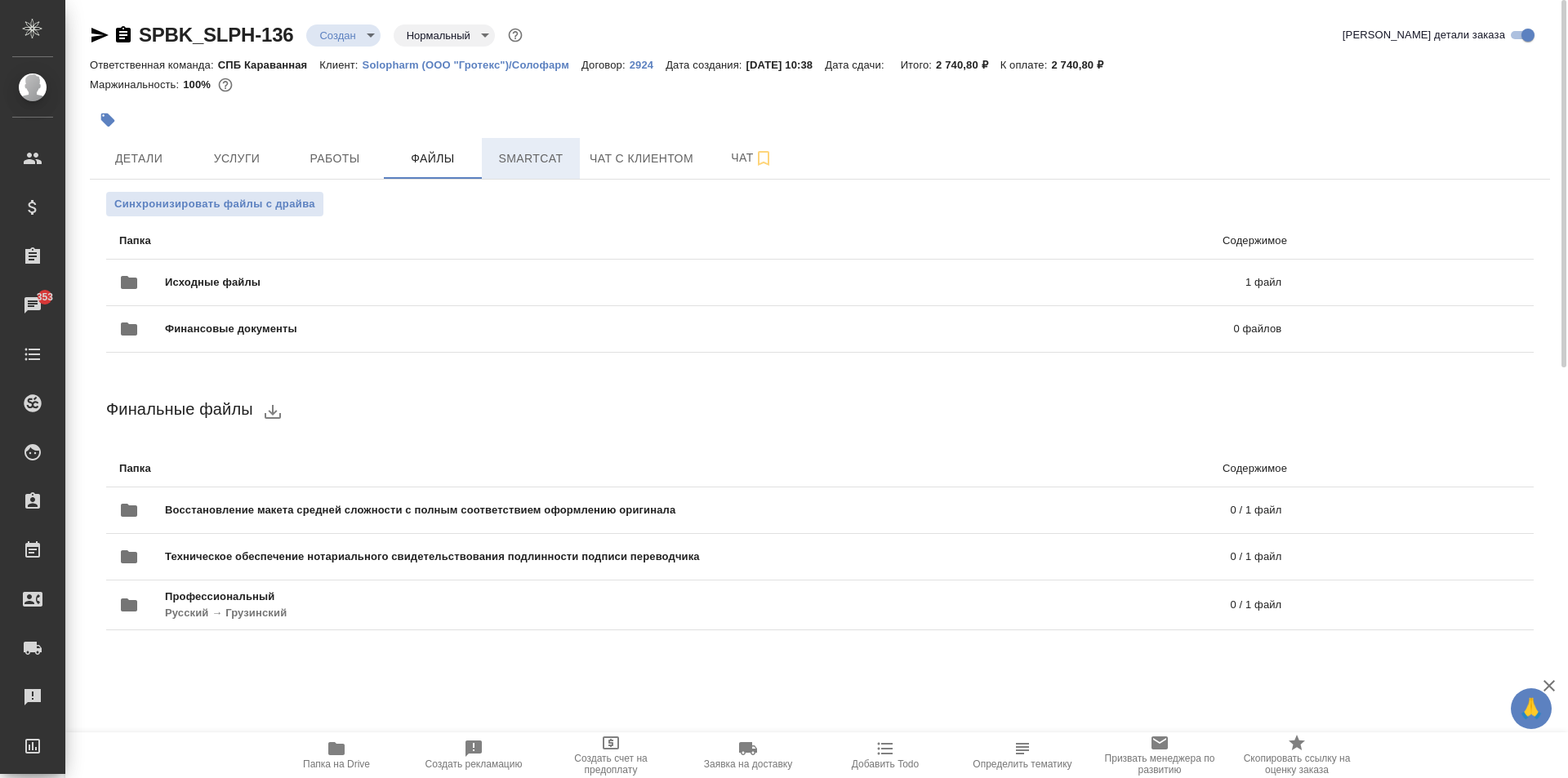
click at [508, 173] on button "Smartcat" at bounding box center [530, 158] width 98 height 40
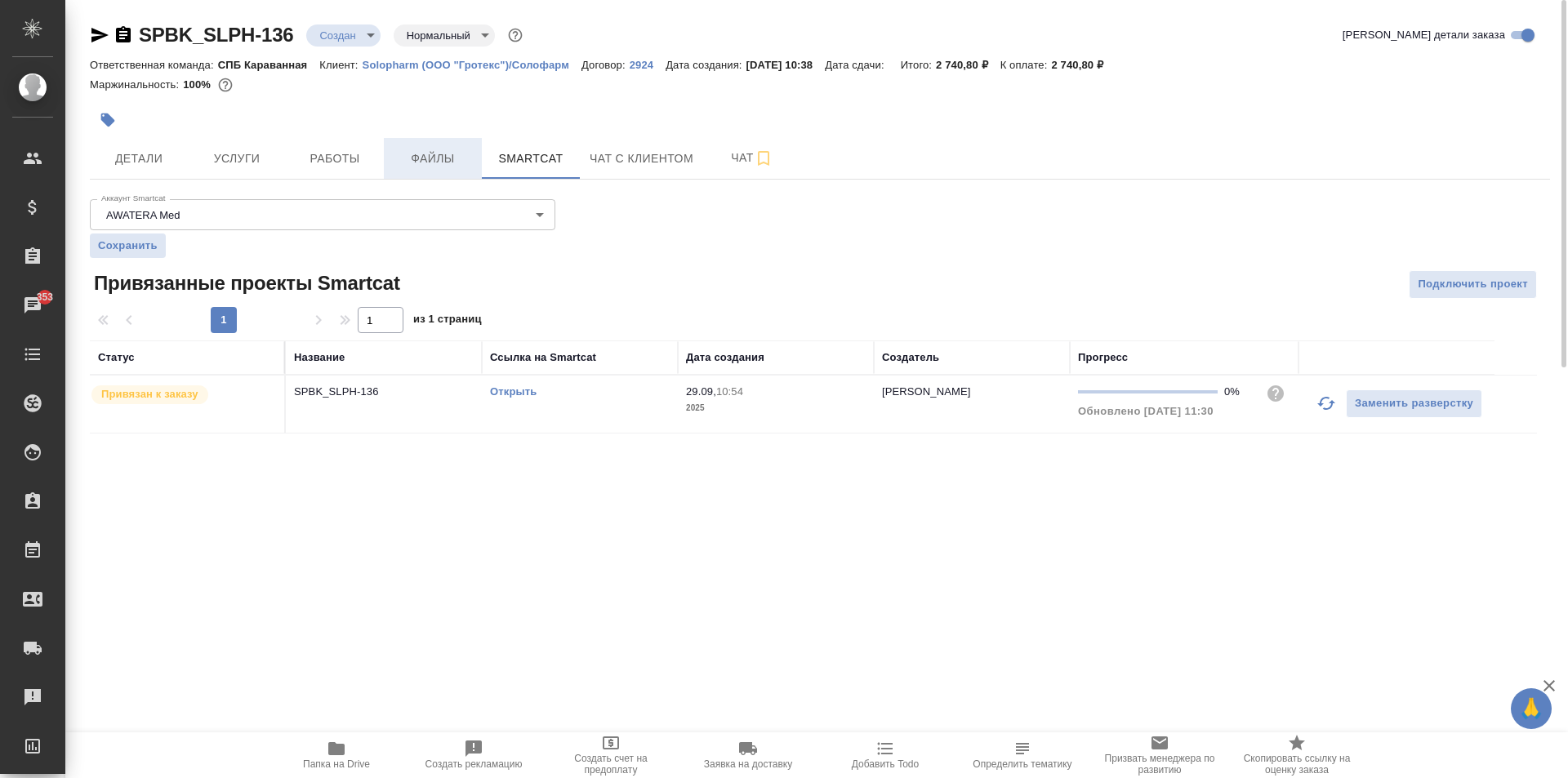
click at [434, 175] on button "Файлы" at bounding box center [432, 158] width 98 height 40
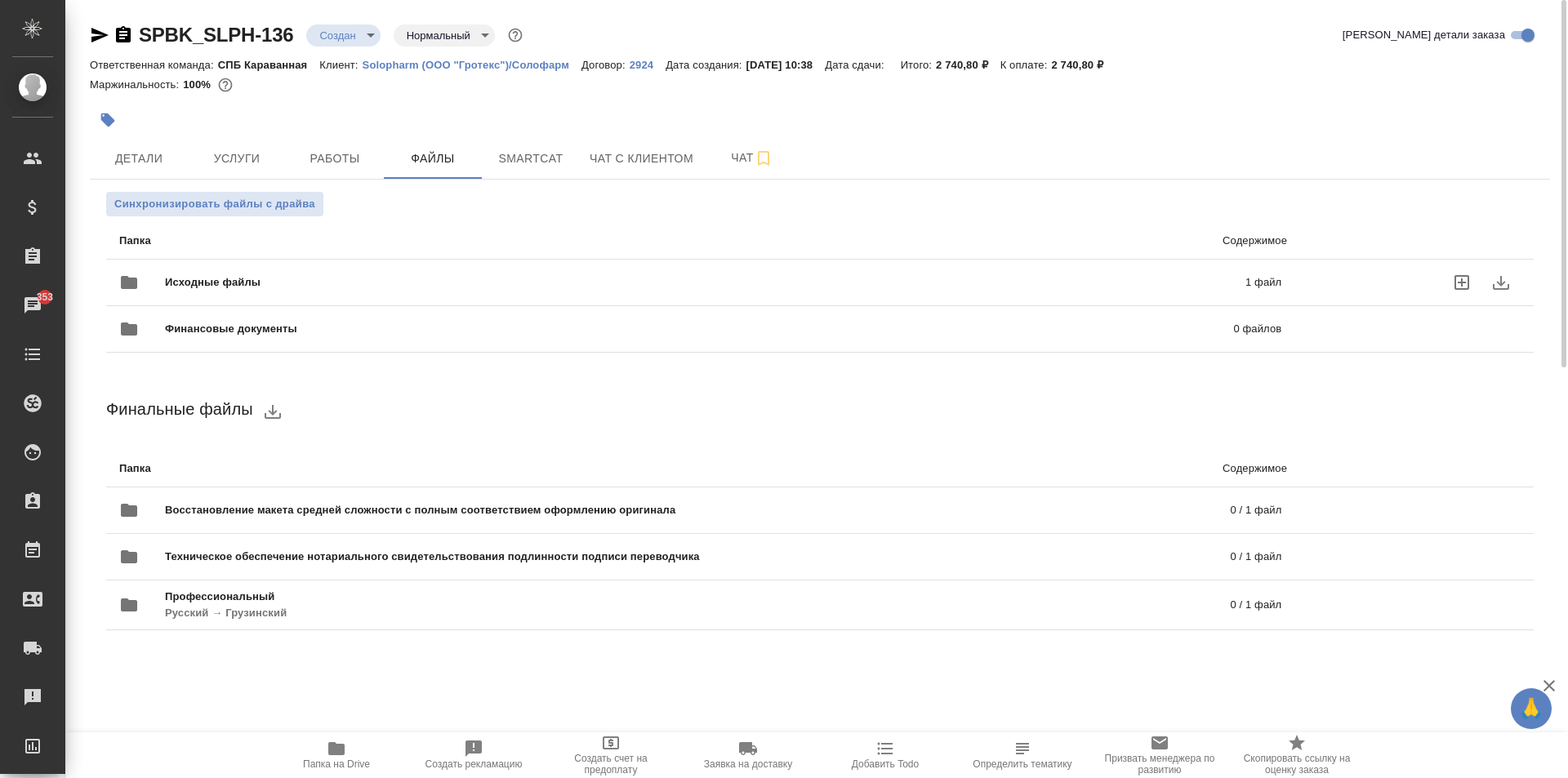
click at [406, 277] on span "Исходные файлы" at bounding box center [459, 282] width 588 height 17
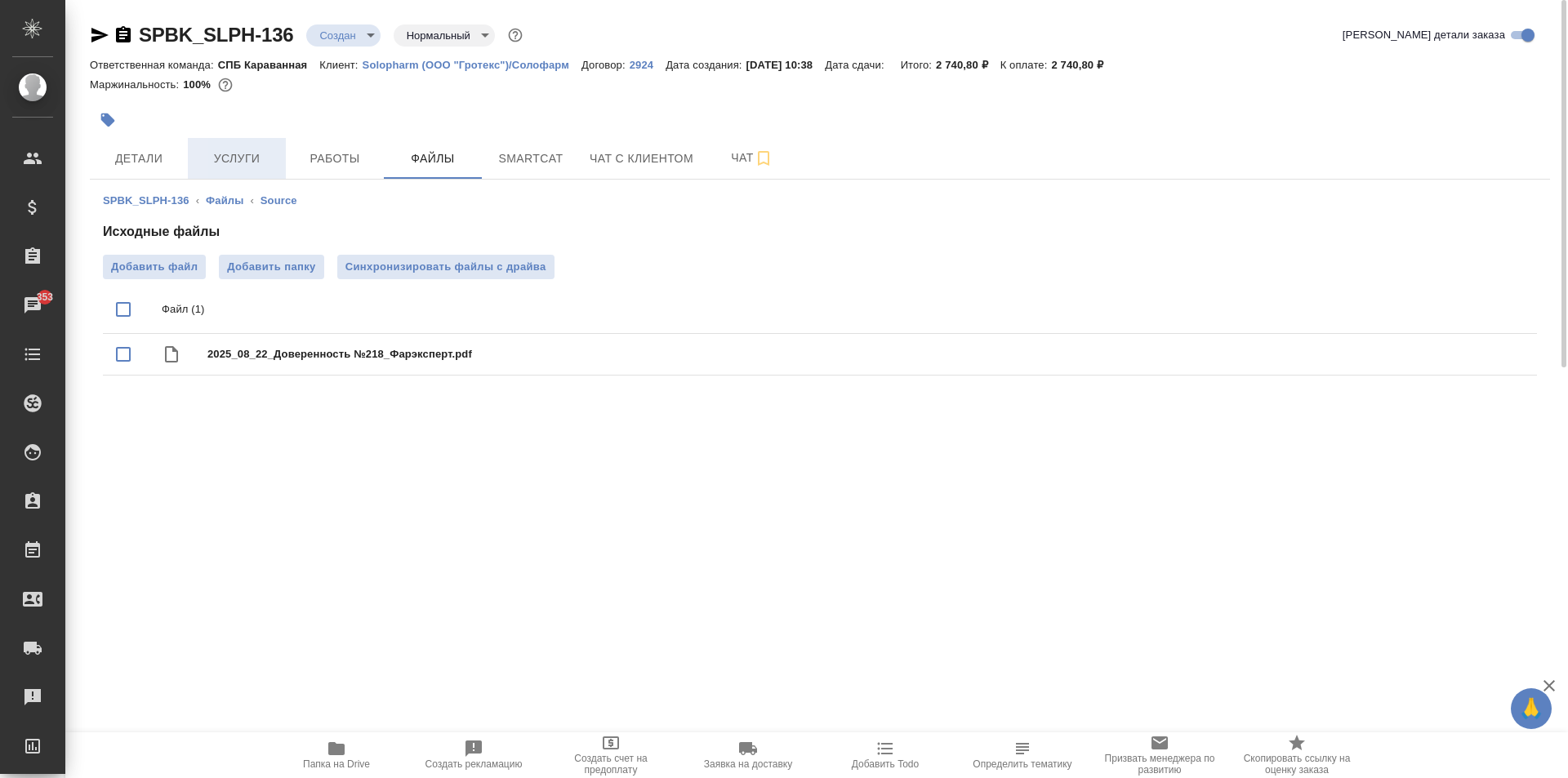
click at [263, 161] on span "Услуги" at bounding box center [236, 158] width 78 height 20
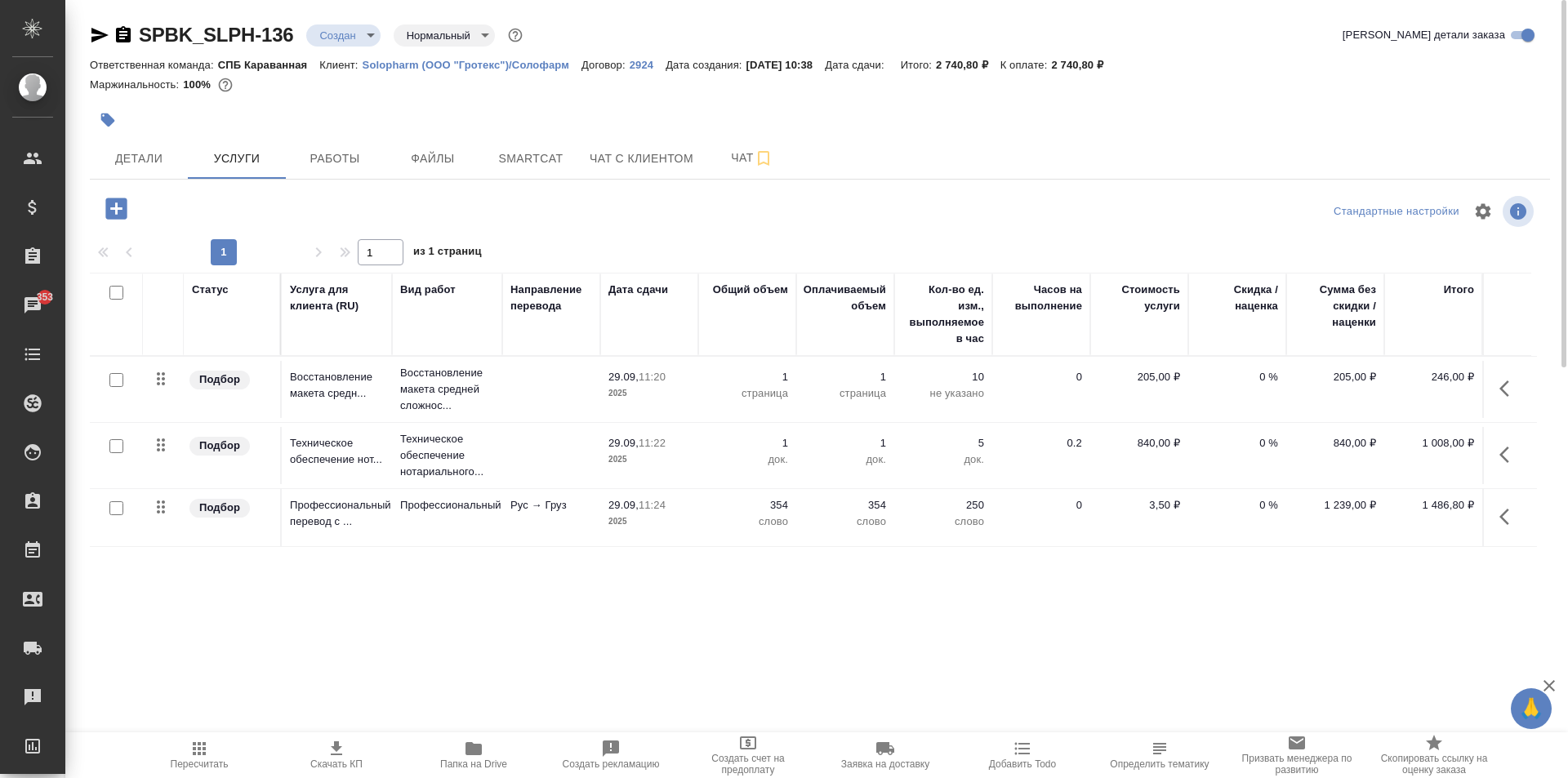
click at [450, 68] on p "Solopharm (ООО "Гротекс")/Солофарм" at bounding box center [471, 65] width 219 height 12
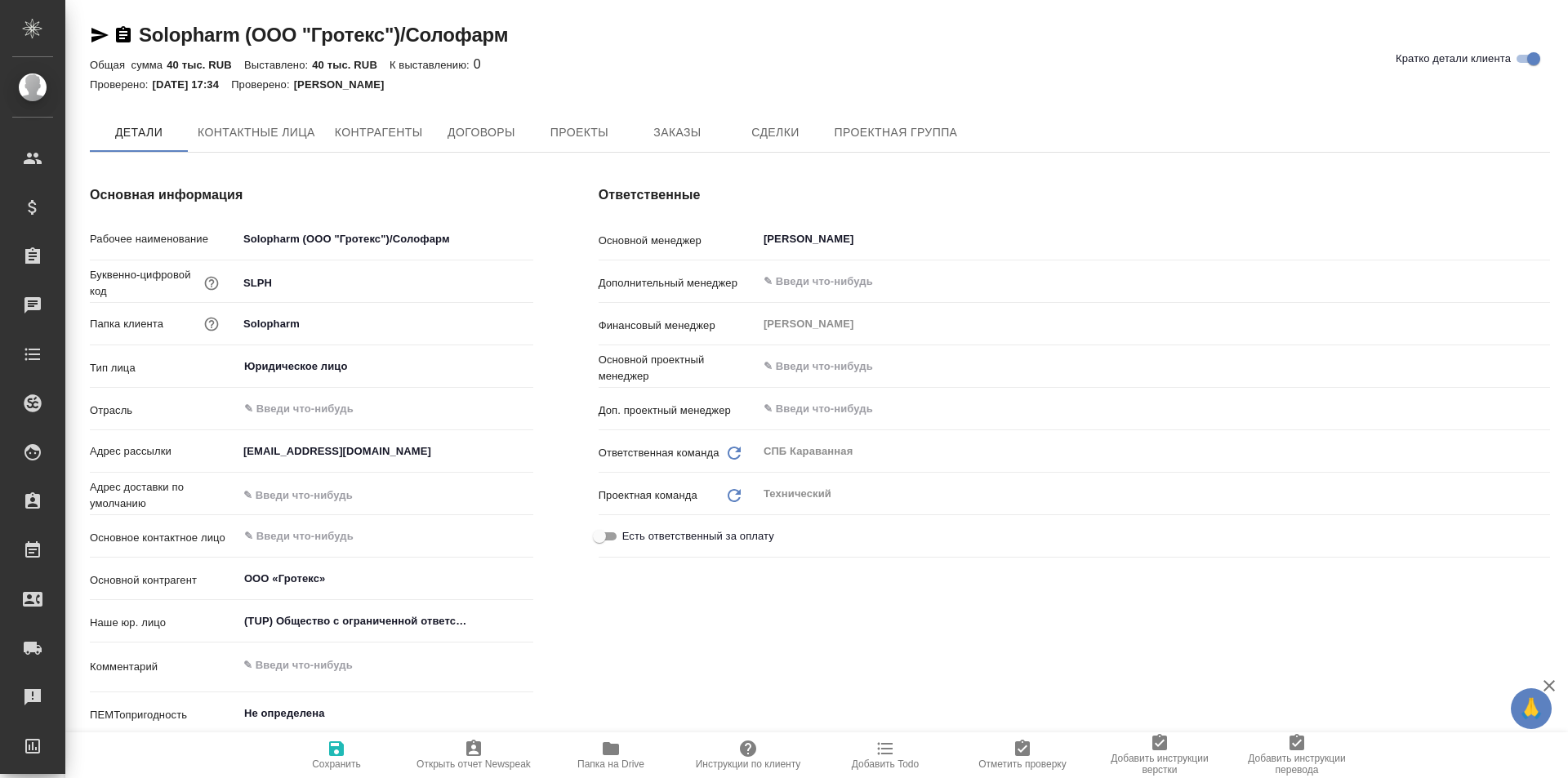
type textarea "x"
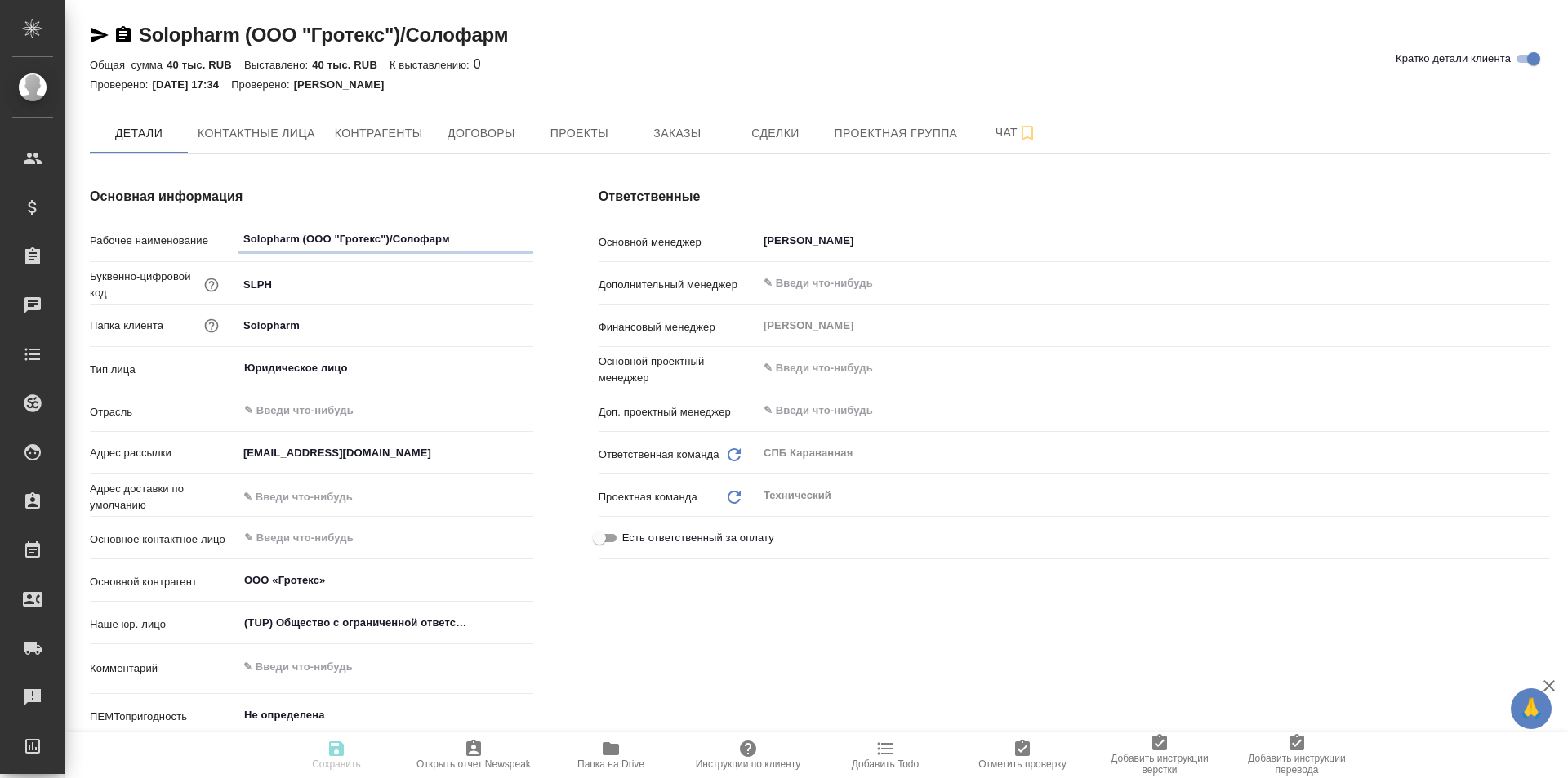
type textarea "x"
click at [597, 751] on span "Папка на Drive" at bounding box center [611, 754] width 118 height 31
type textarea "x"
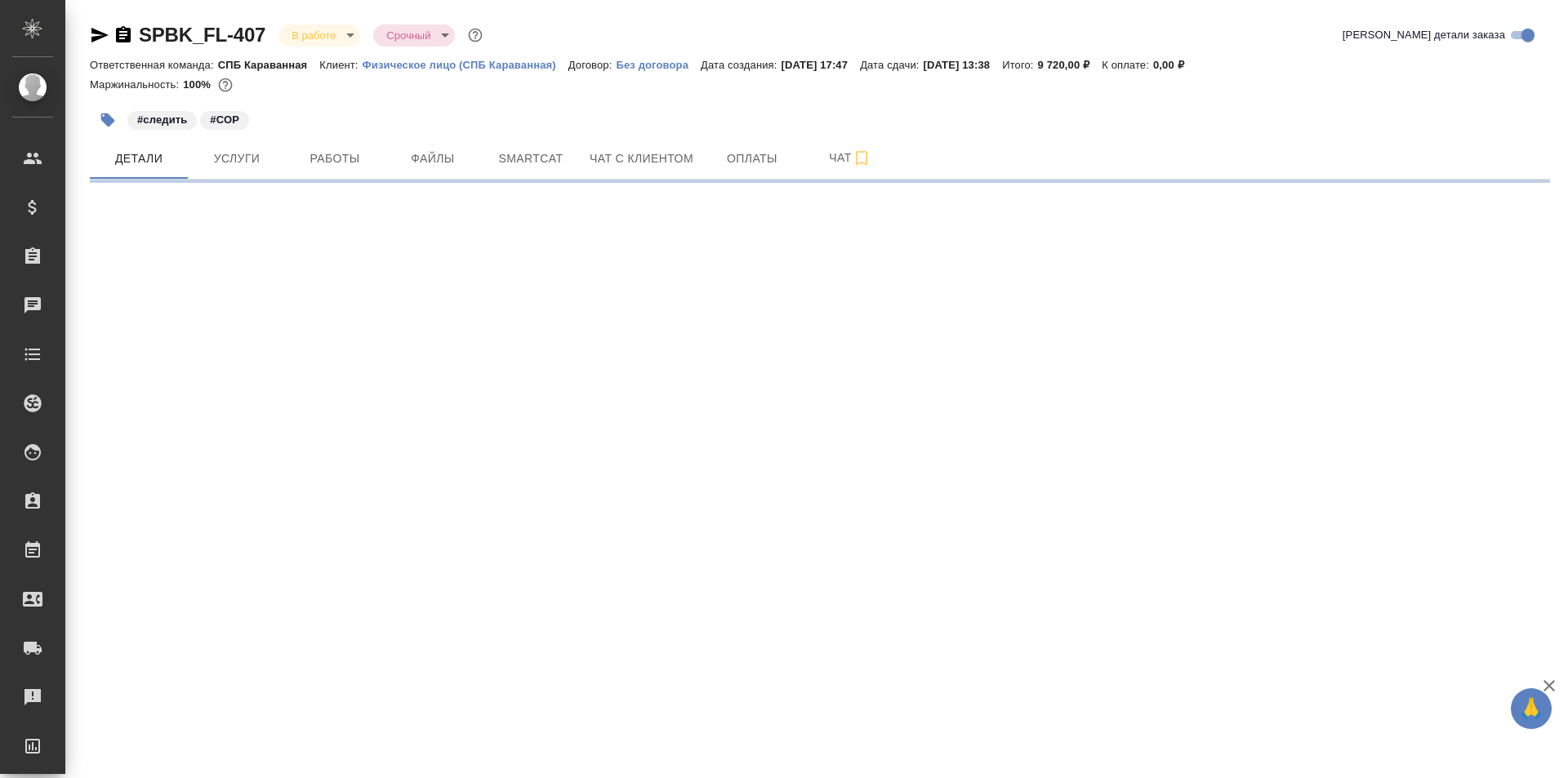
select select "RU"
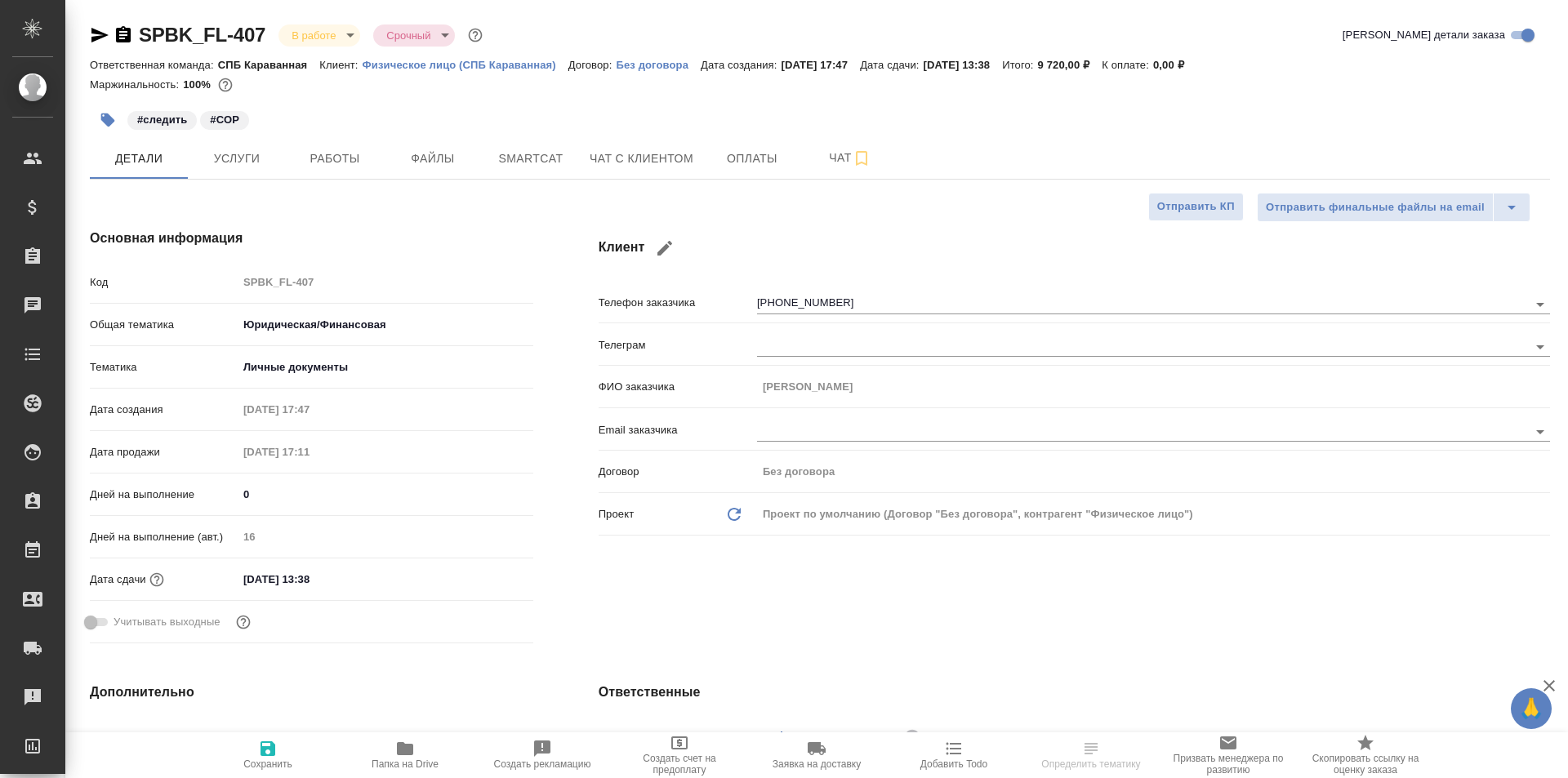
type textarea "x"
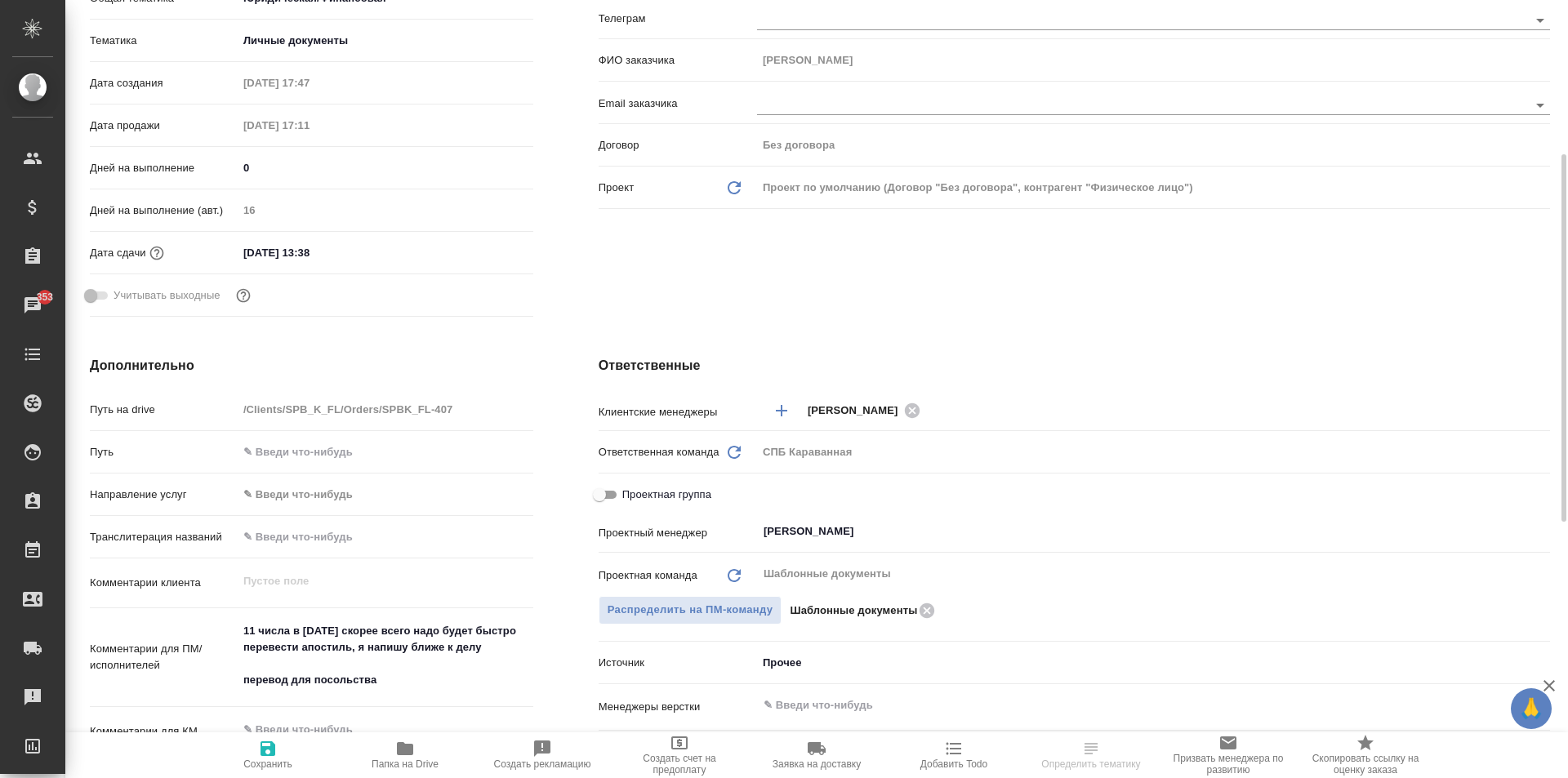
scroll to position [490, 0]
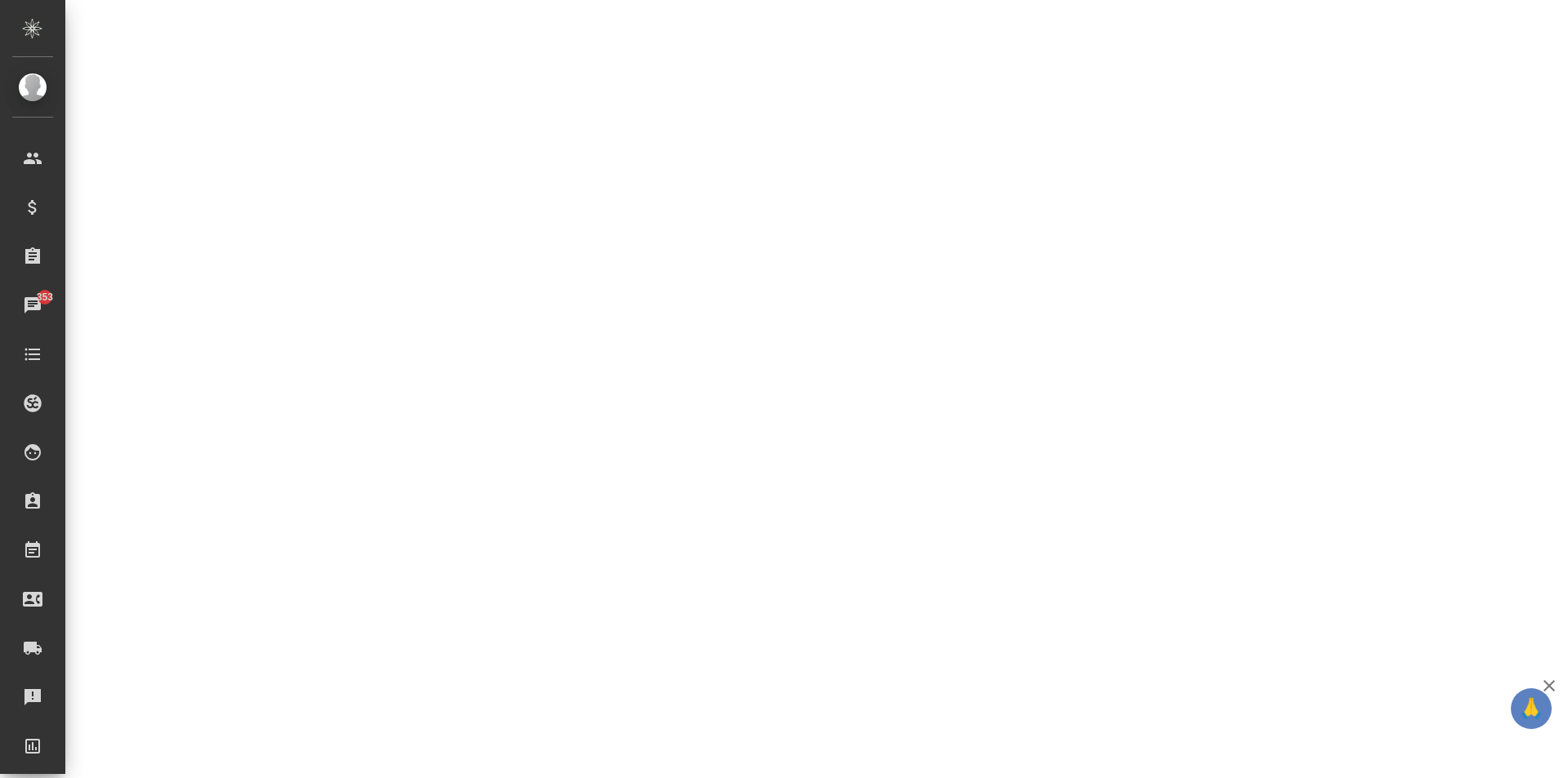
select select "RU"
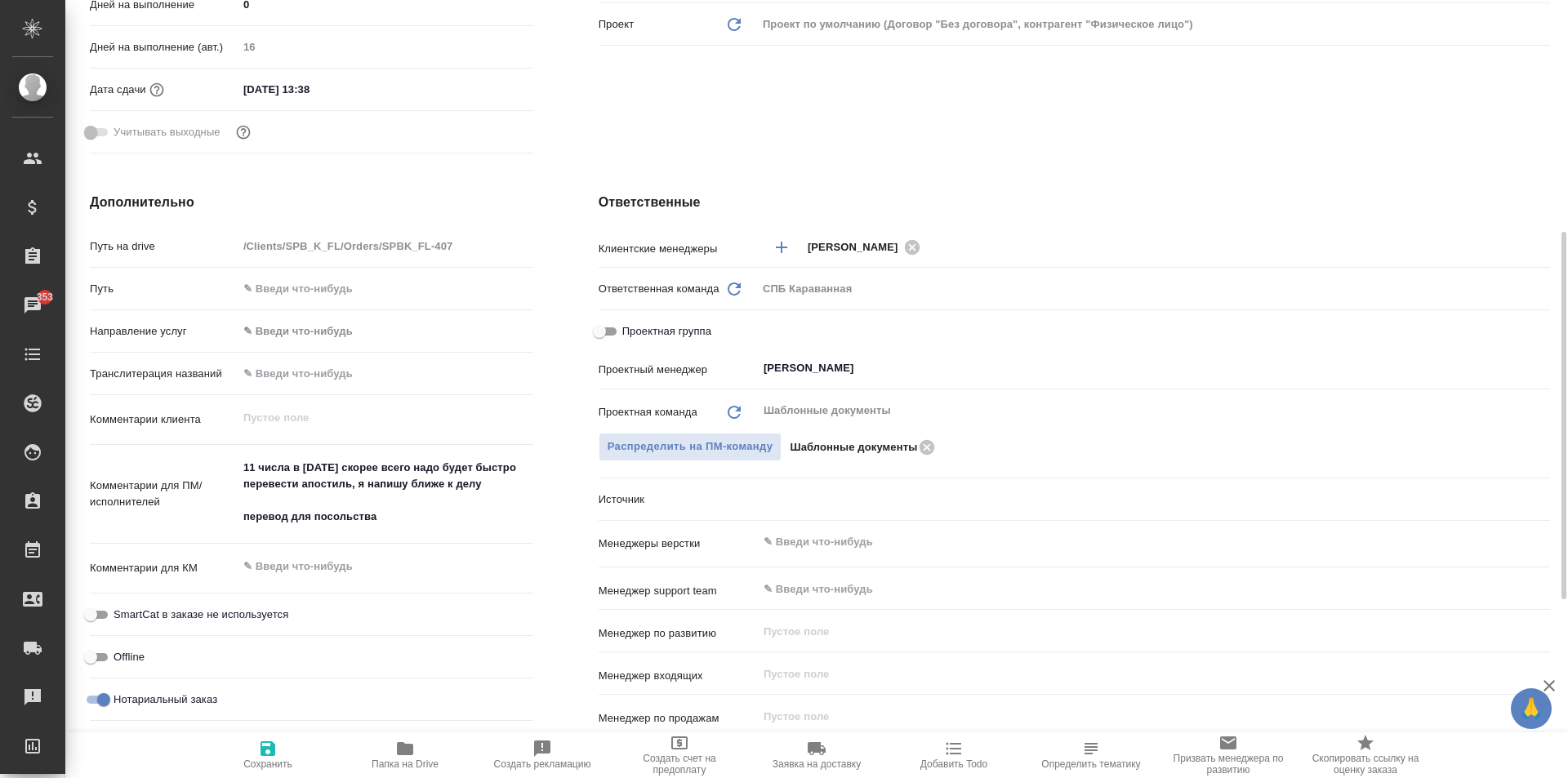
type textarea "x"
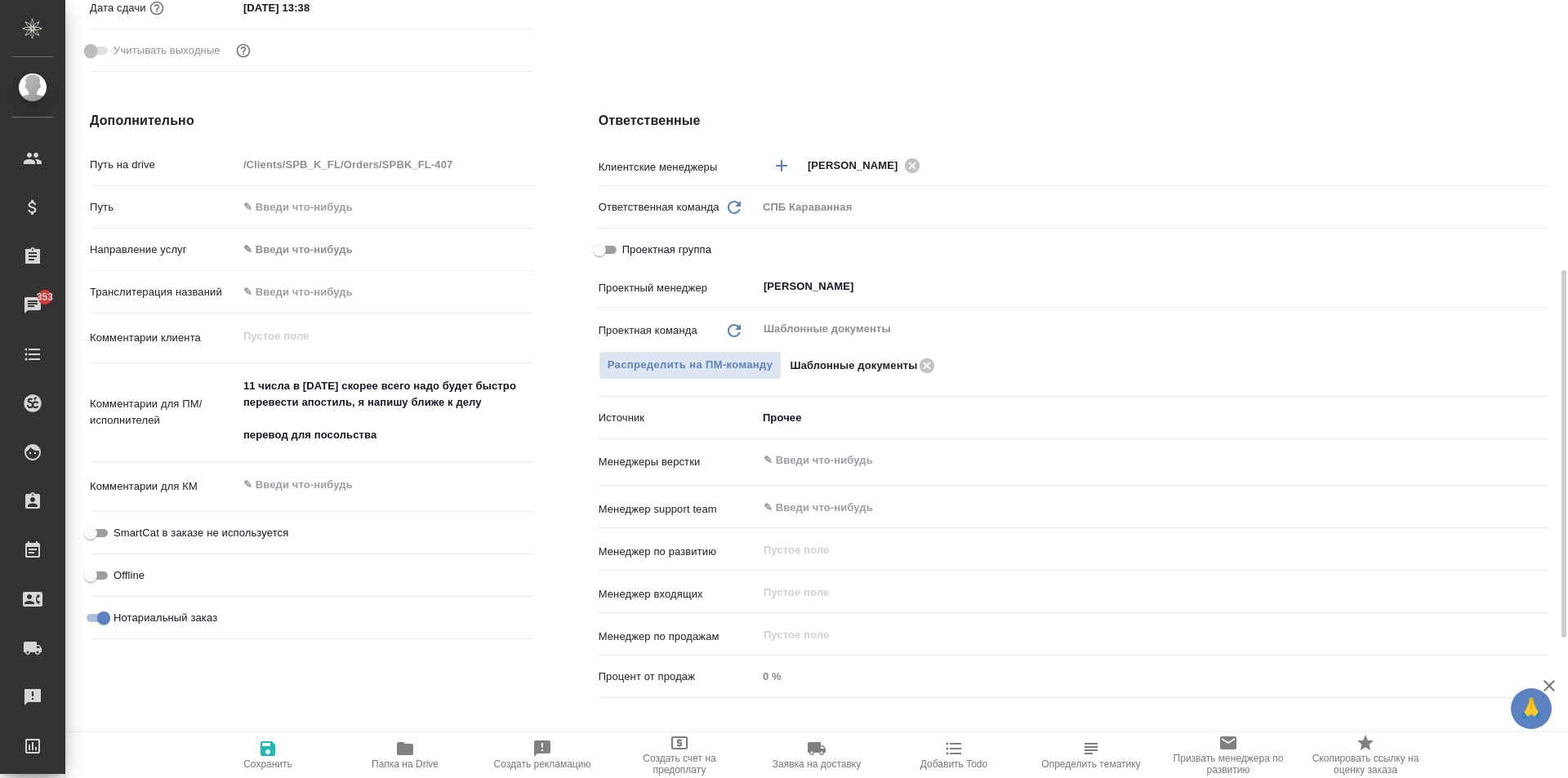
drag, startPoint x: 558, startPoint y: 482, endPoint x: 534, endPoint y: 484, distance: 24.1
click at [558, 482] on div "Дополнительно Путь на drive /Clients/SPB_K_FL/Orders/SPBK_FL-407 Путь Направлен…" at bounding box center [311, 408] width 509 height 659
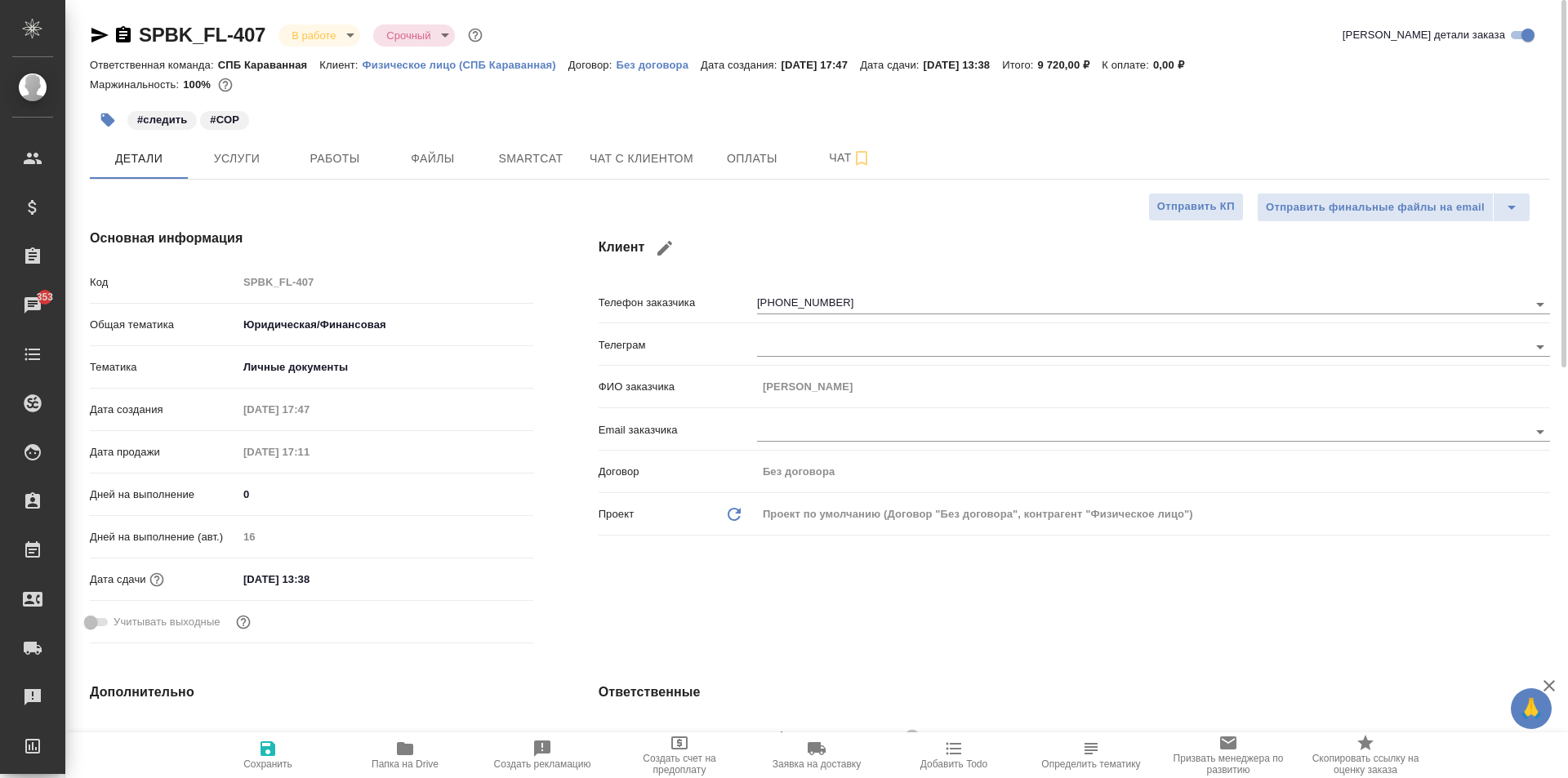
type textarea "x"
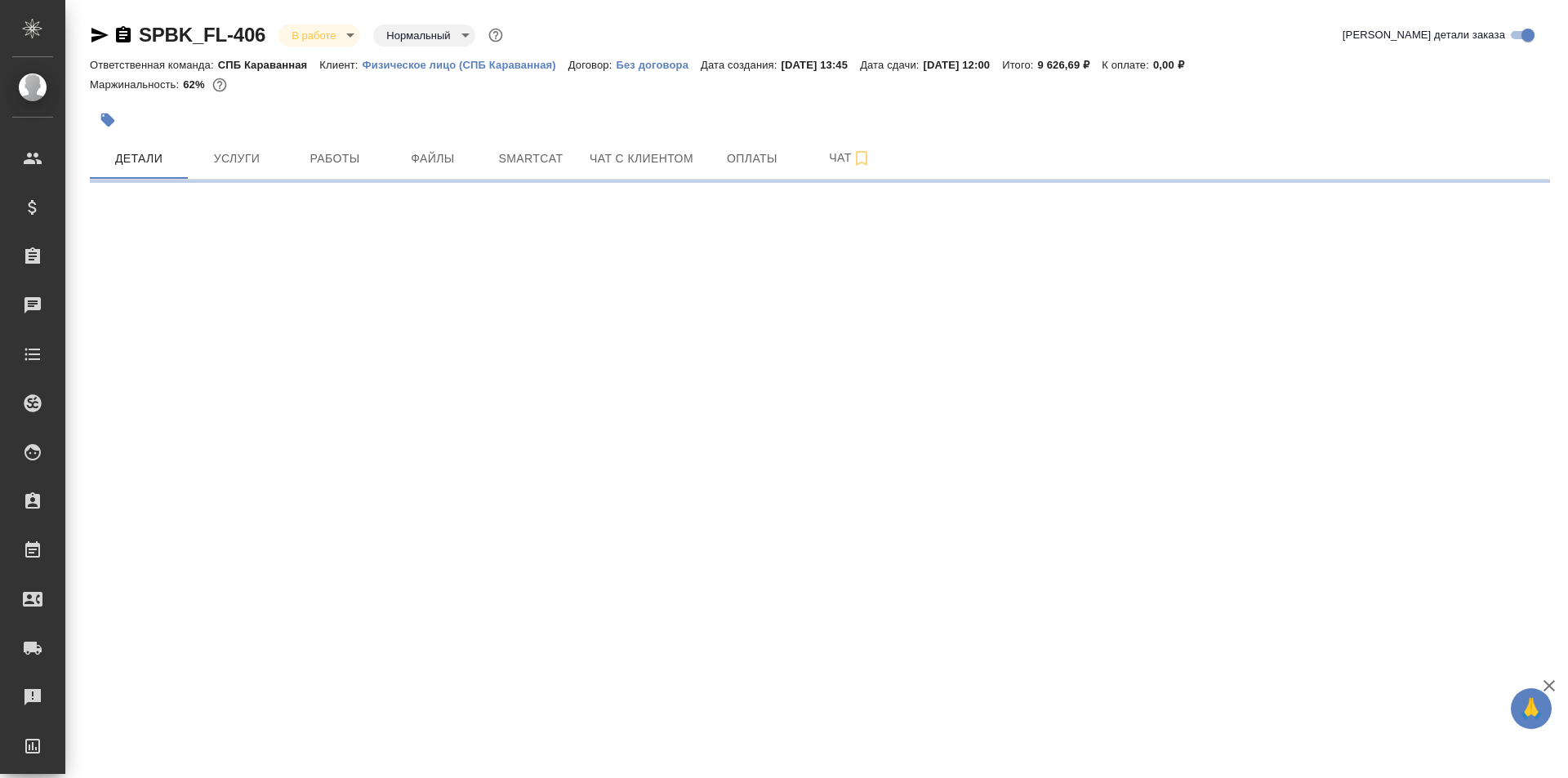
select select "RU"
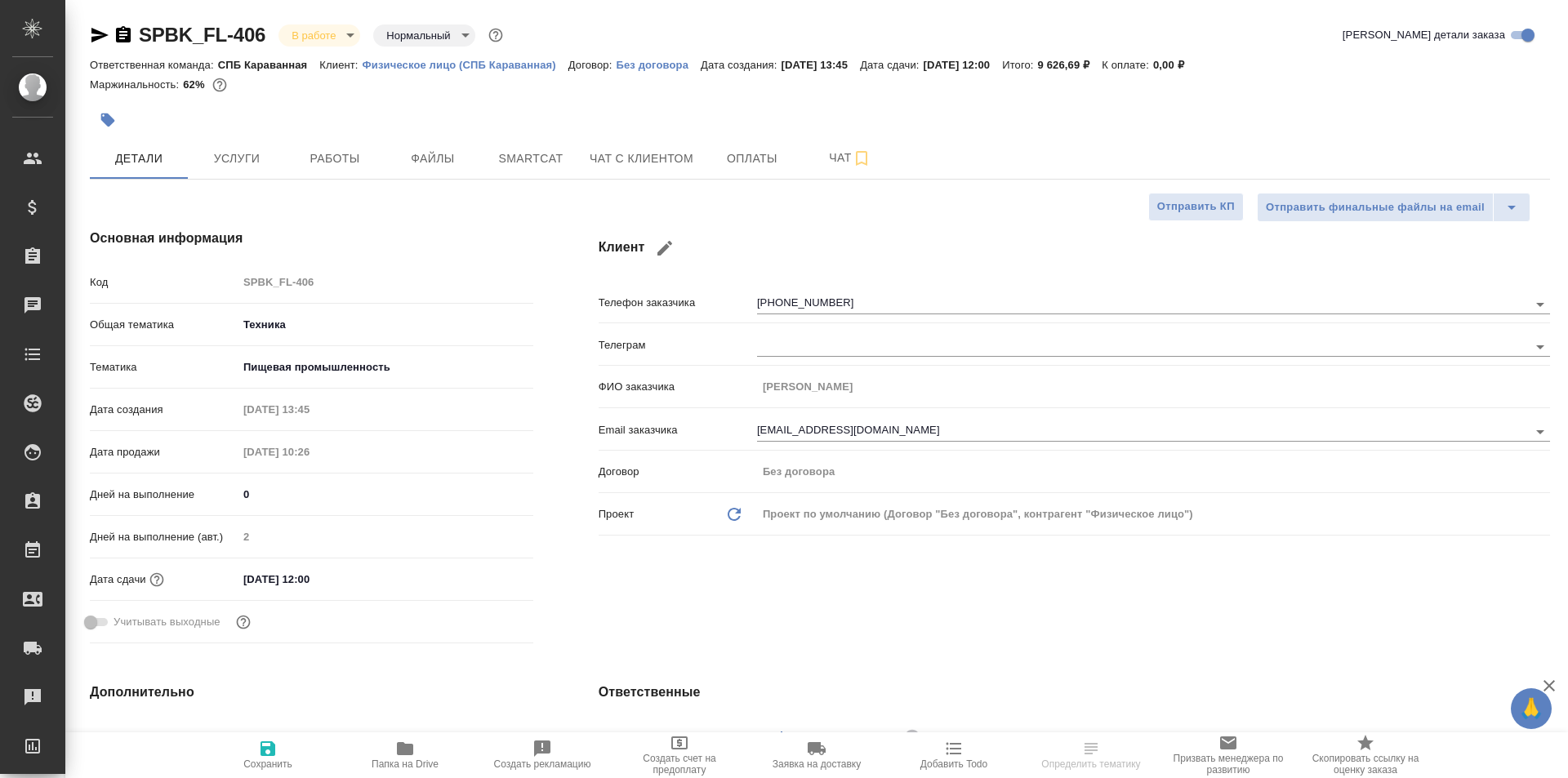
type textarea "x"
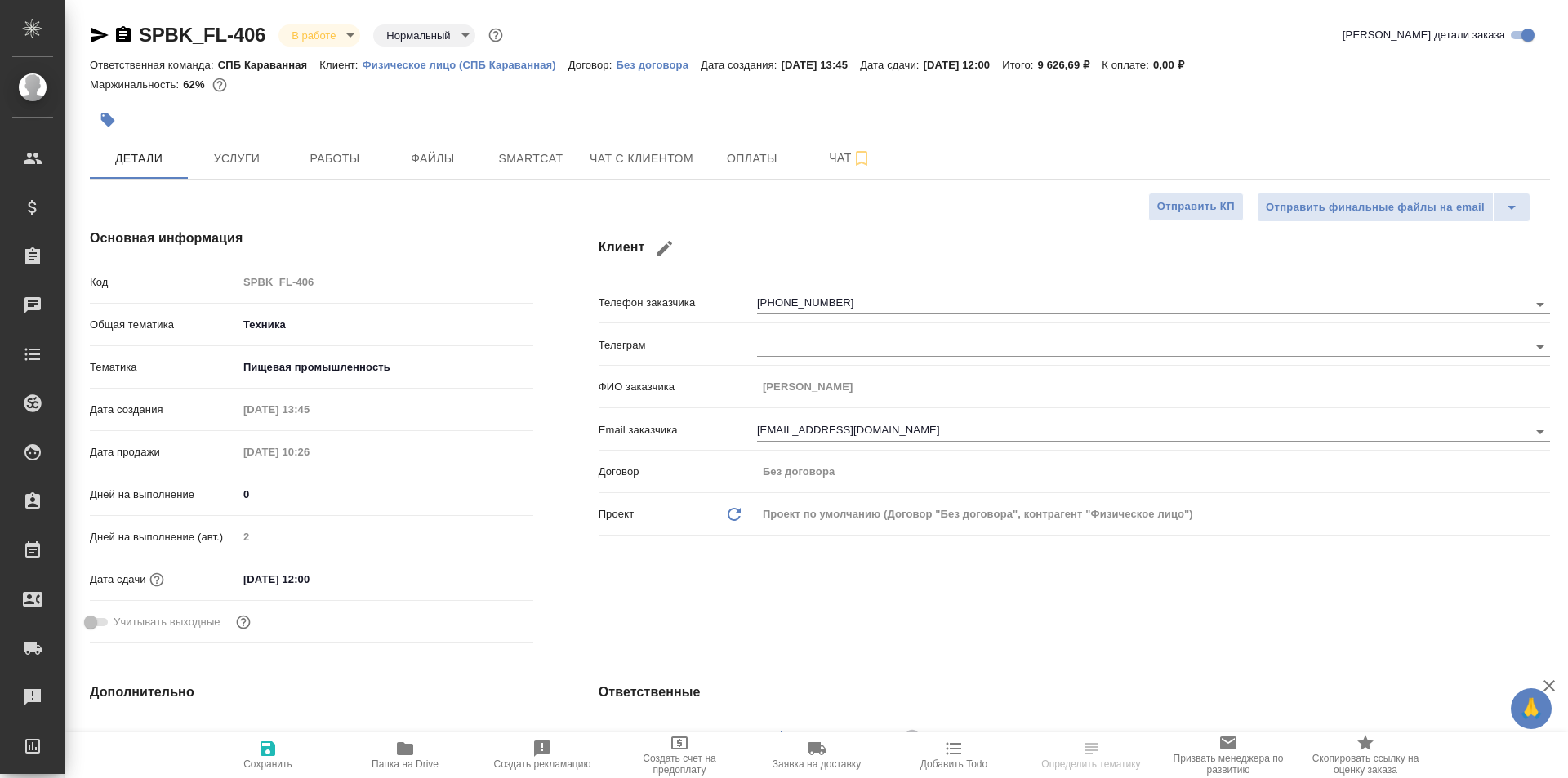
type textarea "x"
click at [235, 142] on button "Услуги" at bounding box center [236, 158] width 98 height 40
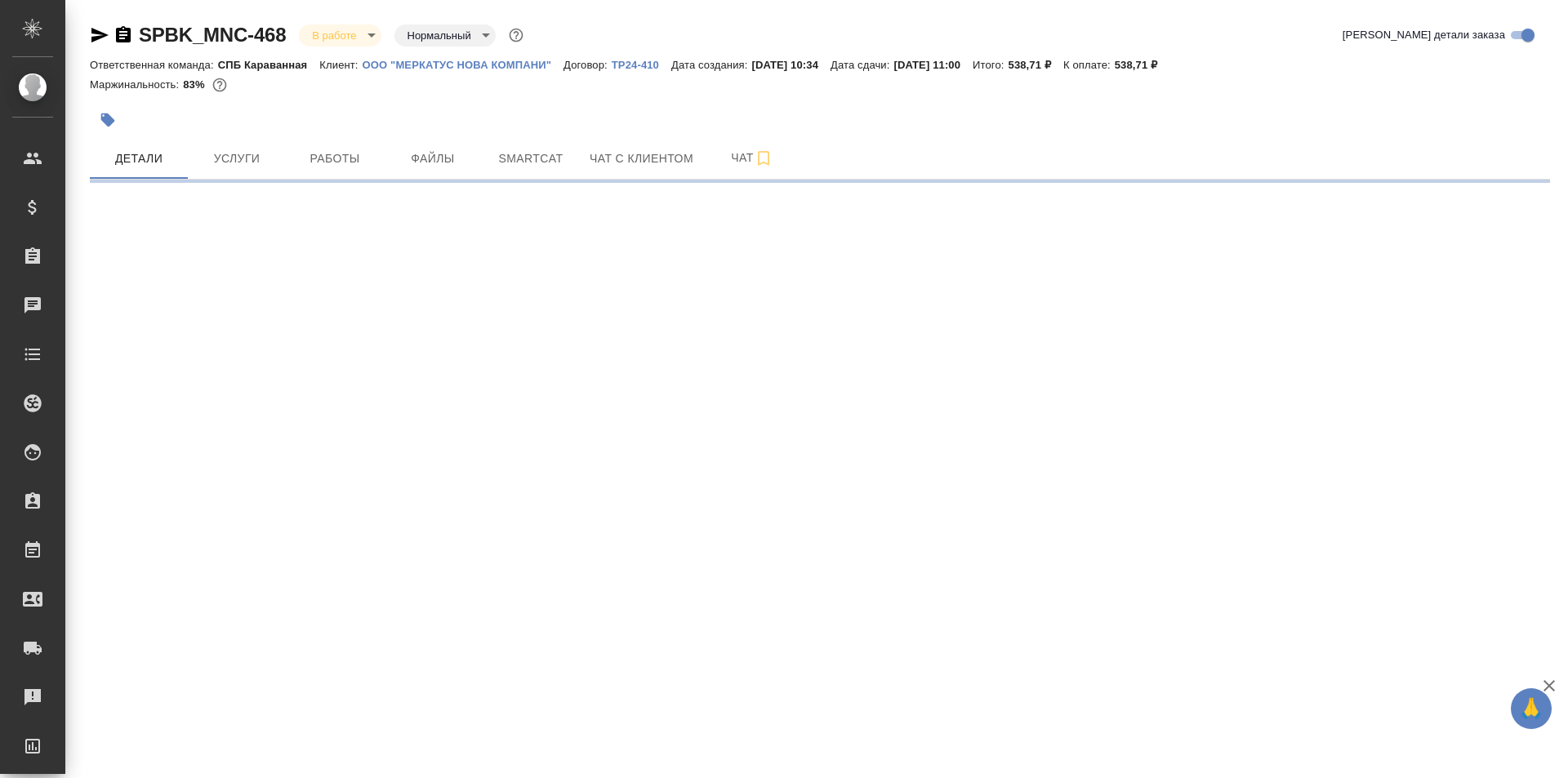
select select "RU"
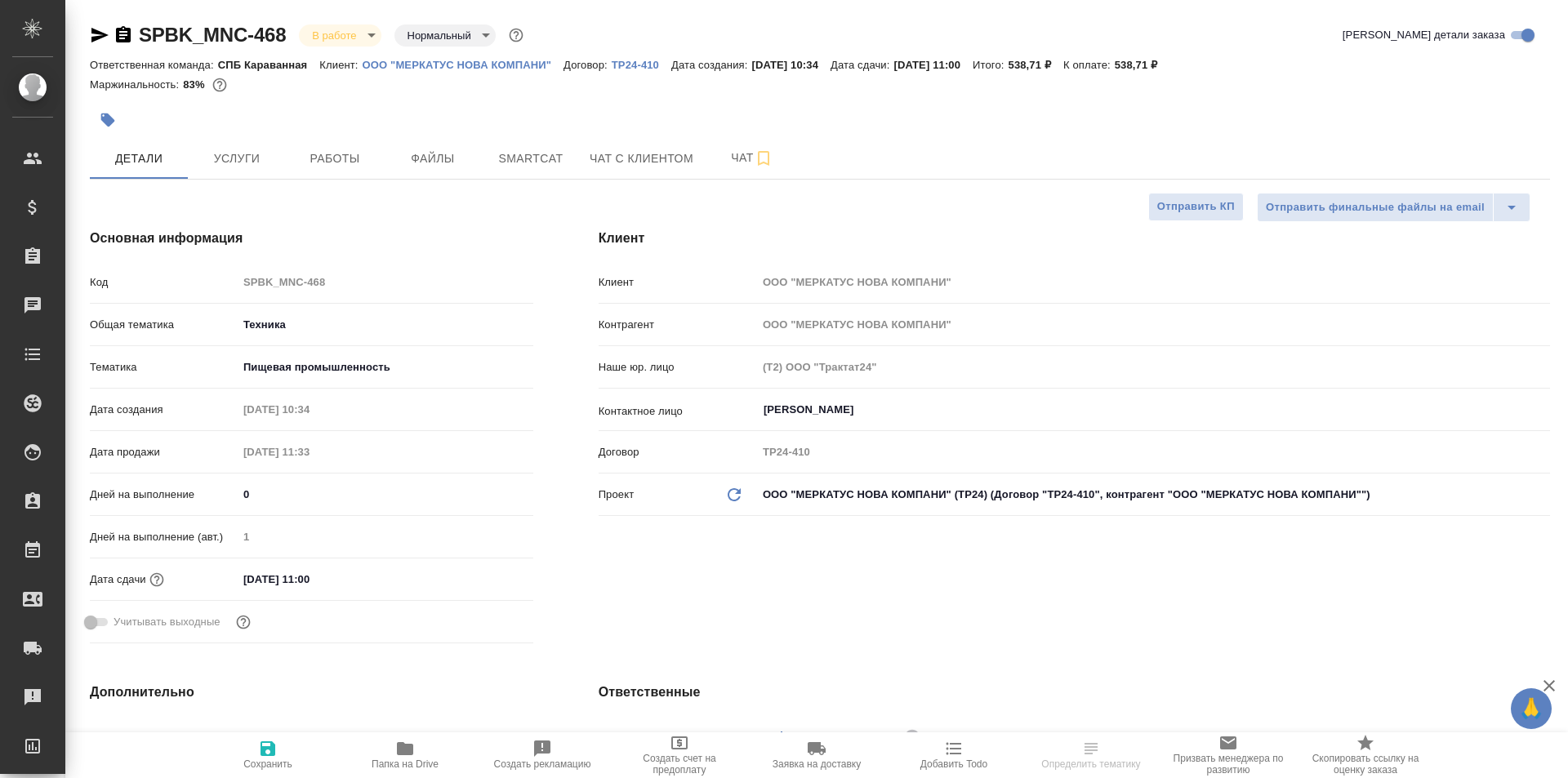
type textarea "x"
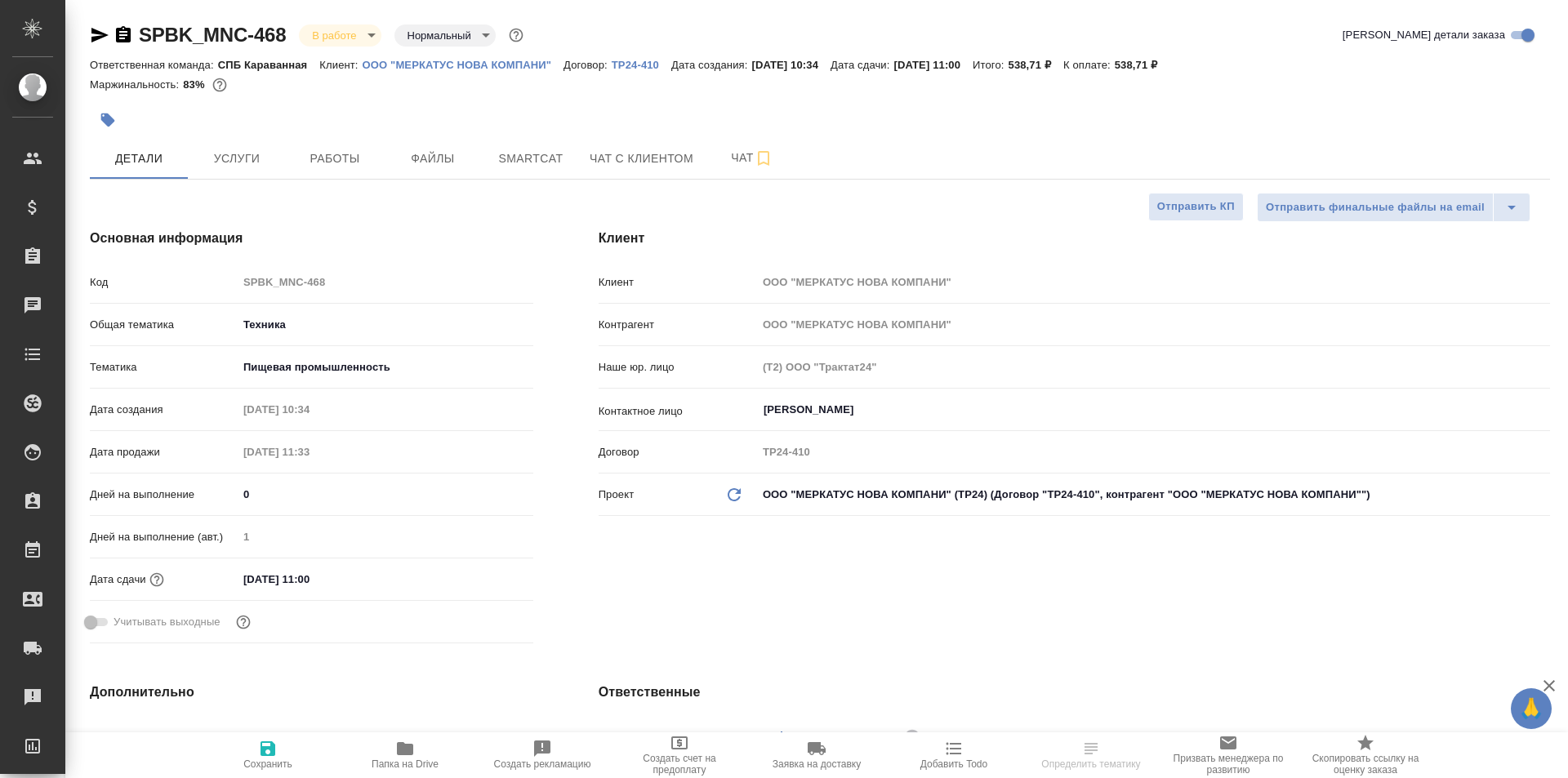
type textarea "x"
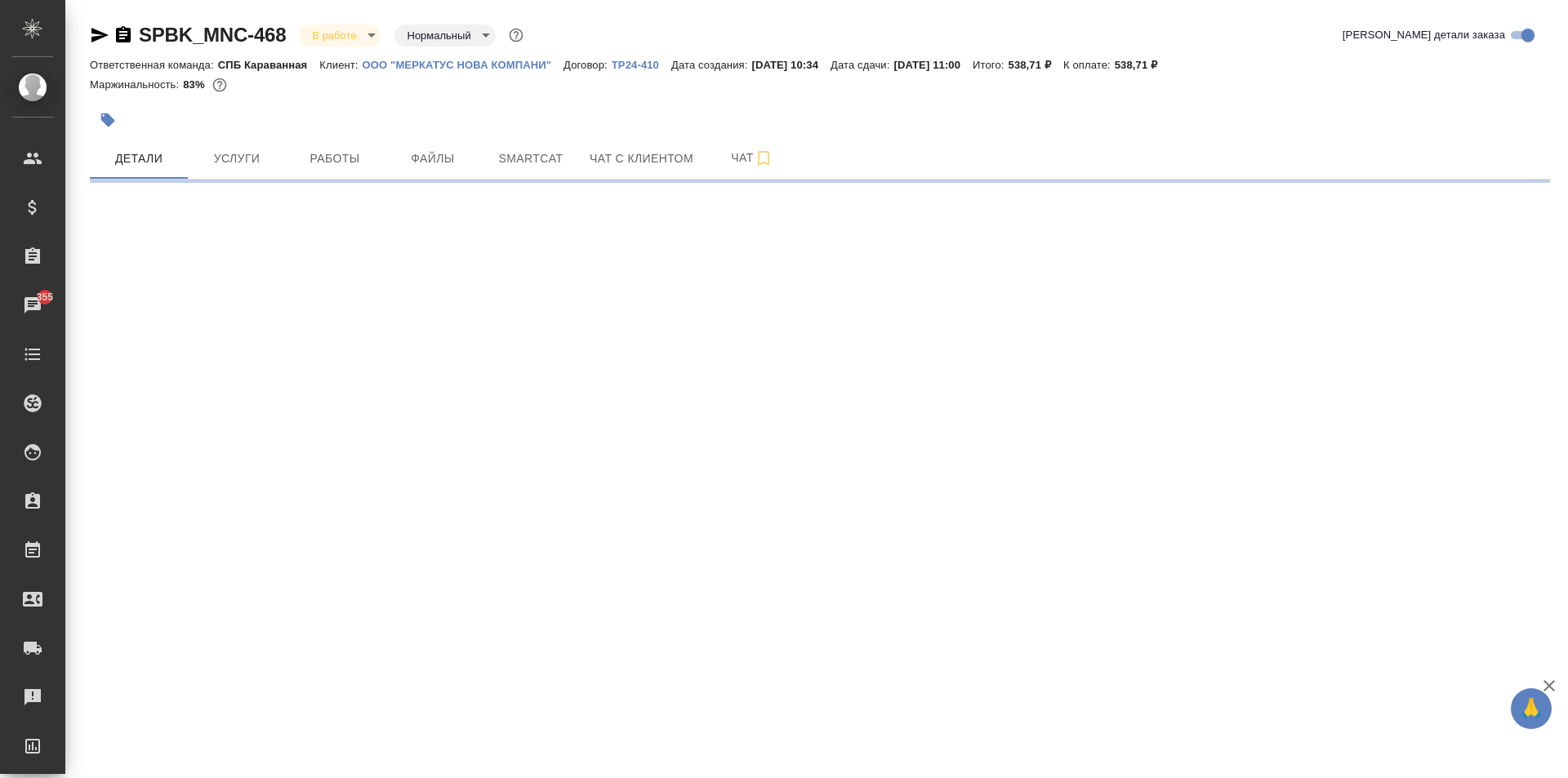
select select "RU"
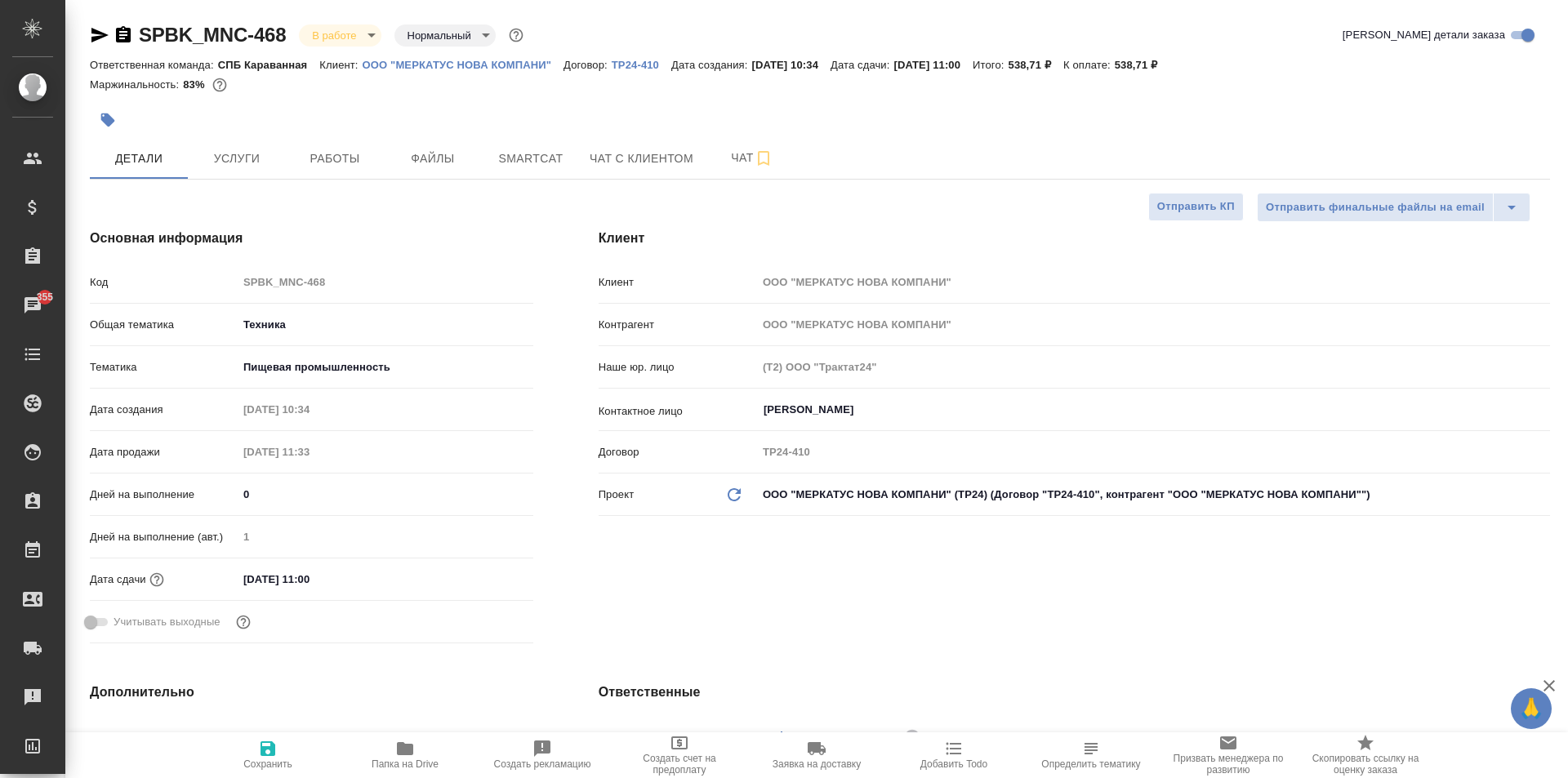
type textarea "x"
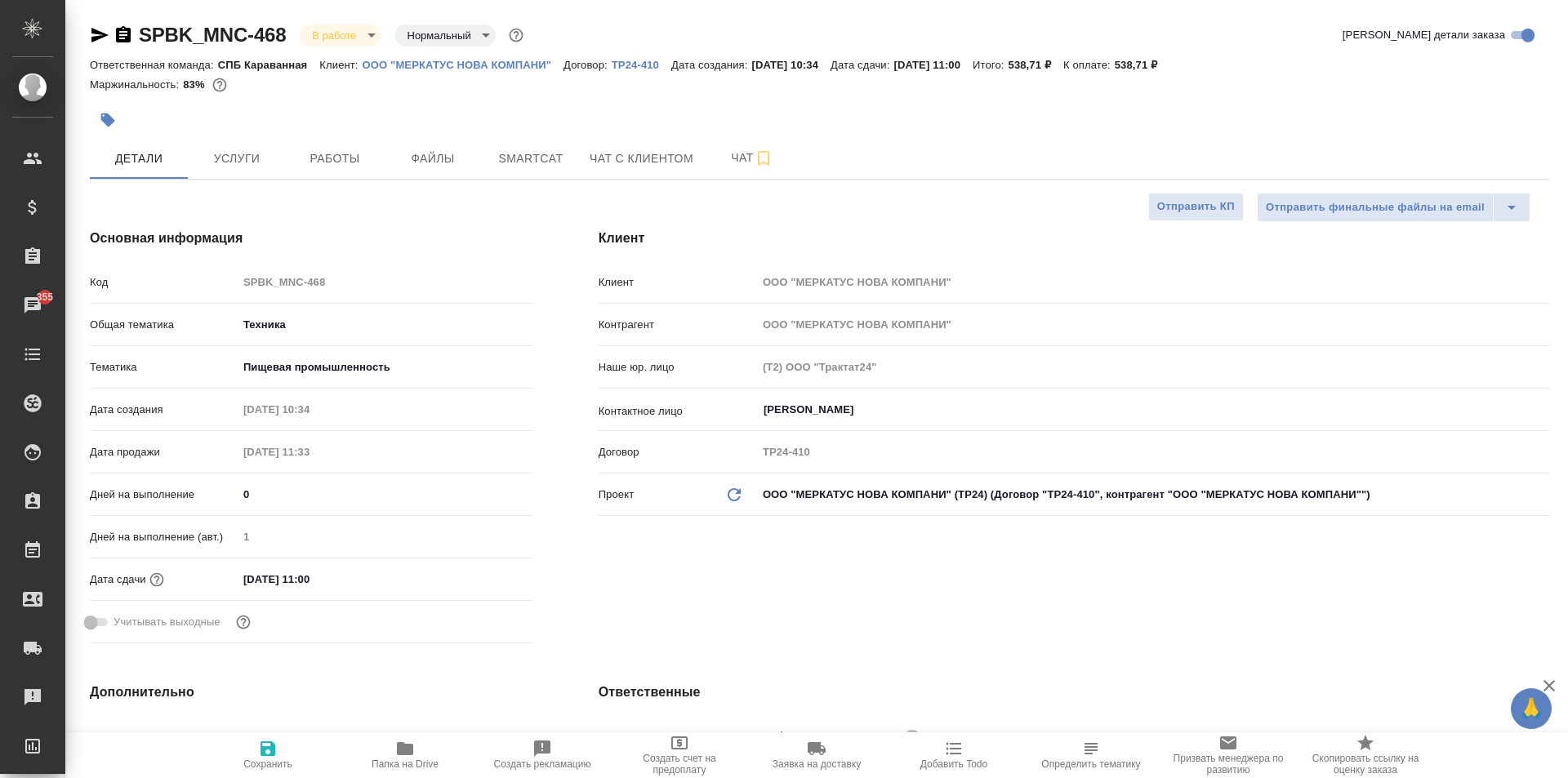
type textarea "x"
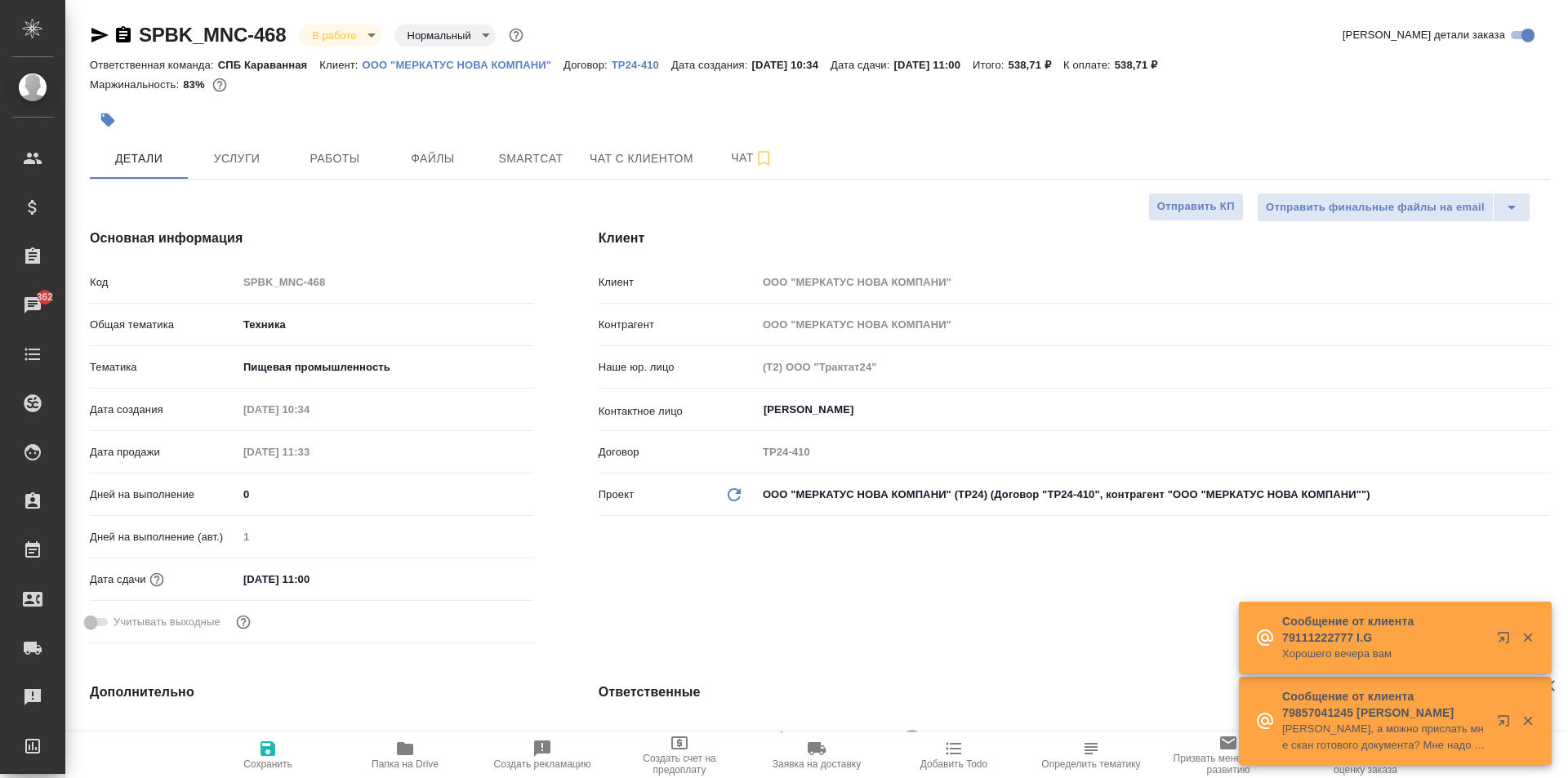
type textarea "x"
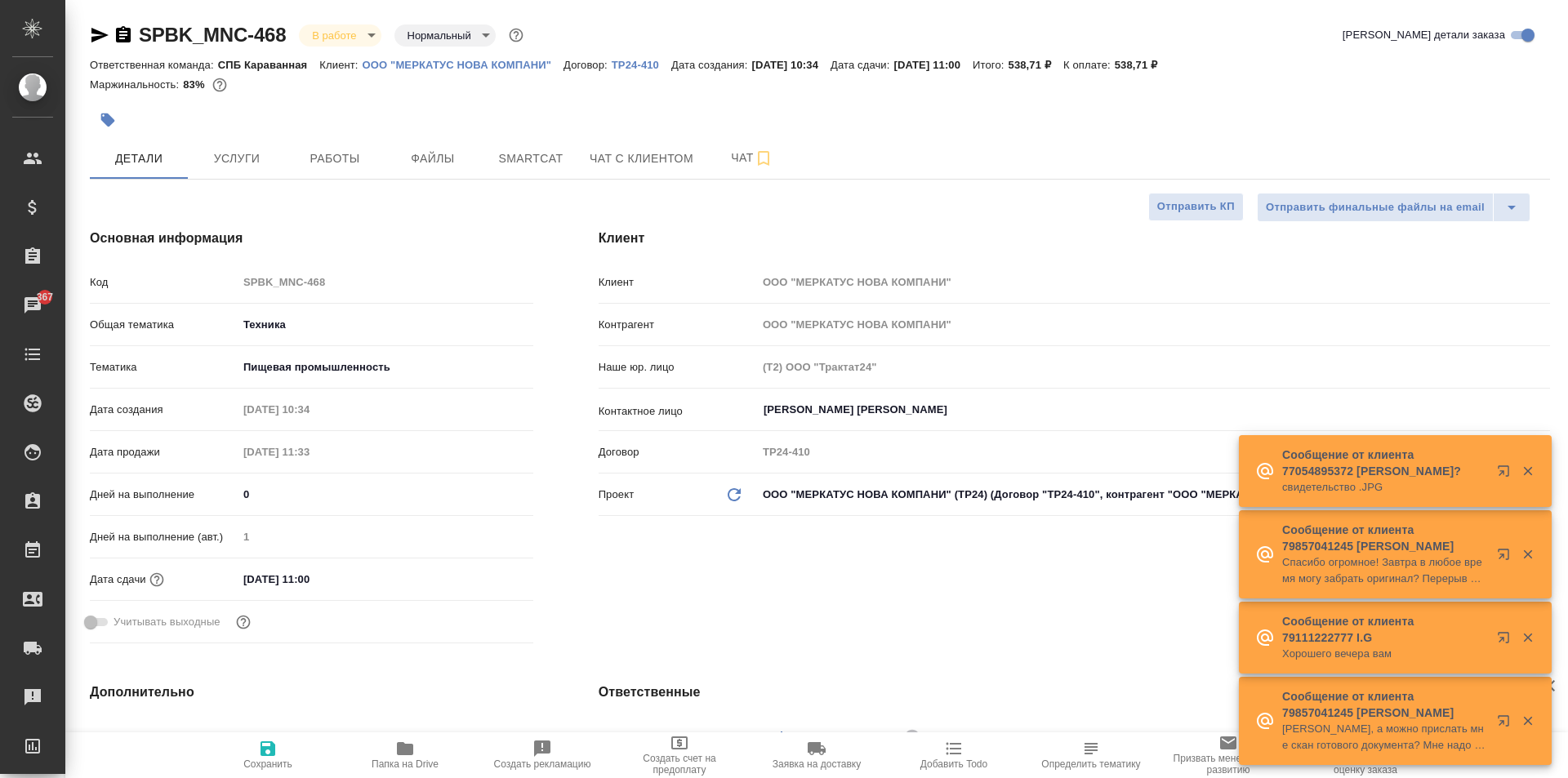
select select "RU"
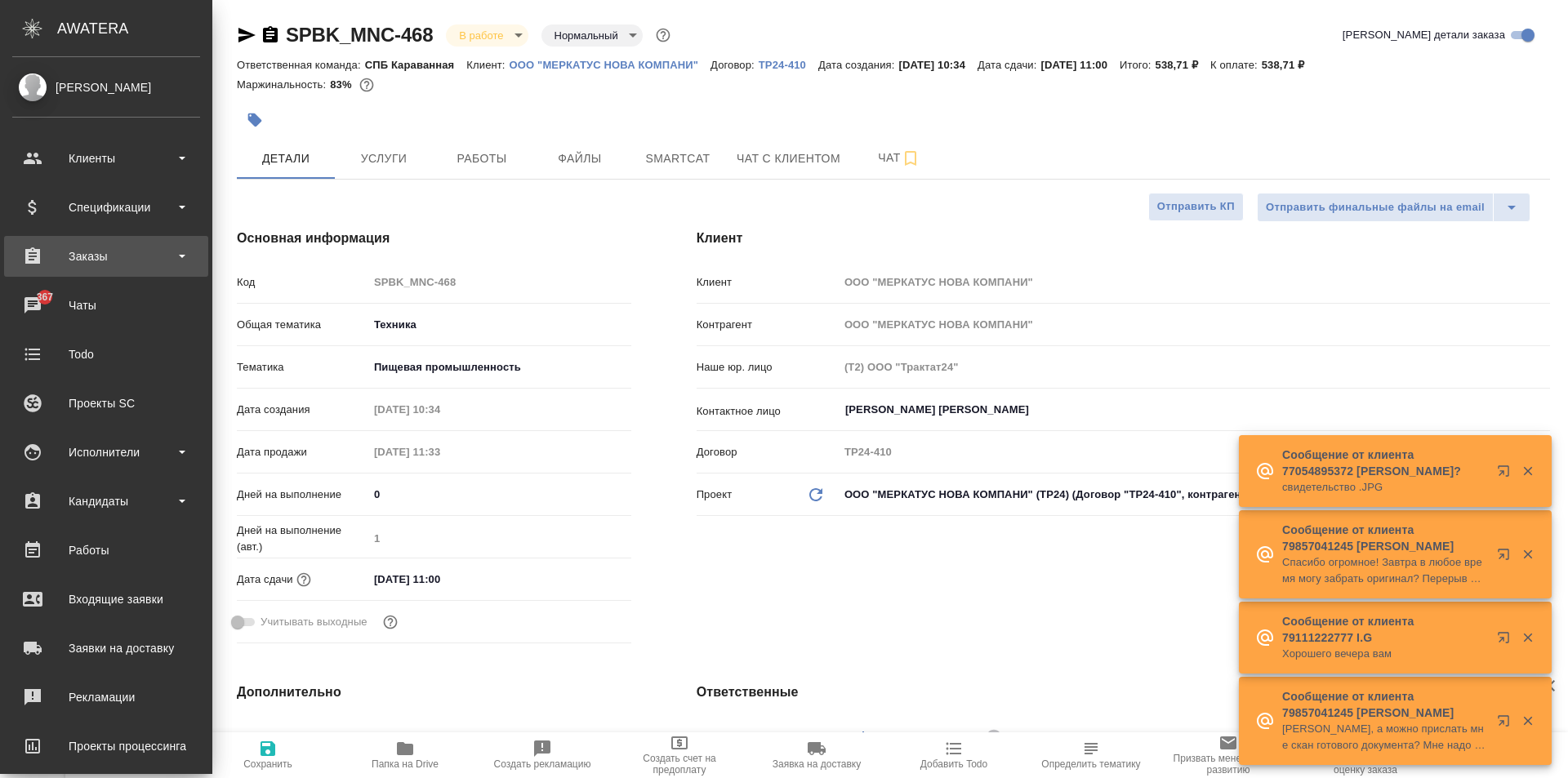
click at [79, 253] on div "Заказы" at bounding box center [106, 257] width 188 height 25
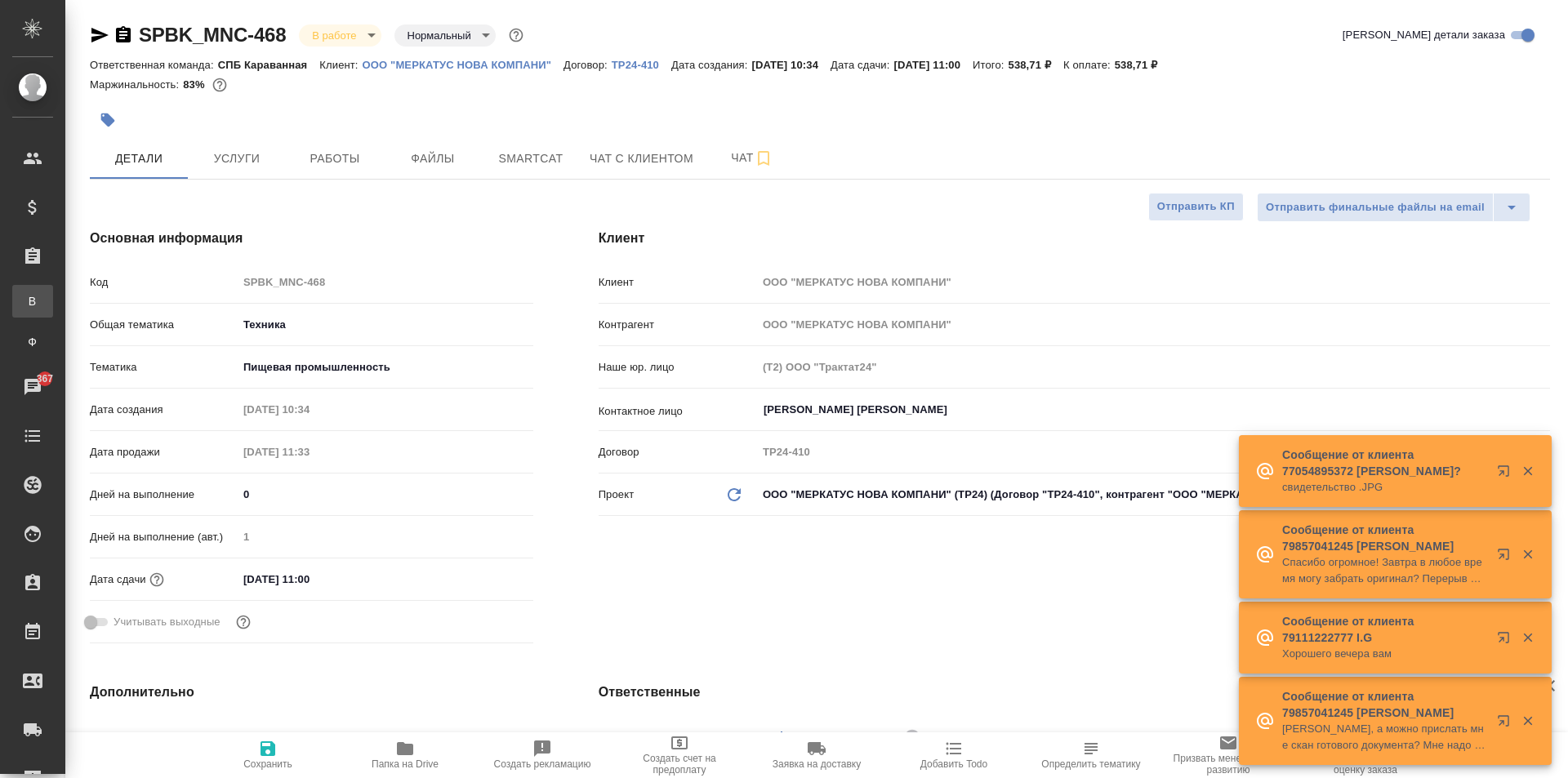
click at [53, 293] on link "В Все заказы" at bounding box center [33, 301] width 40 height 33
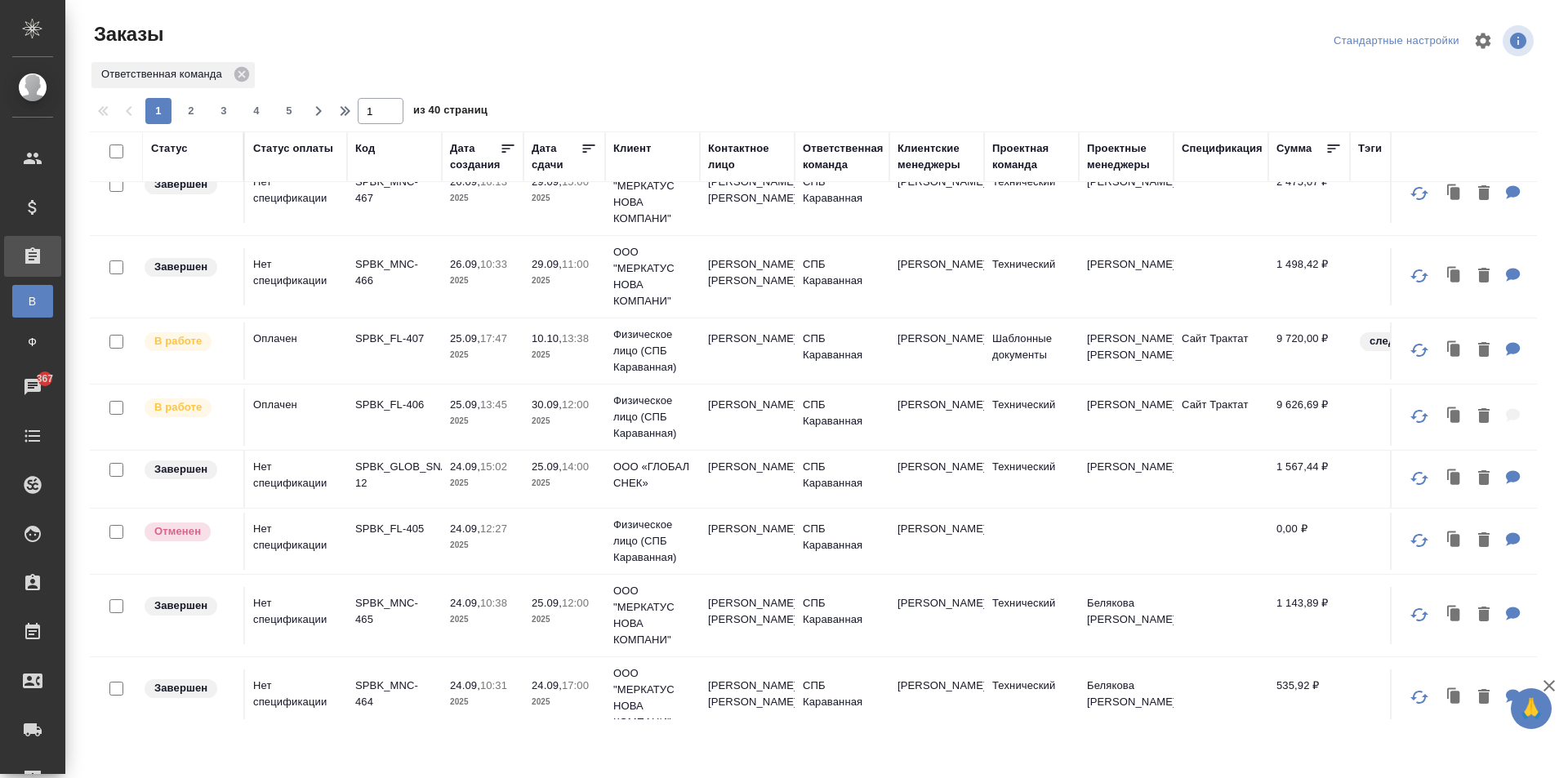
scroll to position [164, 0]
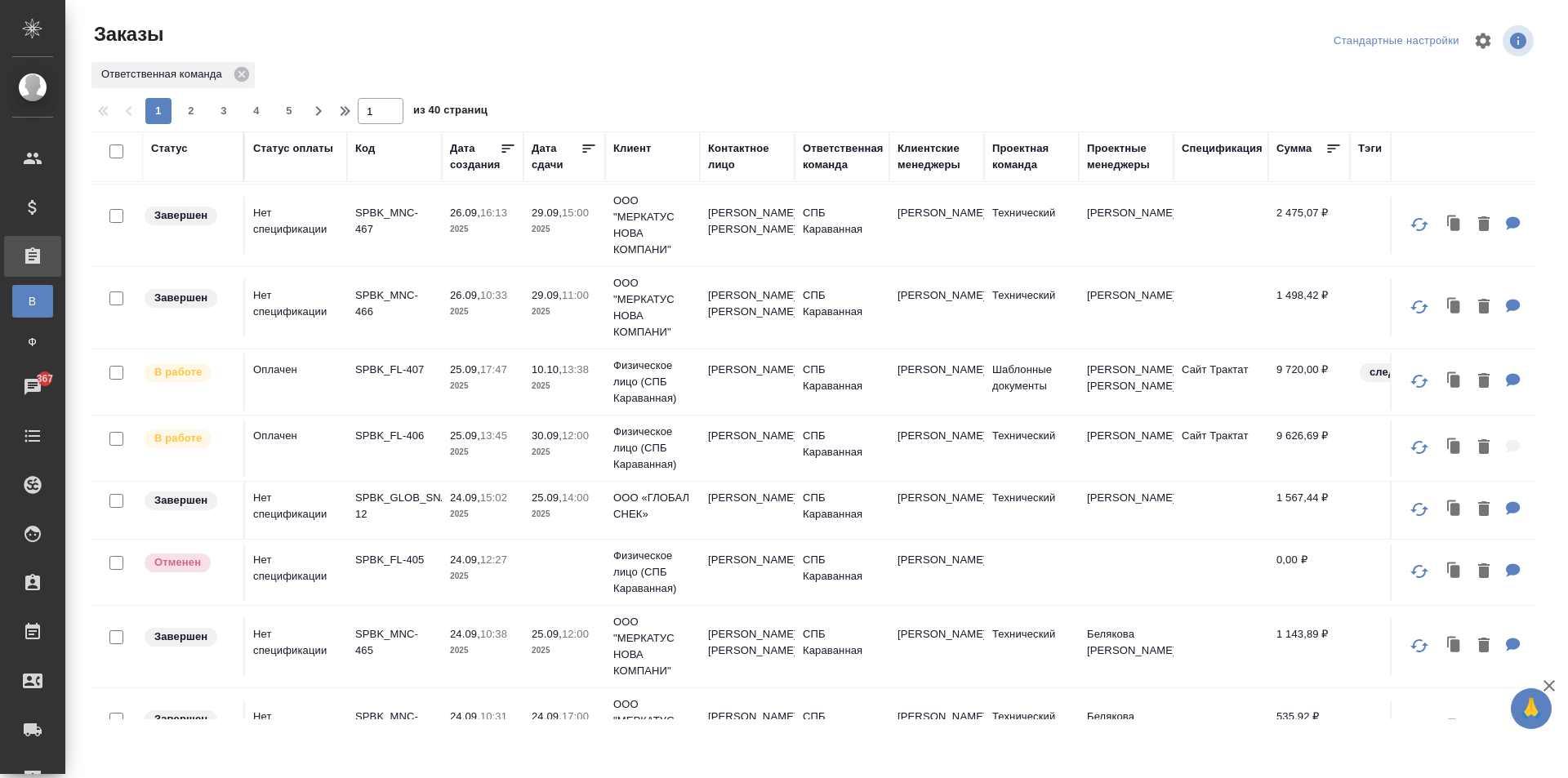
click at [404, 394] on td "SPBK_FL-407" at bounding box center [395, 382] width 95 height 57
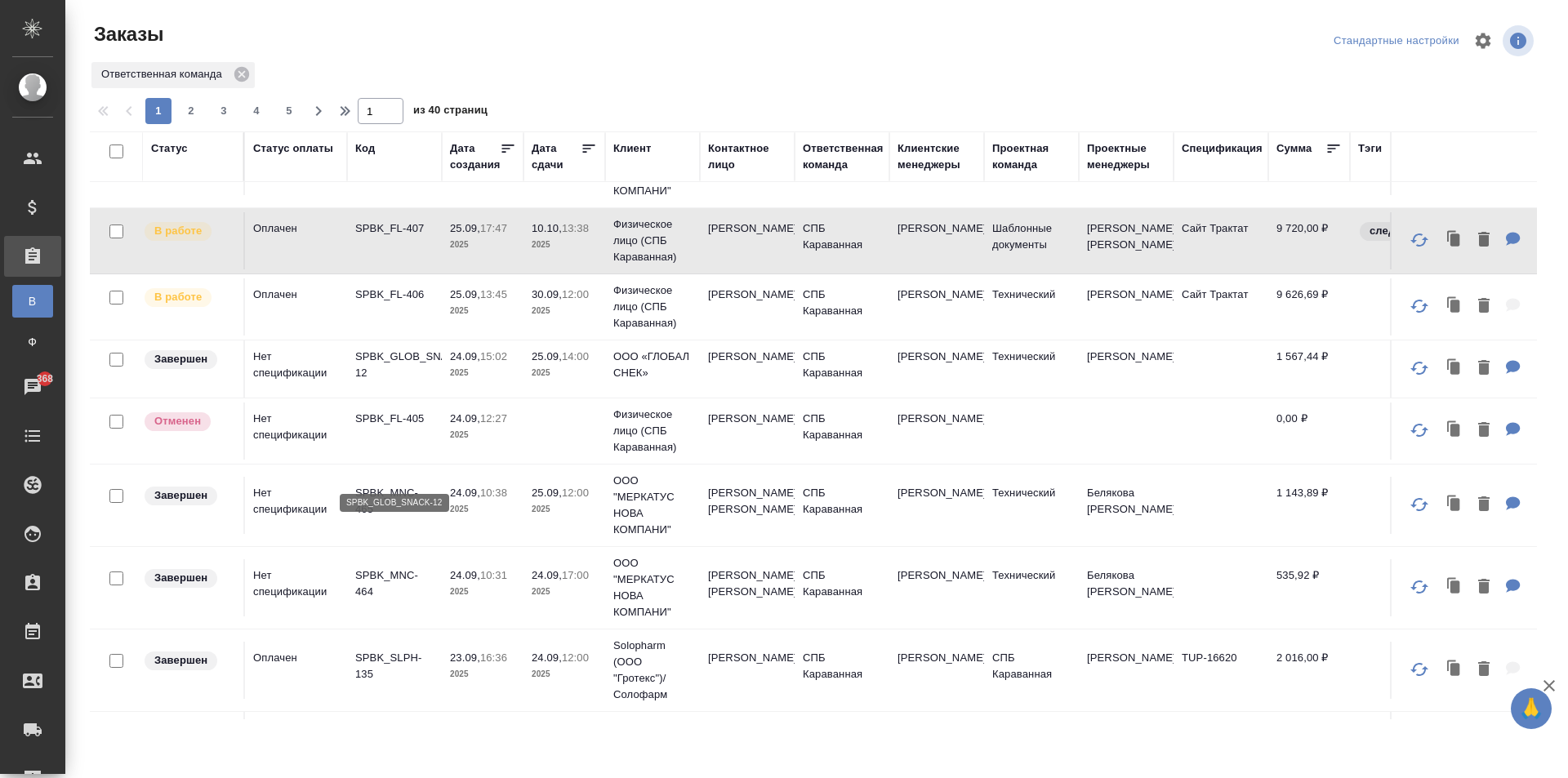
scroll to position [0, 0]
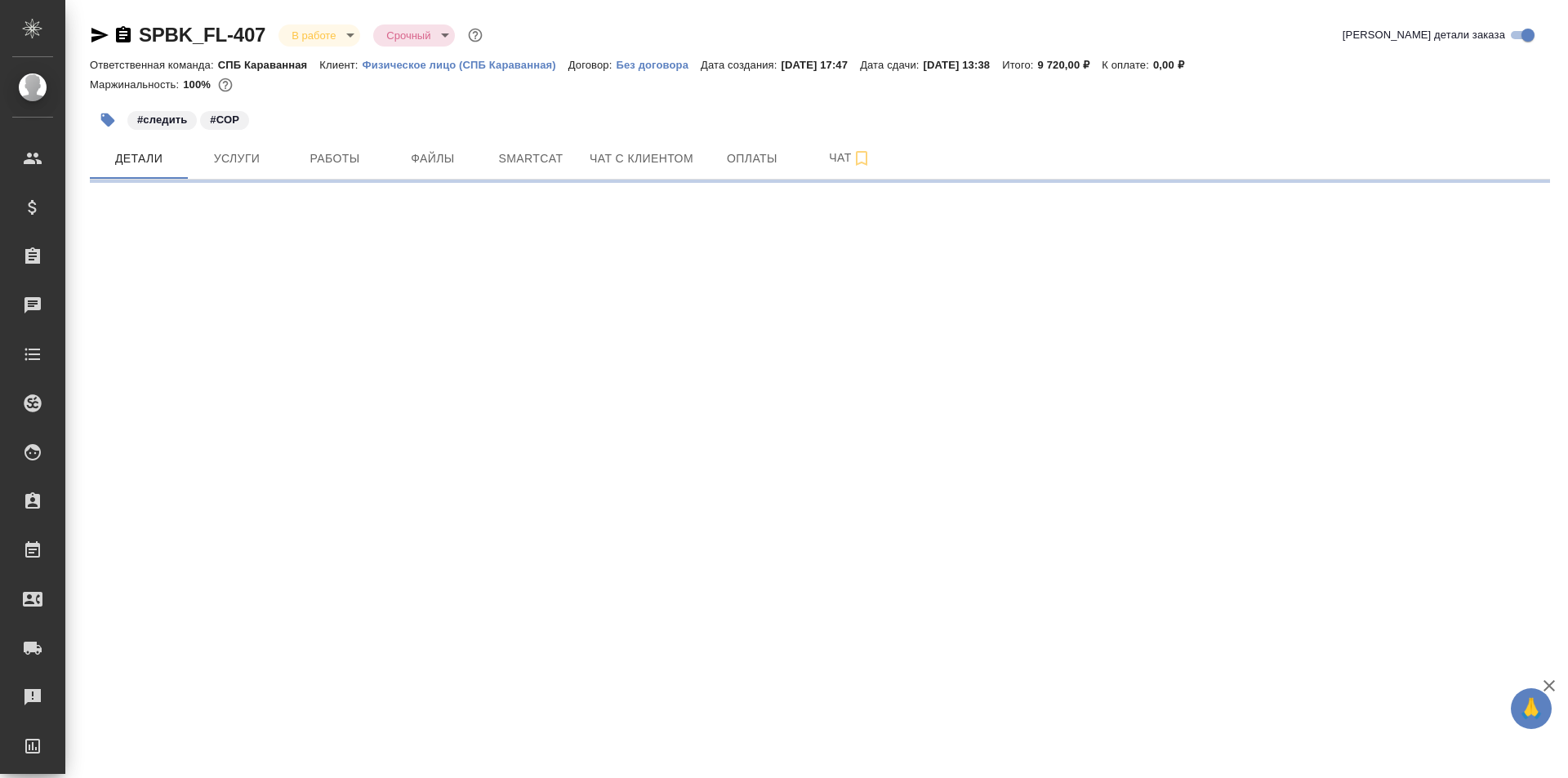
select select "RU"
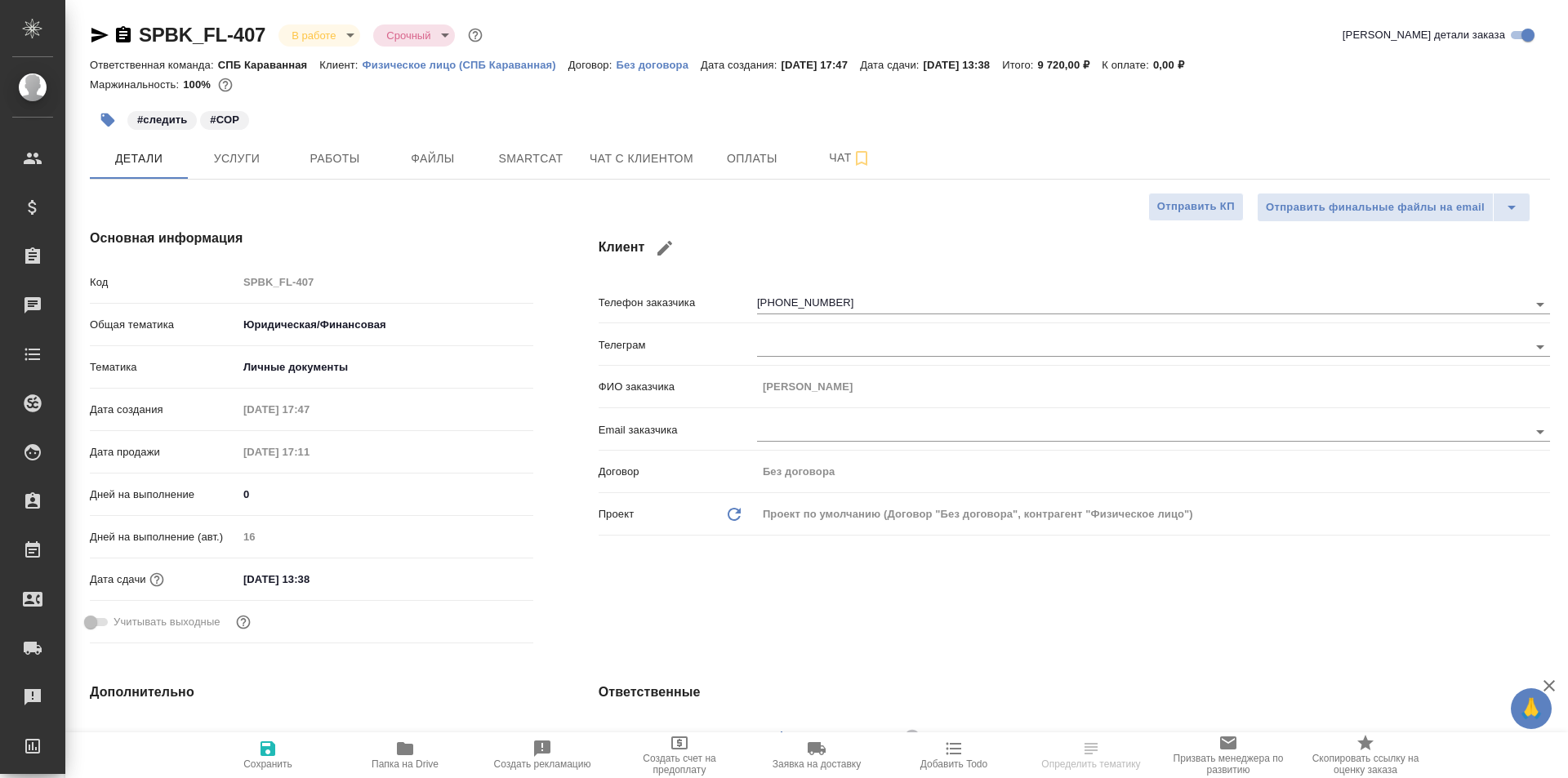
type textarea "x"
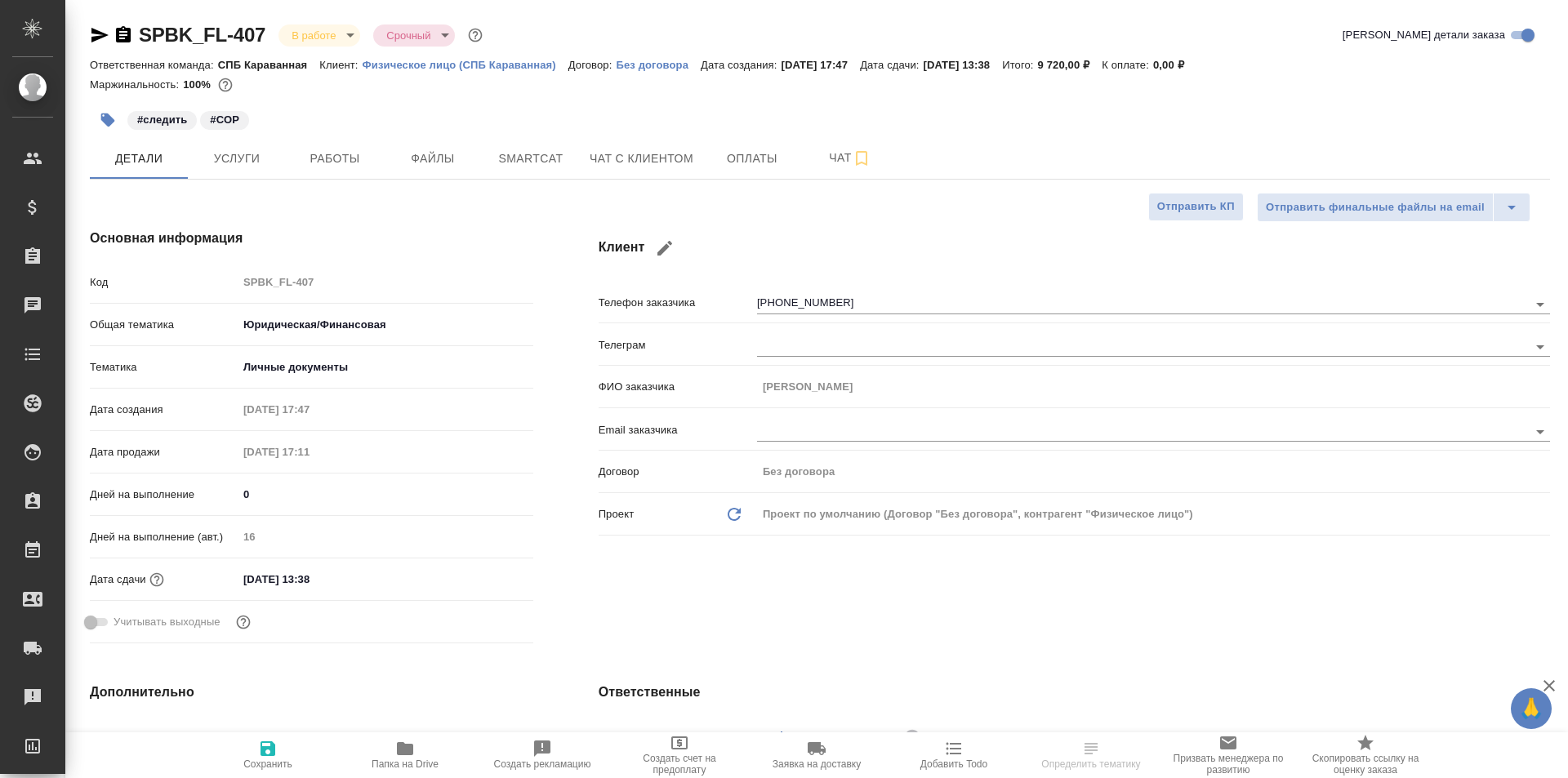
type textarea "x"
click at [652, 156] on span "Чат с клиентом" at bounding box center [642, 158] width 104 height 20
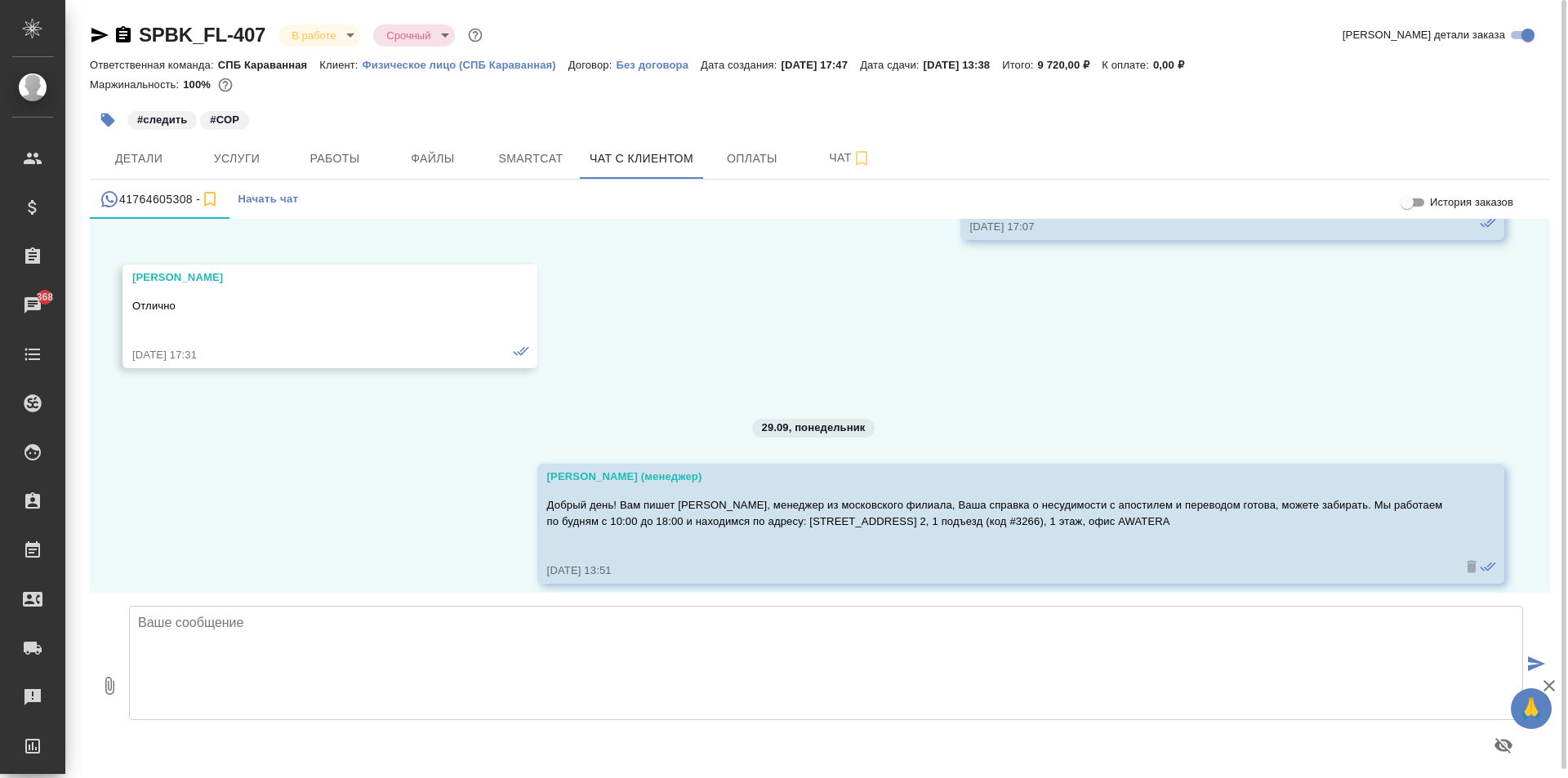
scroll to position [22242, 0]
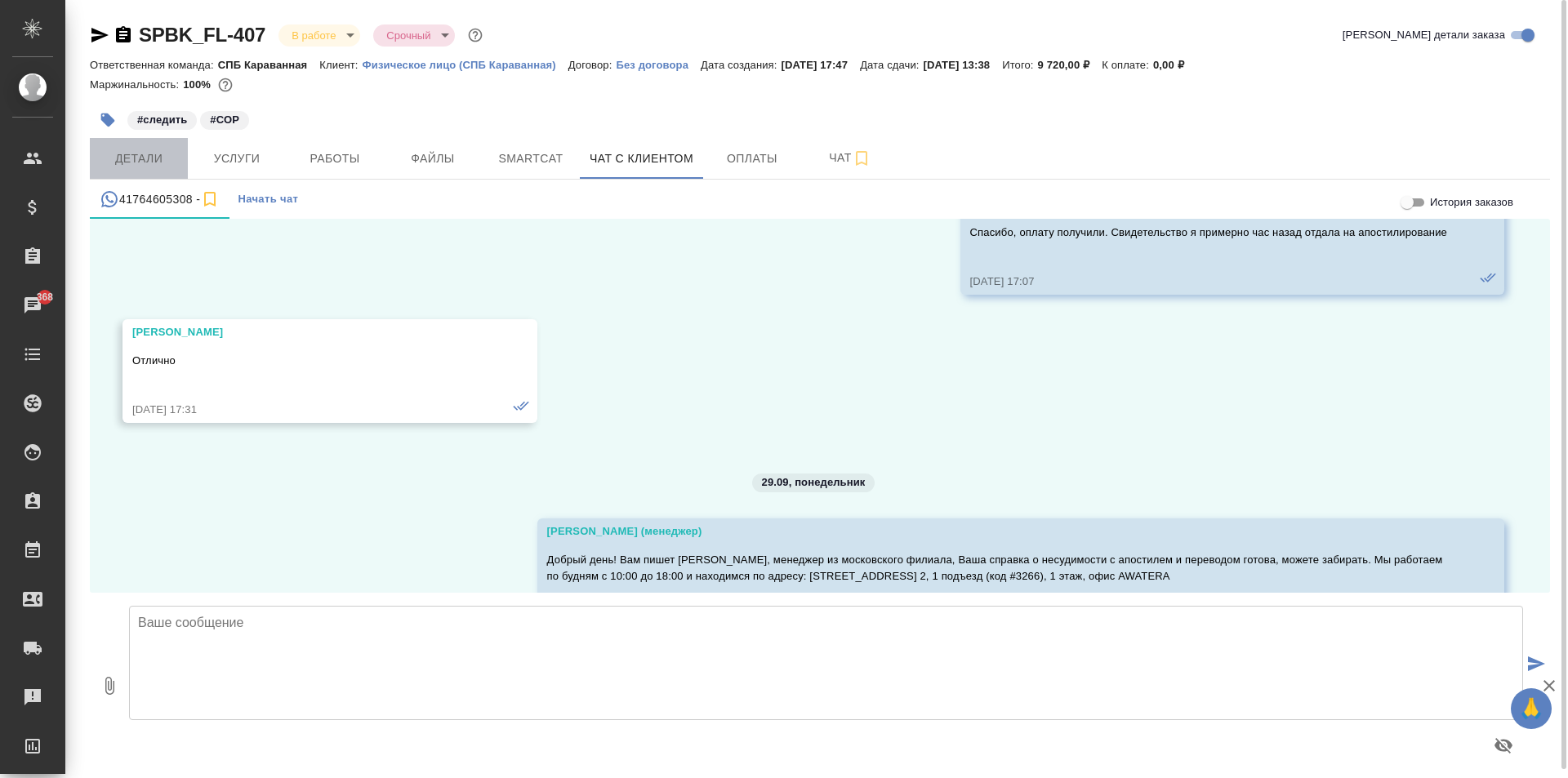
click at [113, 156] on span "Детали" at bounding box center [138, 158] width 78 height 20
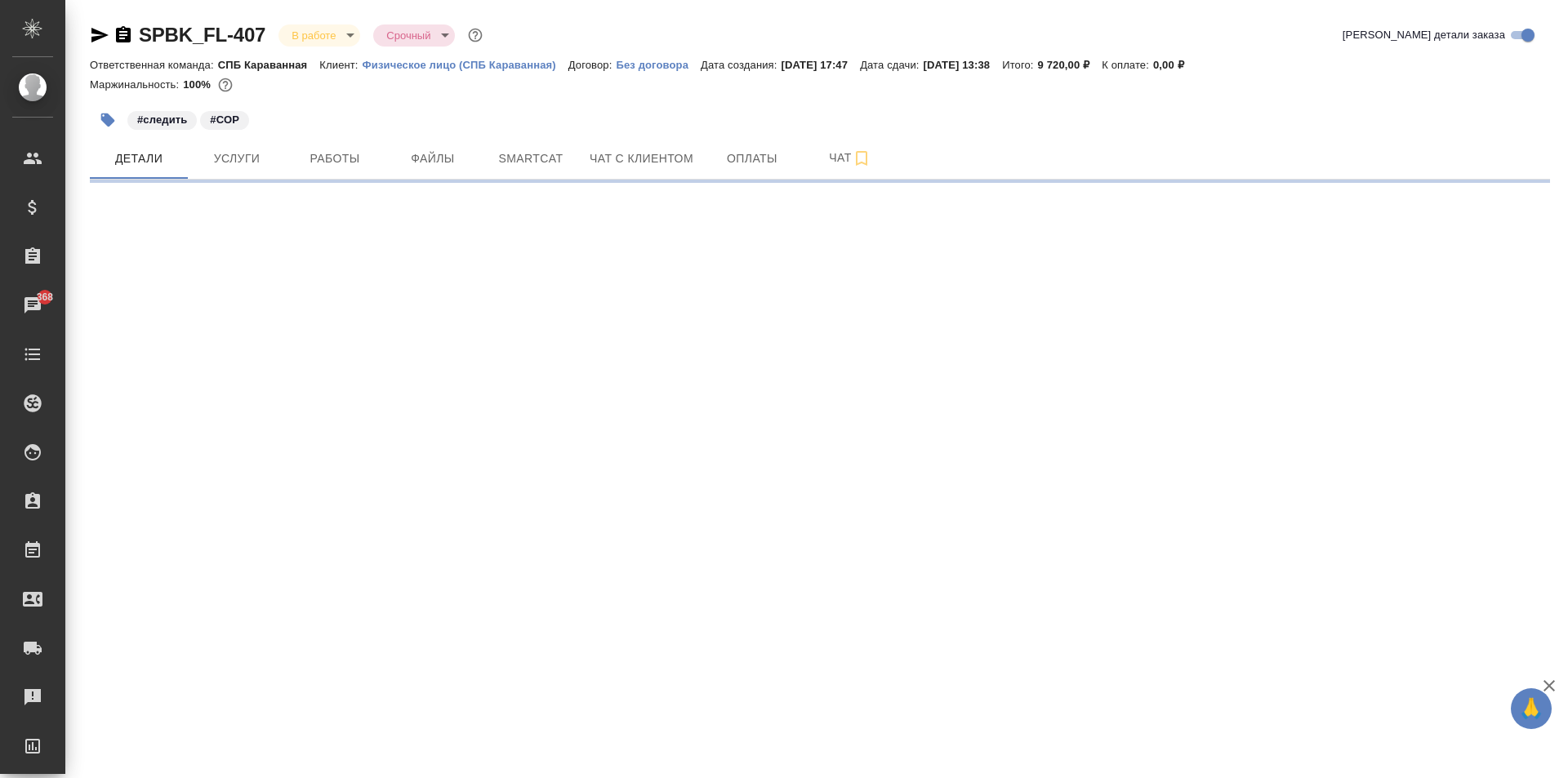
select select "RU"
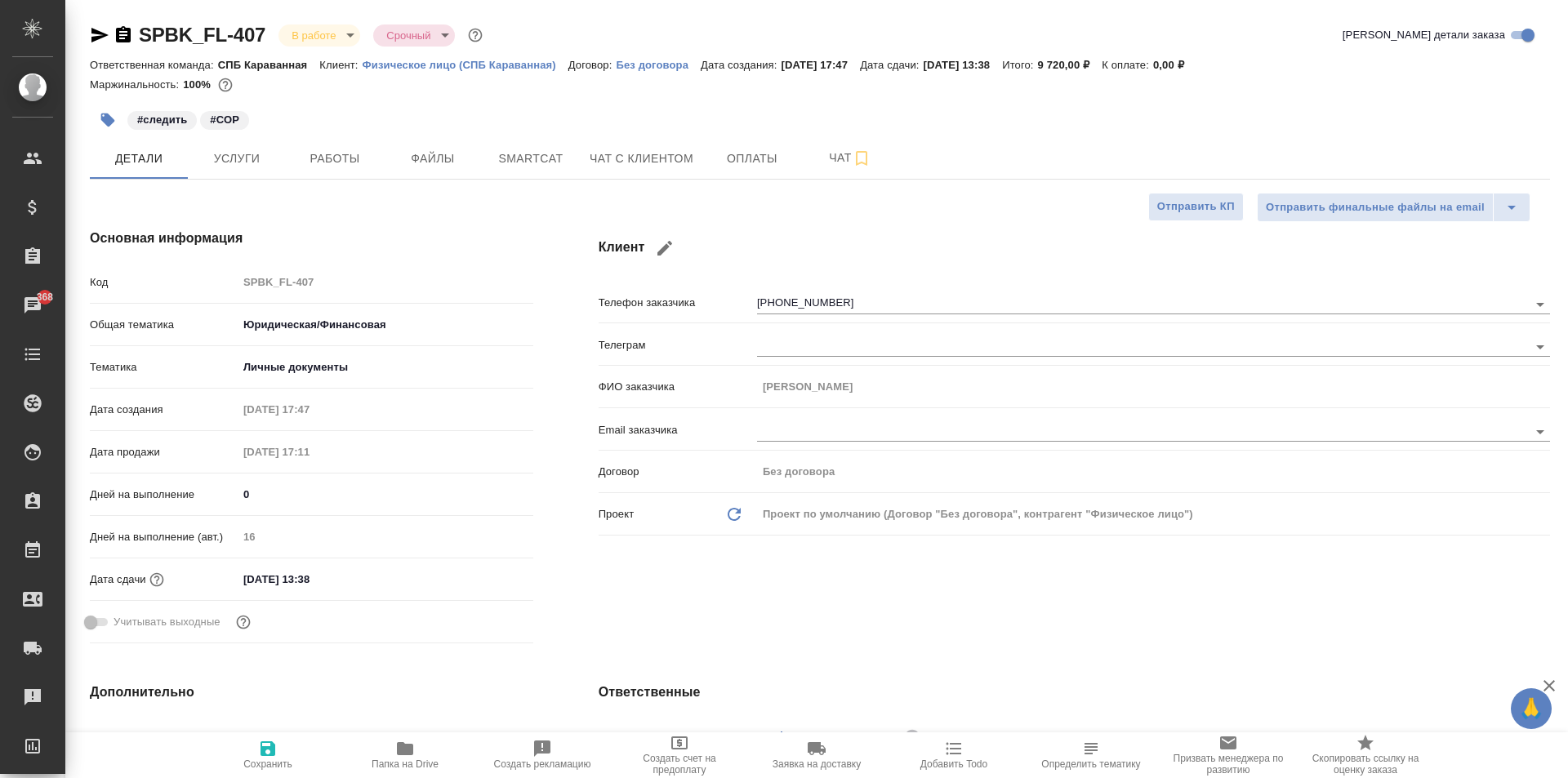
type textarea "x"
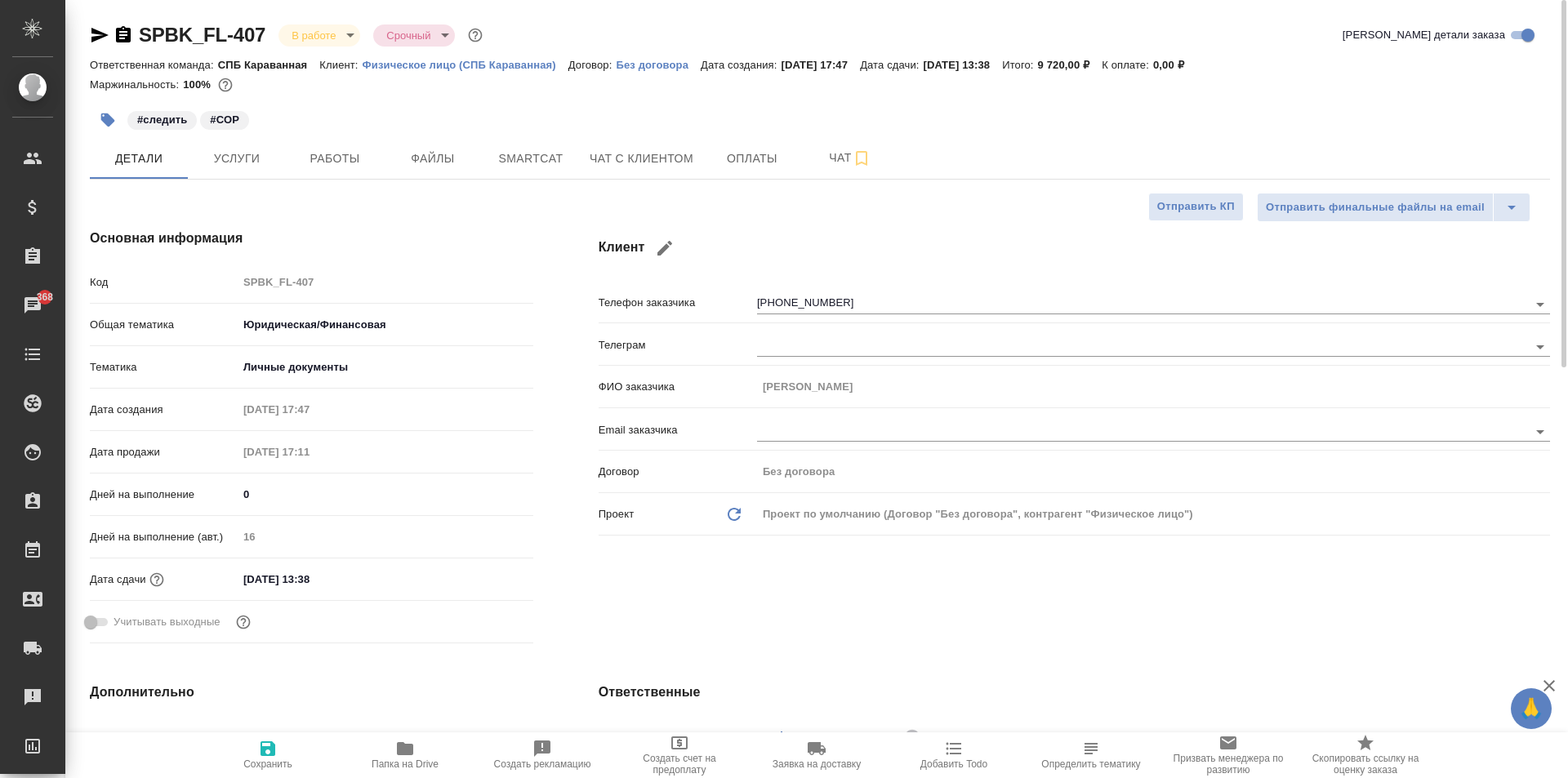
type textarea "x"
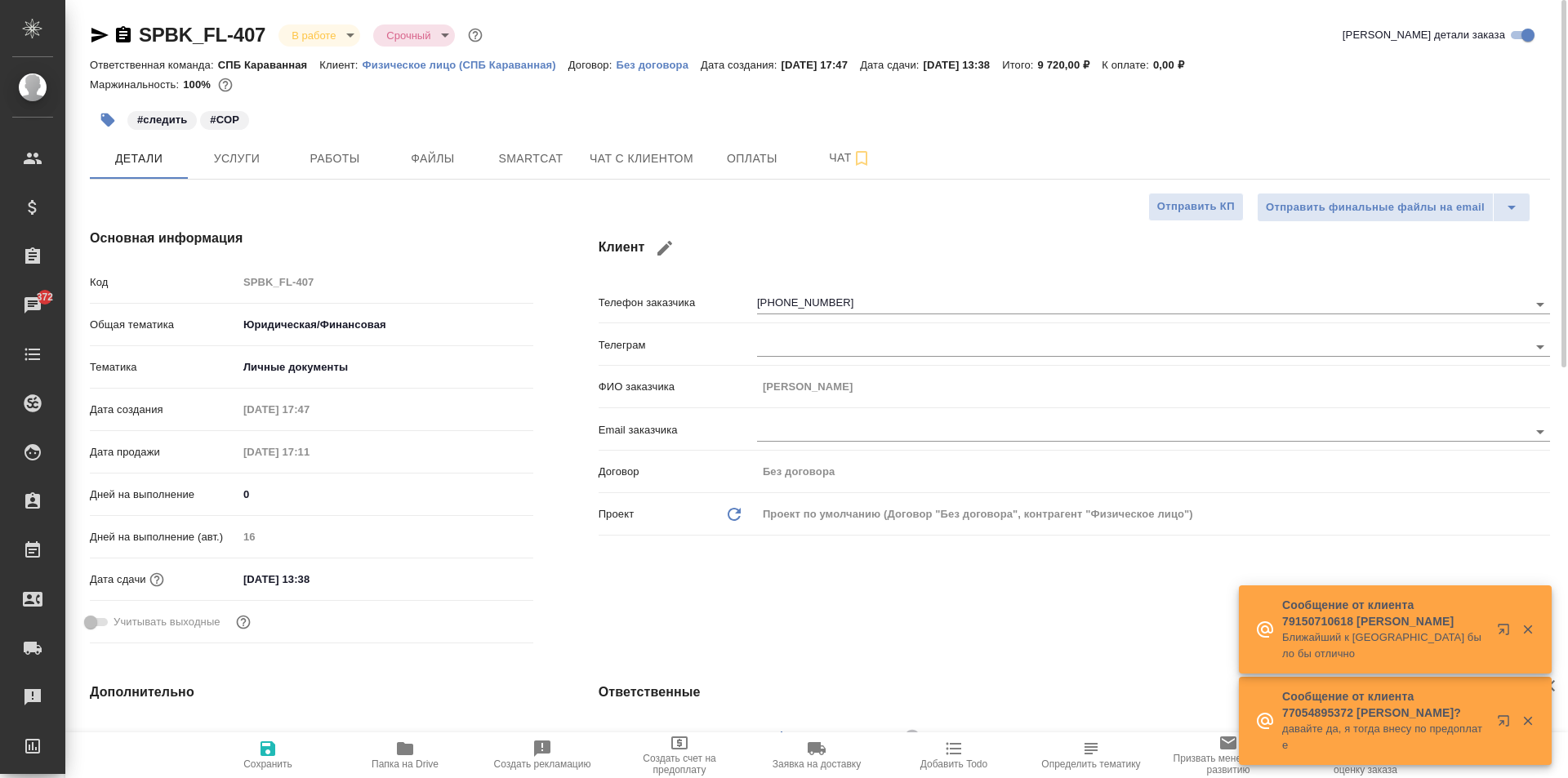
type textarea "x"
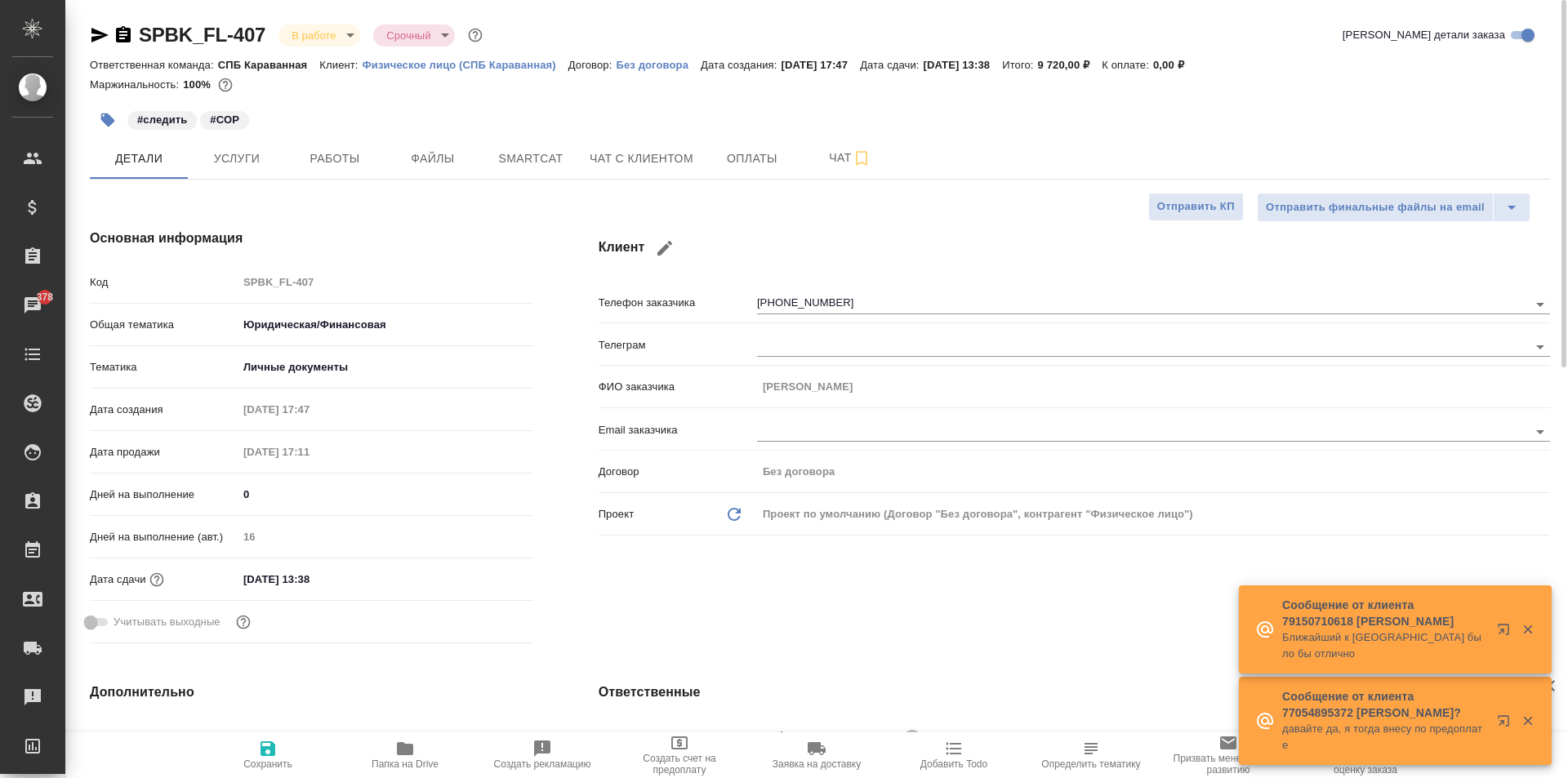
type textarea "x"
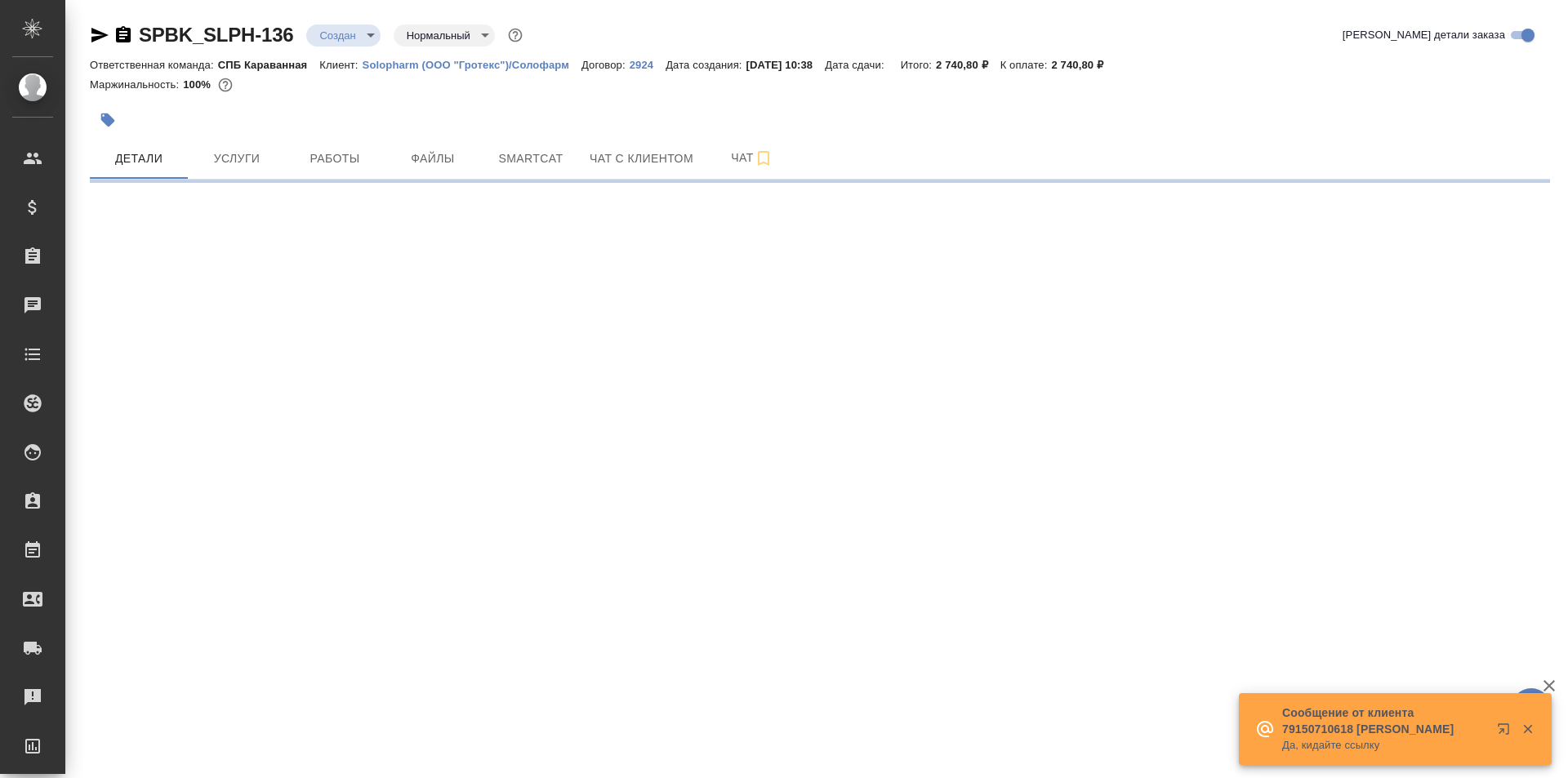
select select "RU"
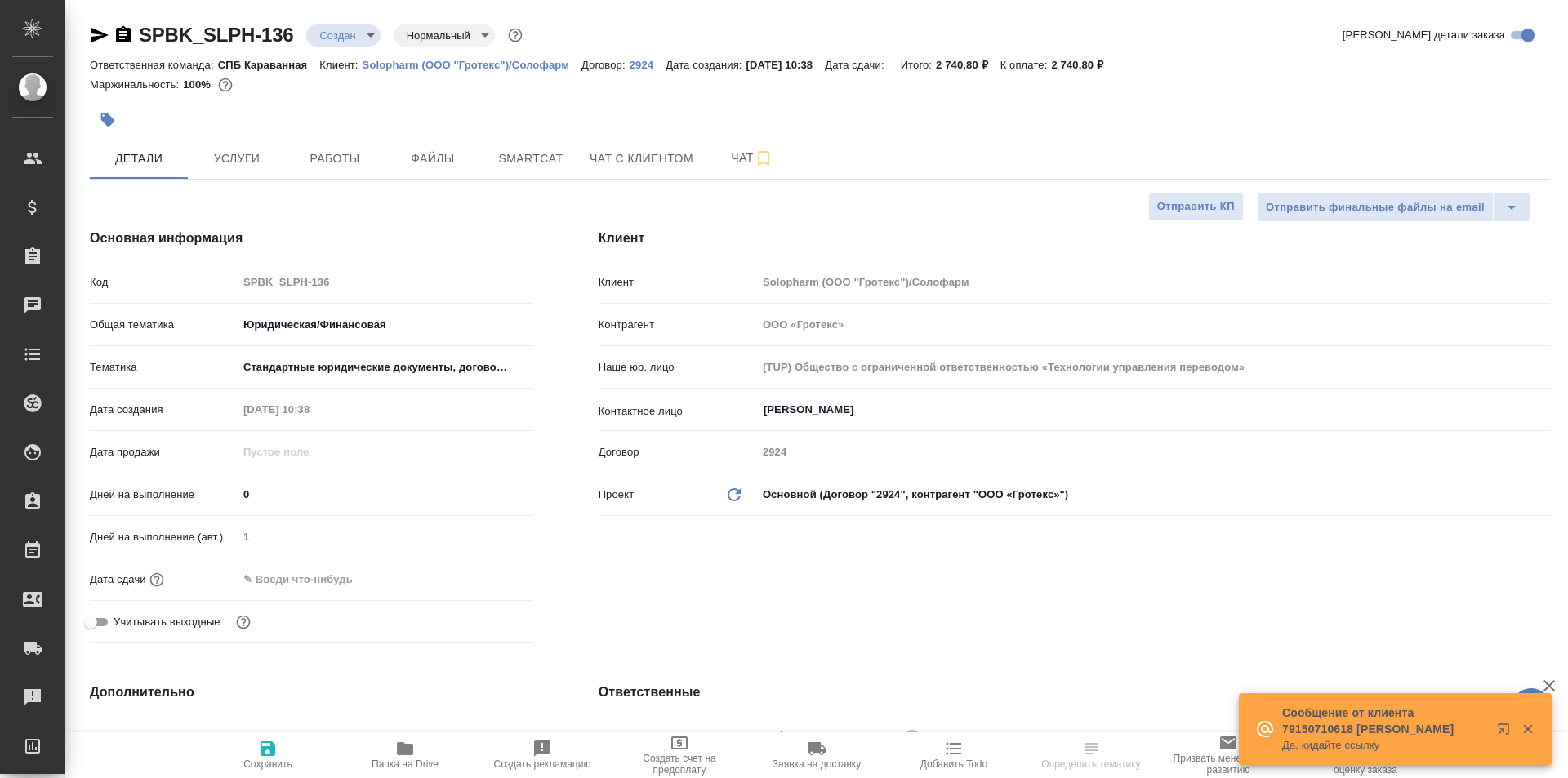
type textarea "x"
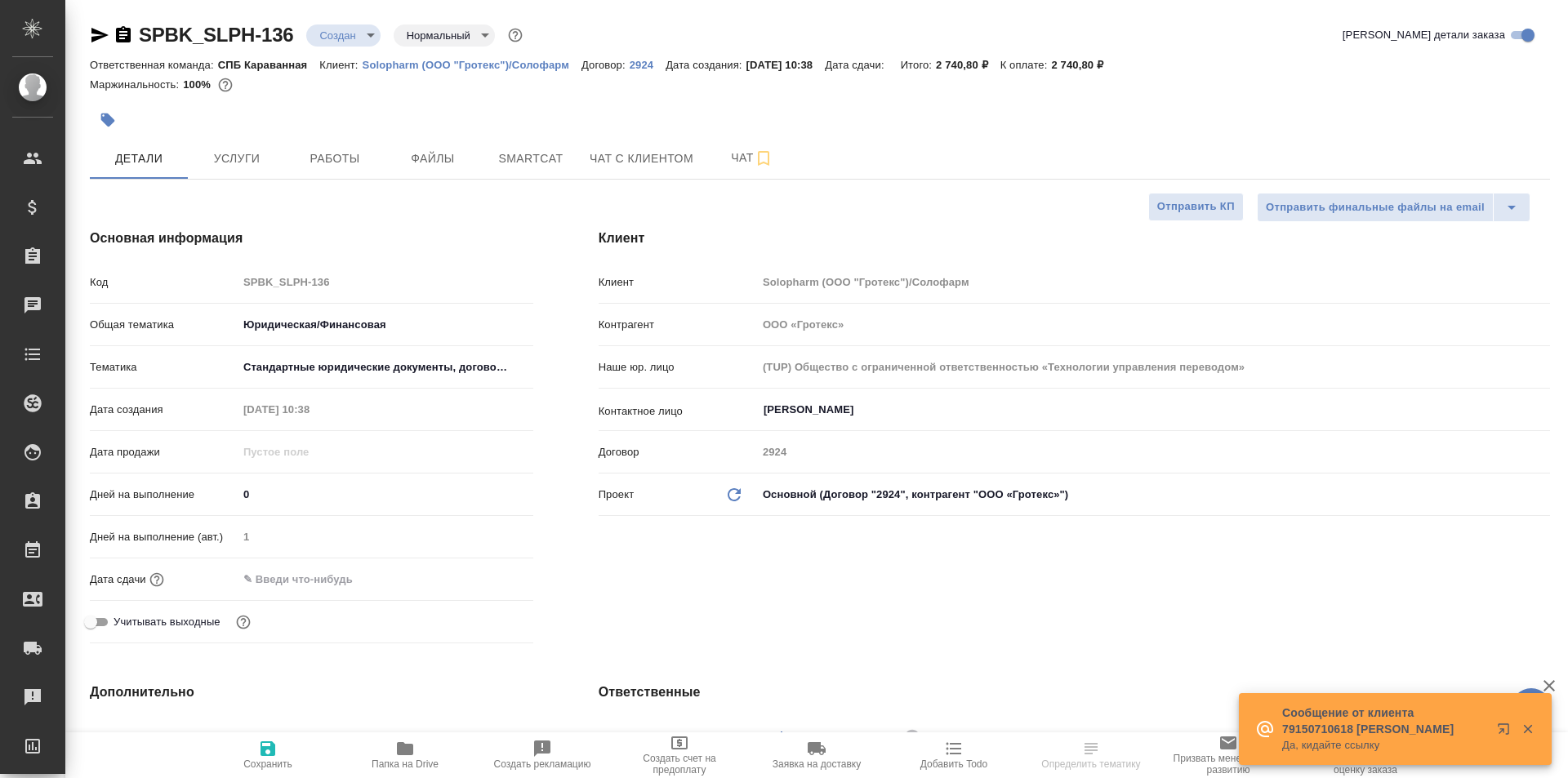
type textarea "x"
select select "RU"
type textarea "x"
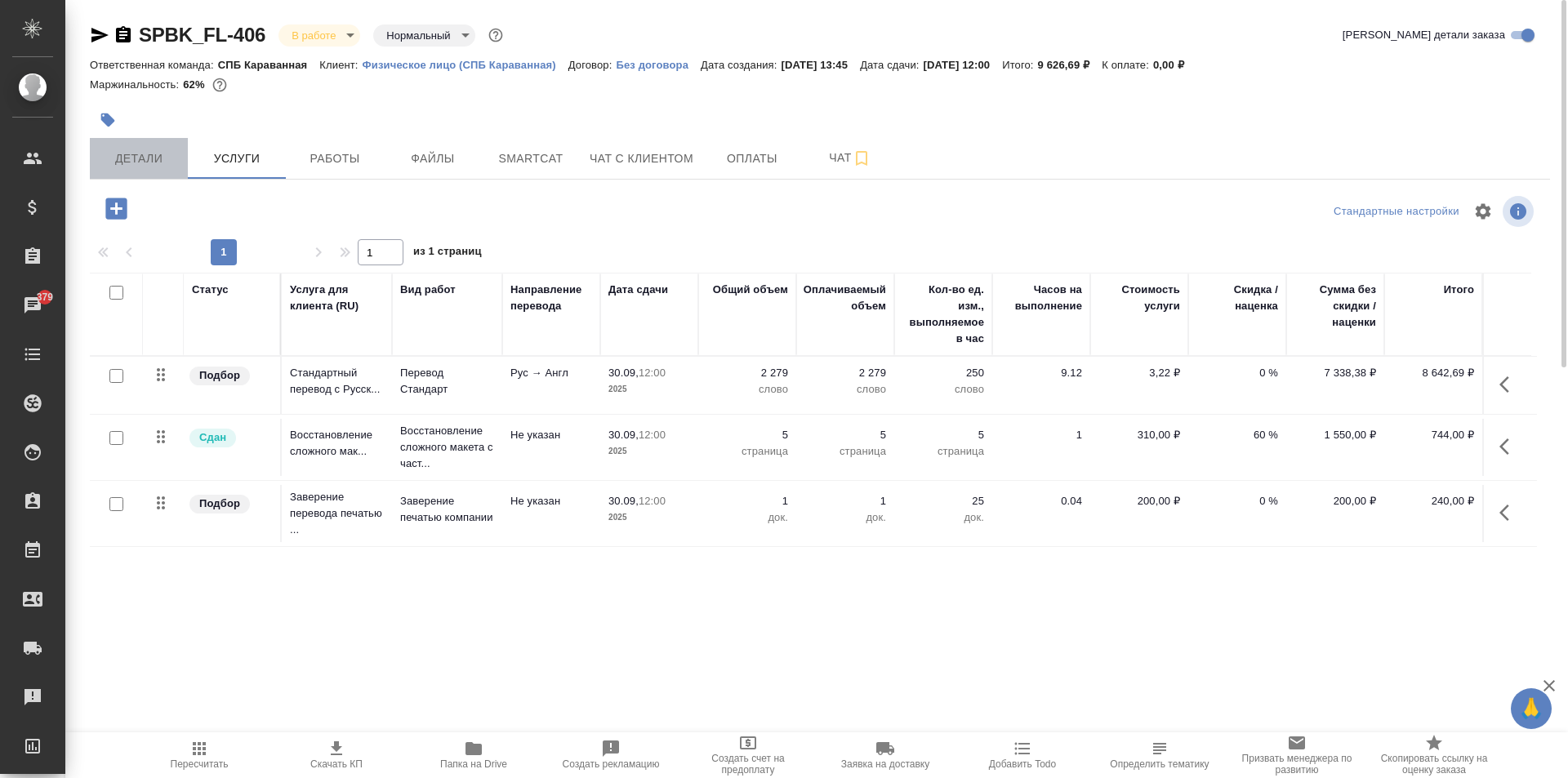
click at [137, 156] on span "Детали" at bounding box center [138, 158] width 78 height 20
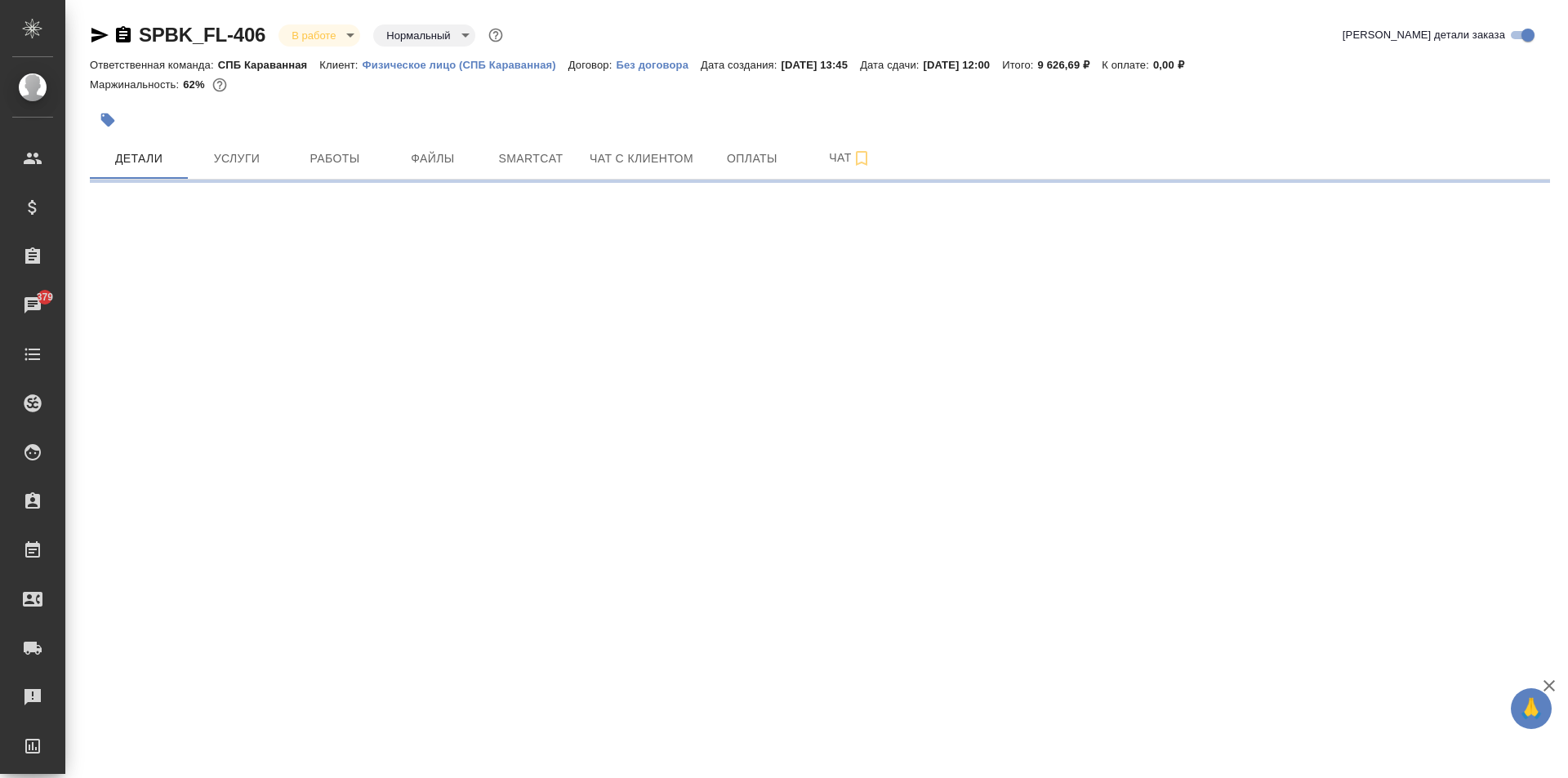
select select "RU"
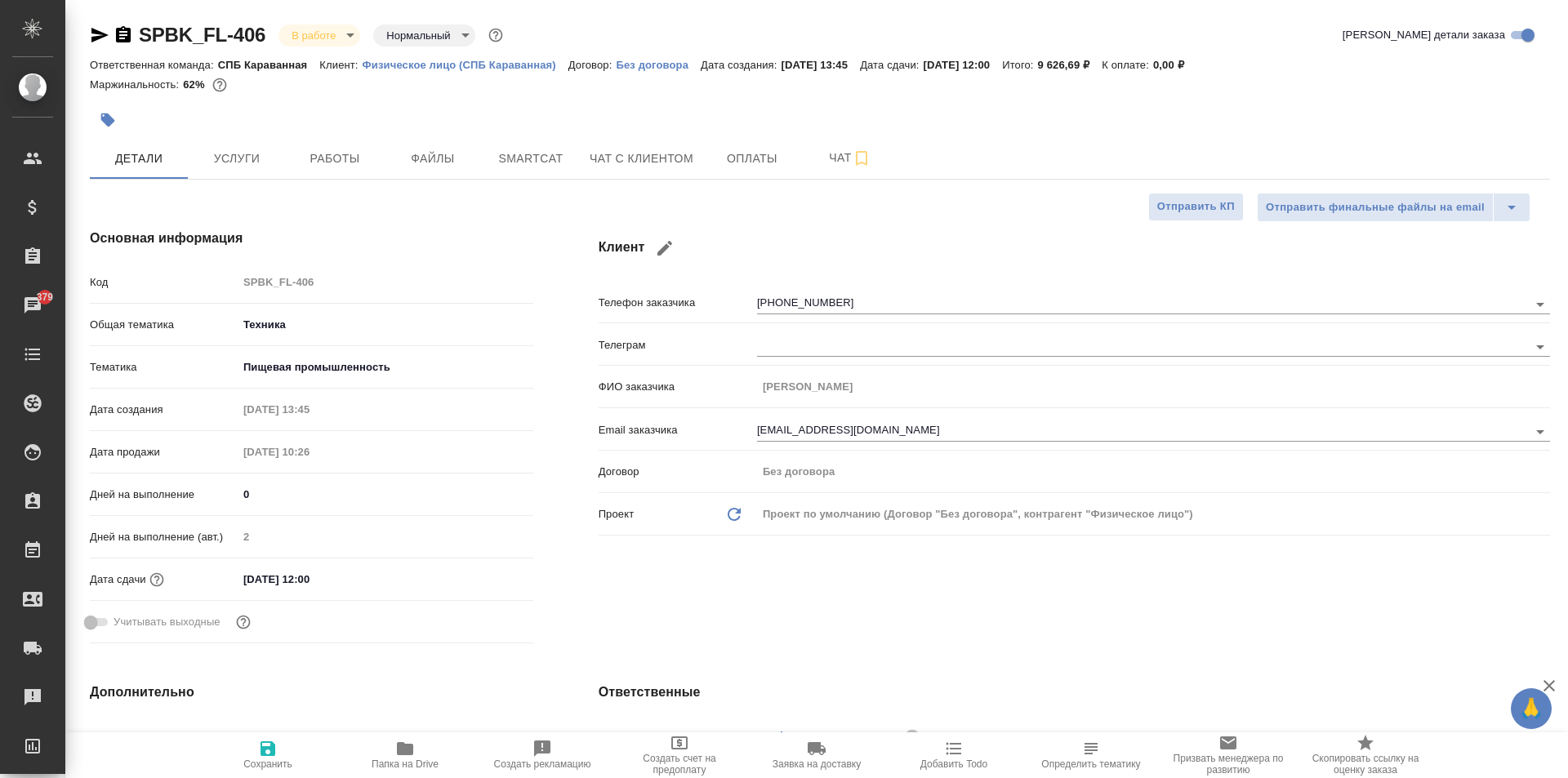
type textarea "x"
click at [195, 154] on button "Услуги" at bounding box center [236, 158] width 98 height 40
